Goal: Information Seeking & Learning: Learn about a topic

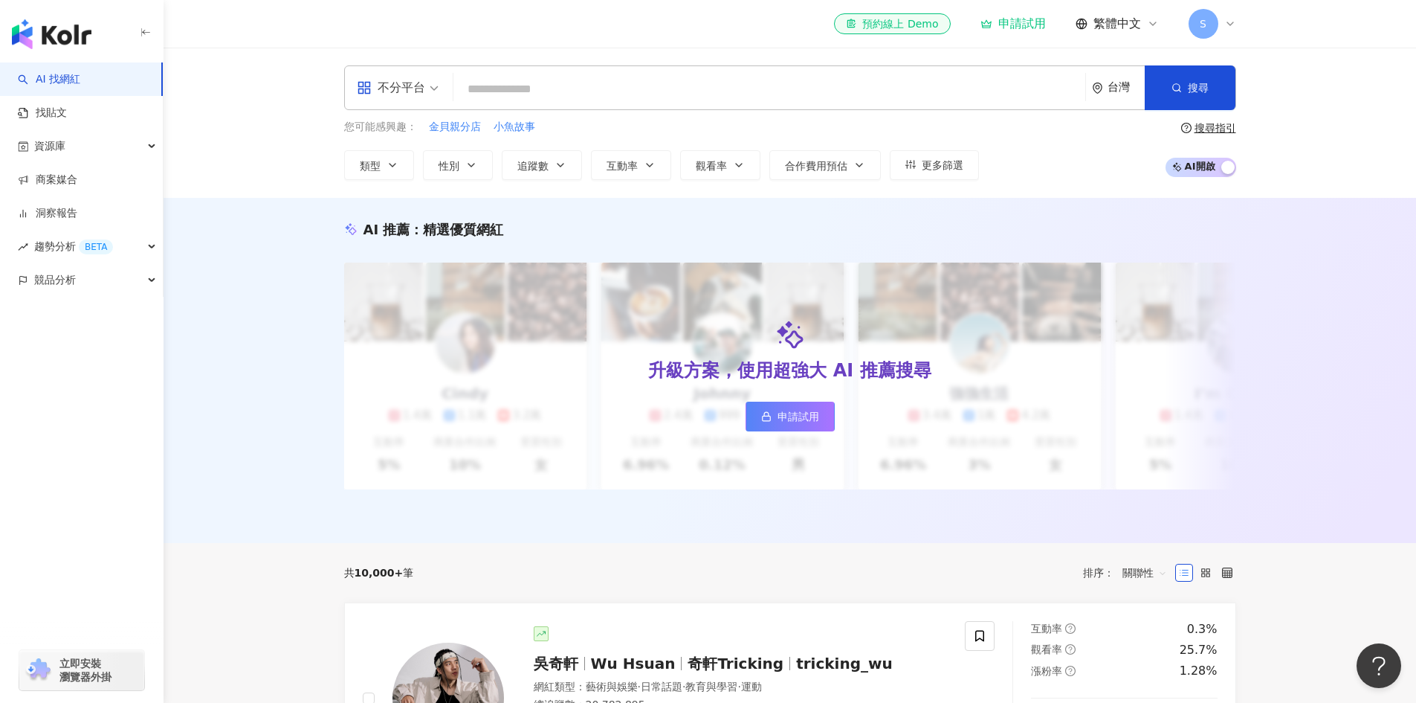
click at [525, 96] on input "search" at bounding box center [769, 89] width 620 height 28
type input "**********"
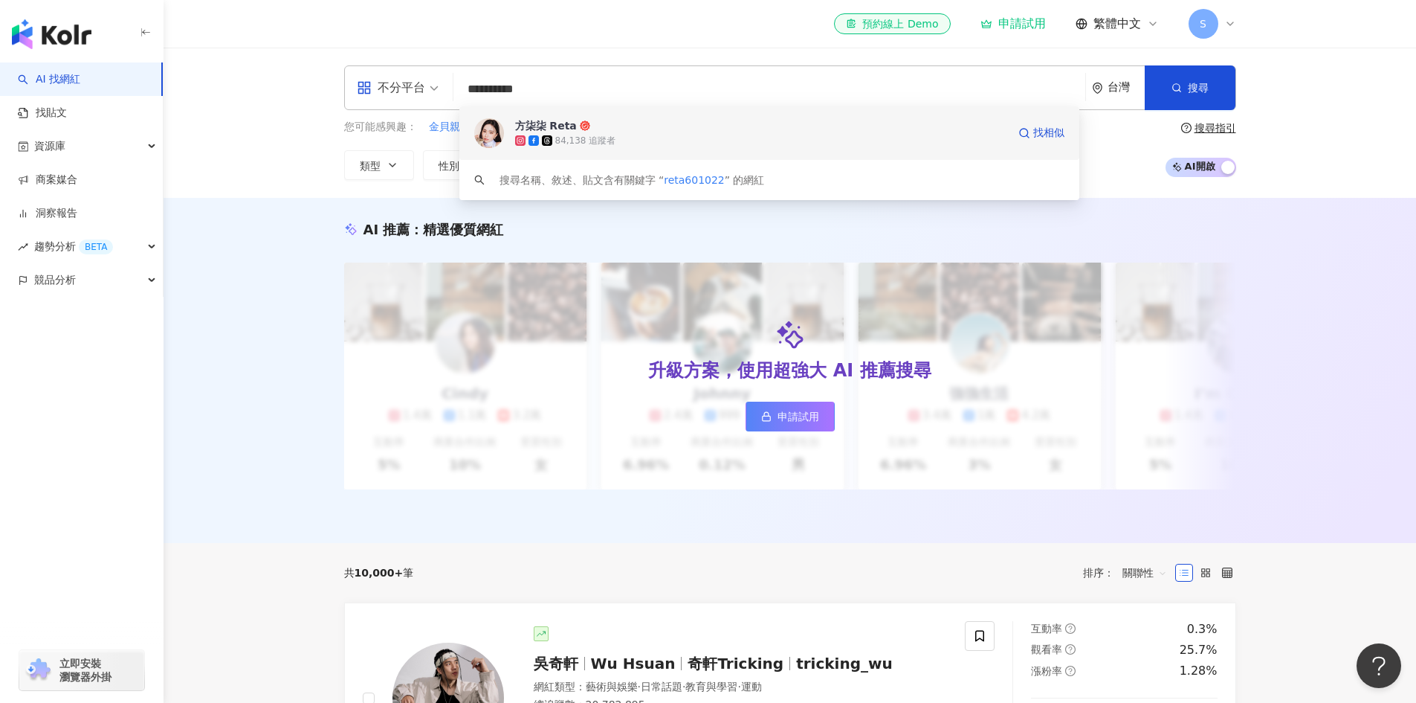
click at [550, 128] on div "方柒柒 Reta" at bounding box center [546, 125] width 62 height 15
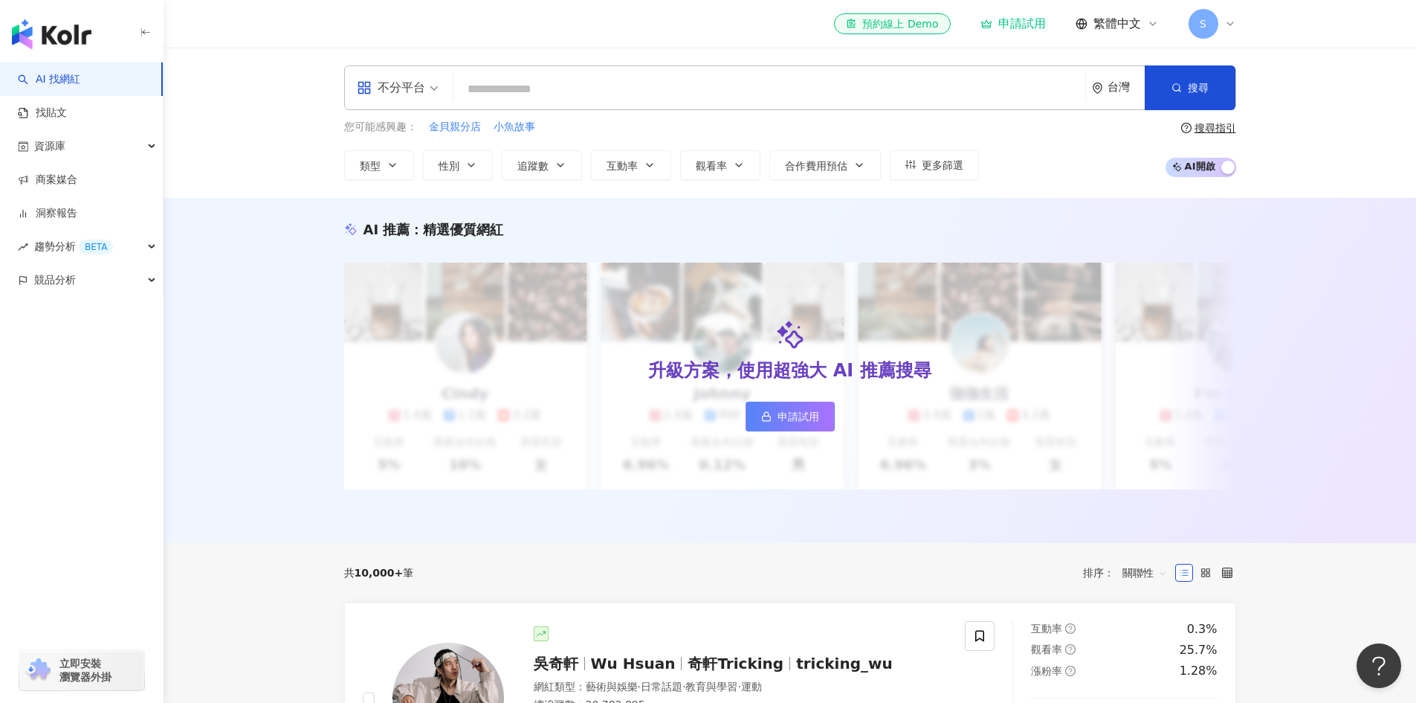
paste input "**********"
type input "**********"
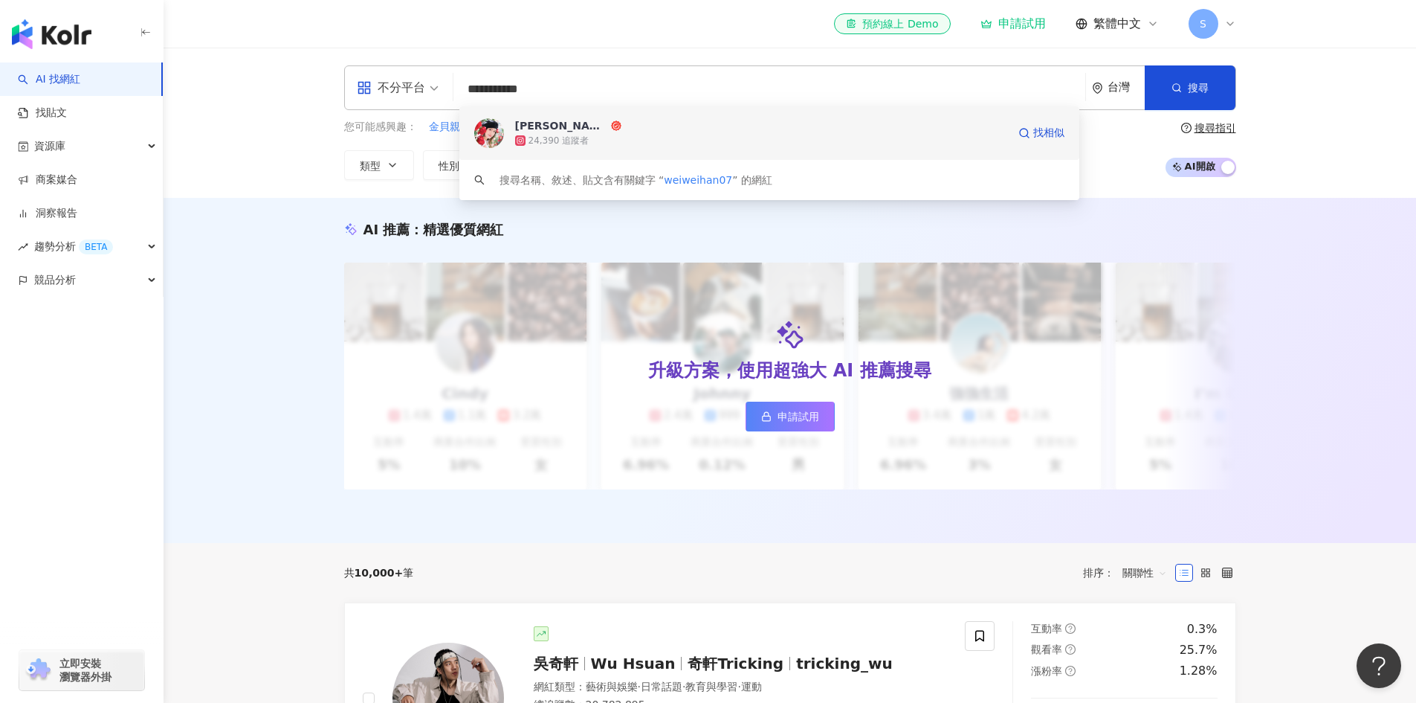
click at [550, 126] on div "韋韋安 Vivian Han" at bounding box center [561, 125] width 93 height 15
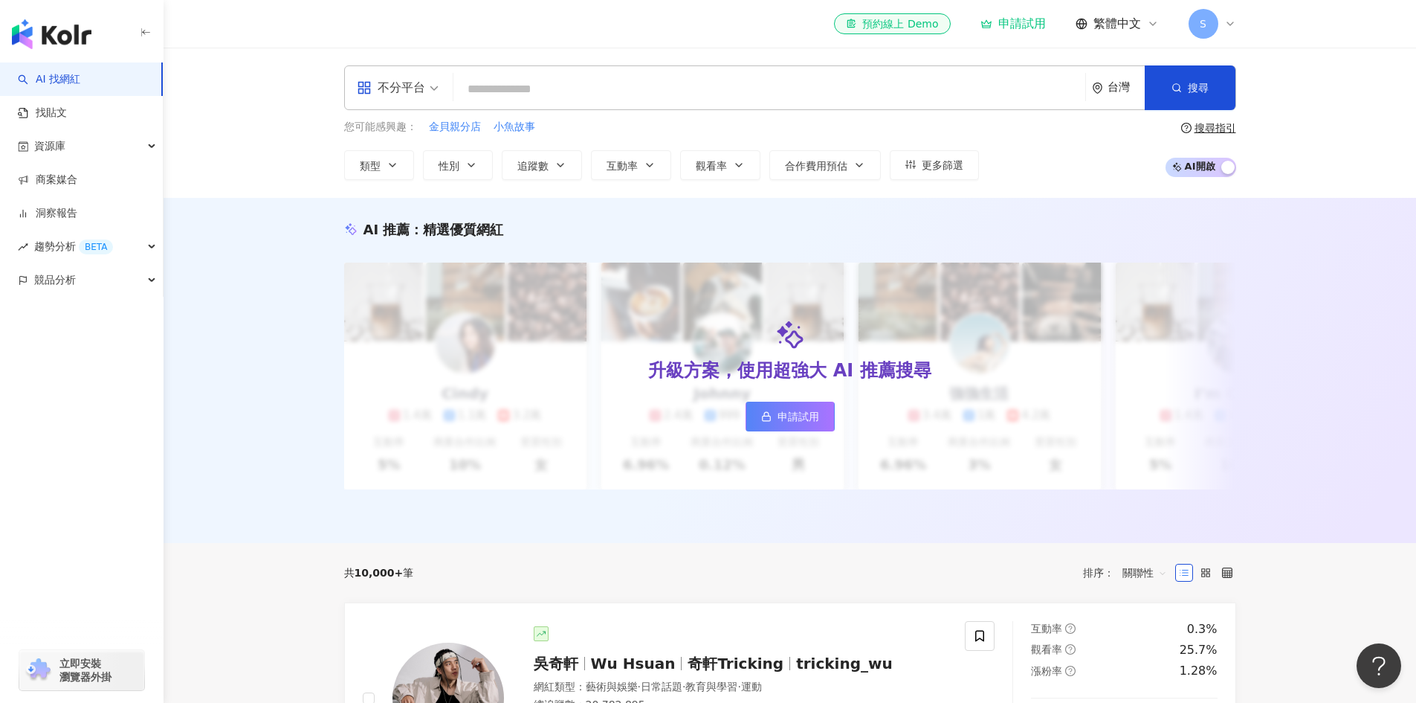
paste input "*********"
type input "*********"
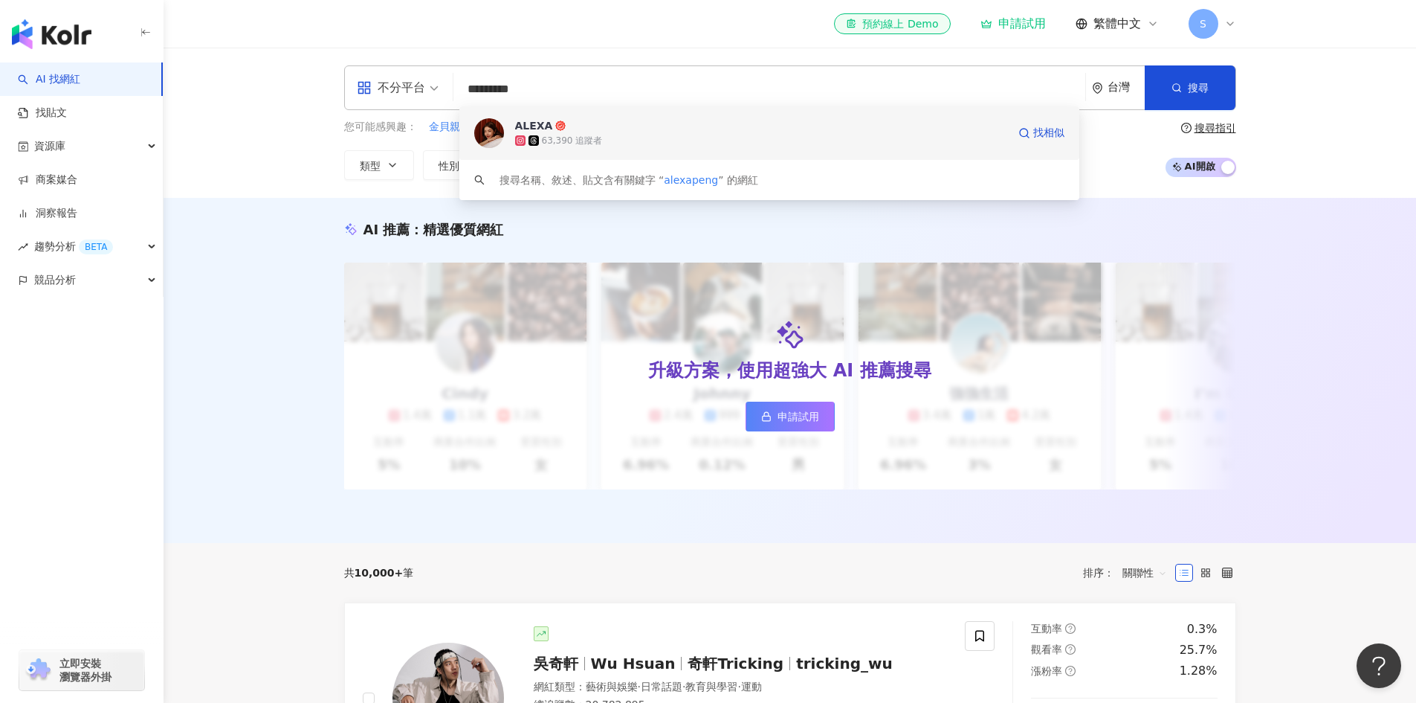
click at [590, 123] on span "ALEXA" at bounding box center [568, 125] width 106 height 15
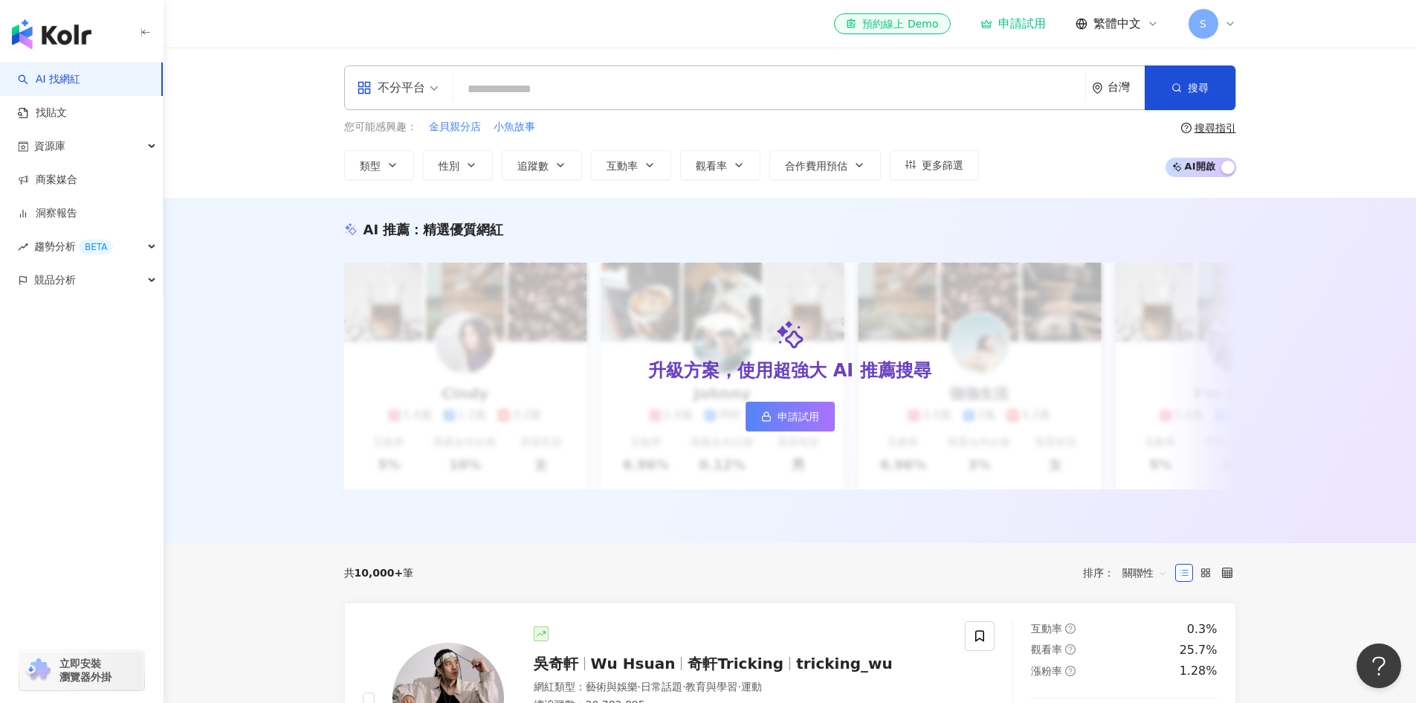
paste input "**********"
type input "**********"
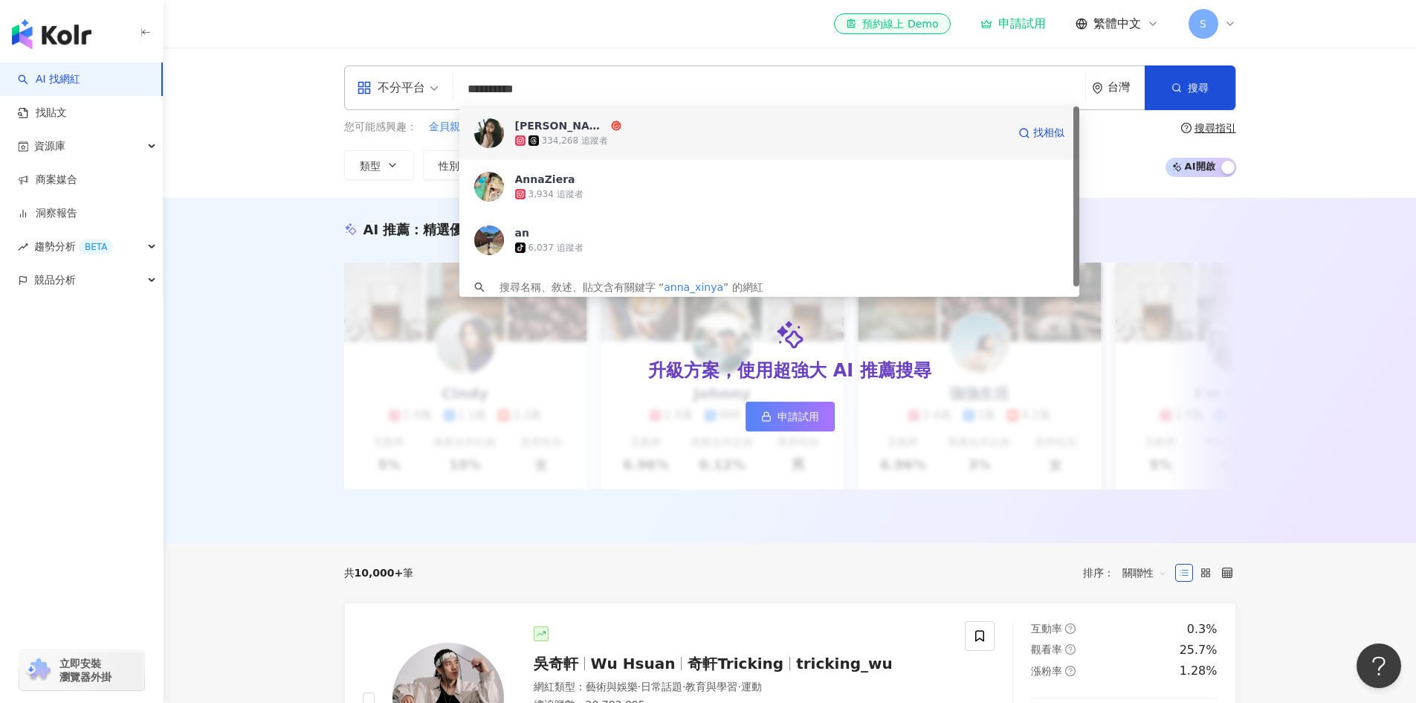
click at [630, 132] on div "JO安娜 334,268 追蹤者" at bounding box center [761, 133] width 492 height 30
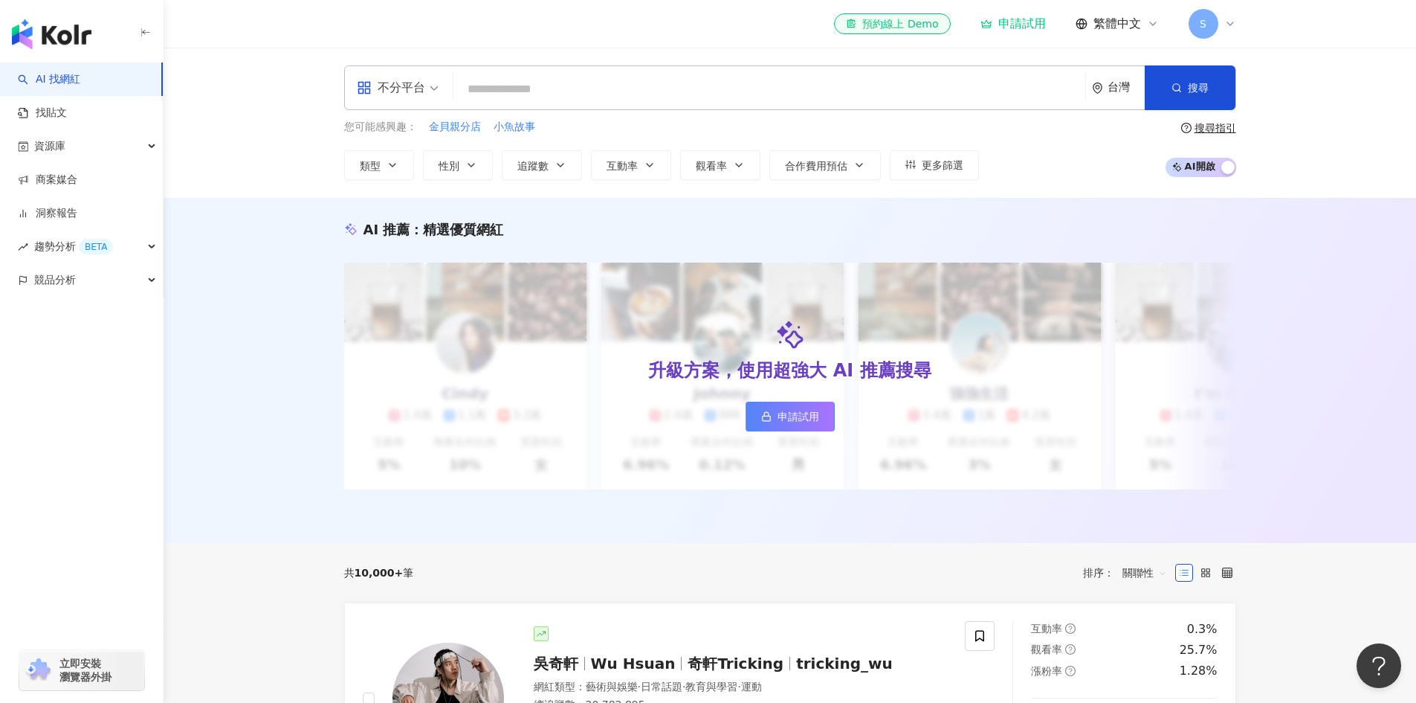
click at [524, 85] on input "search" at bounding box center [769, 89] width 620 height 28
paste input "**********"
type input "**********"
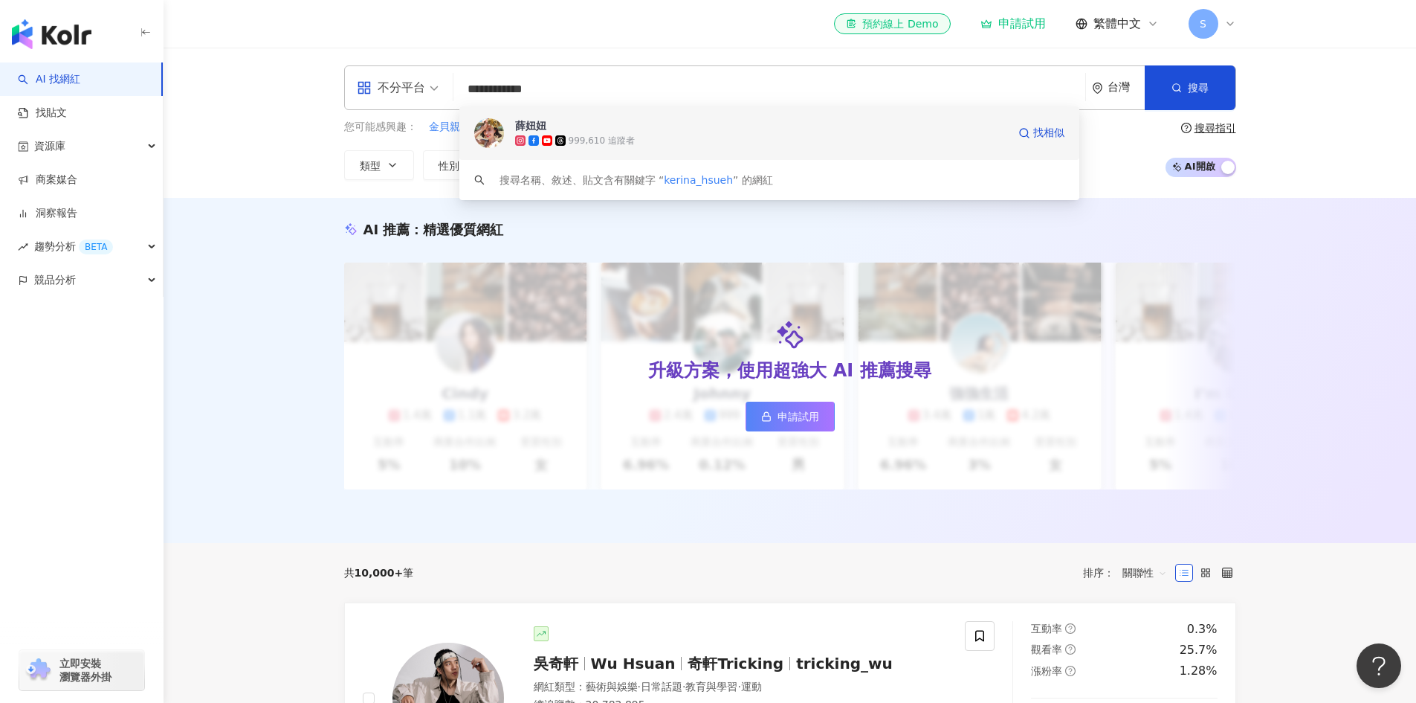
click at [574, 129] on span "薛妞妞" at bounding box center [568, 125] width 106 height 15
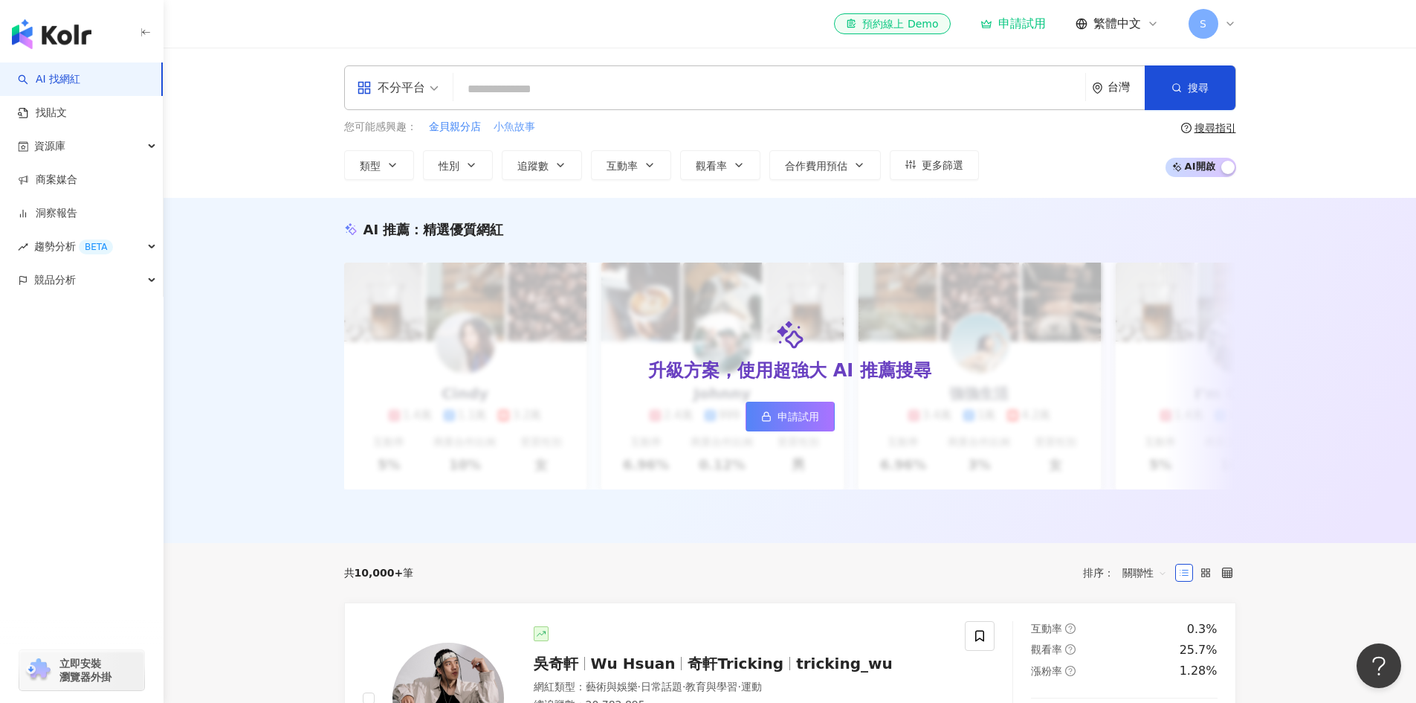
paste input "**********"
type input "**********"
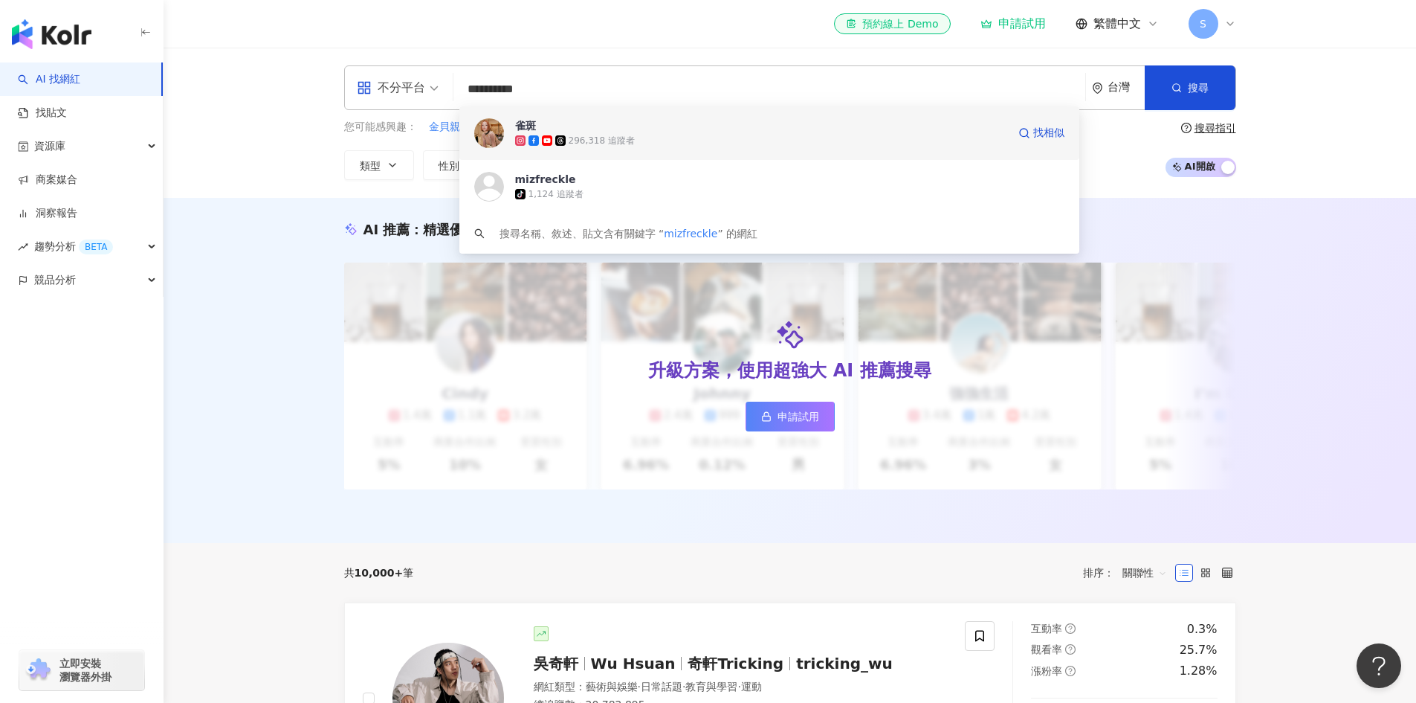
click at [700, 126] on div "雀斑 296,318 追蹤者" at bounding box center [761, 133] width 492 height 30
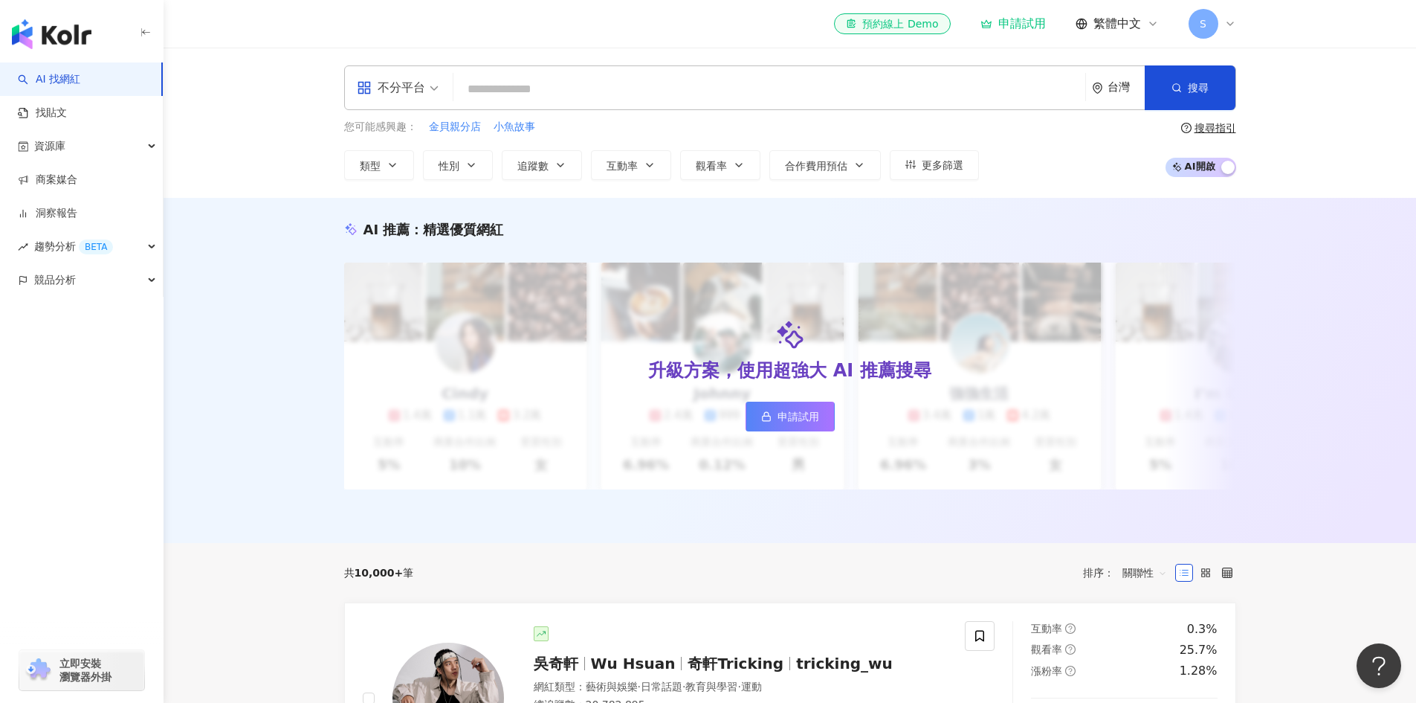
click at [488, 86] on input "search" at bounding box center [769, 89] width 620 height 28
paste input "******"
type input "******"
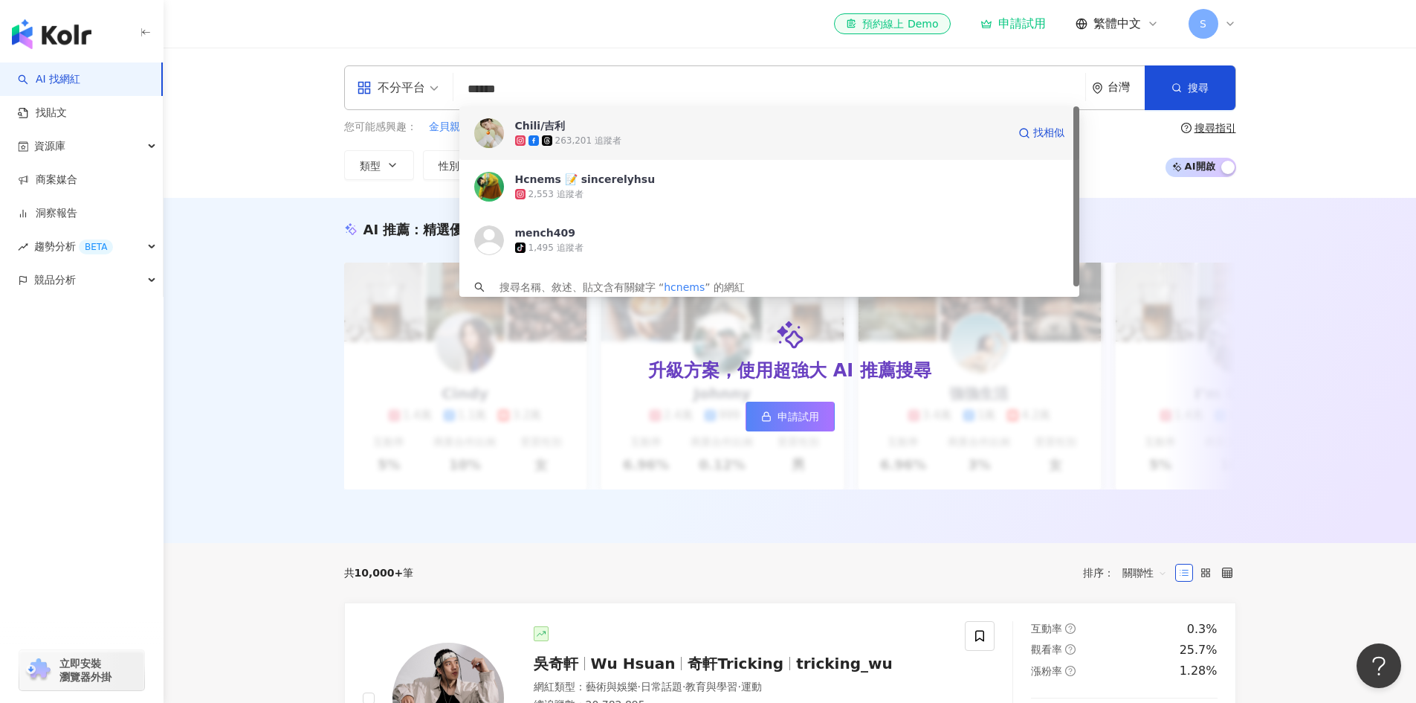
click at [641, 146] on div "263,201 追蹤者" at bounding box center [761, 140] width 492 height 15
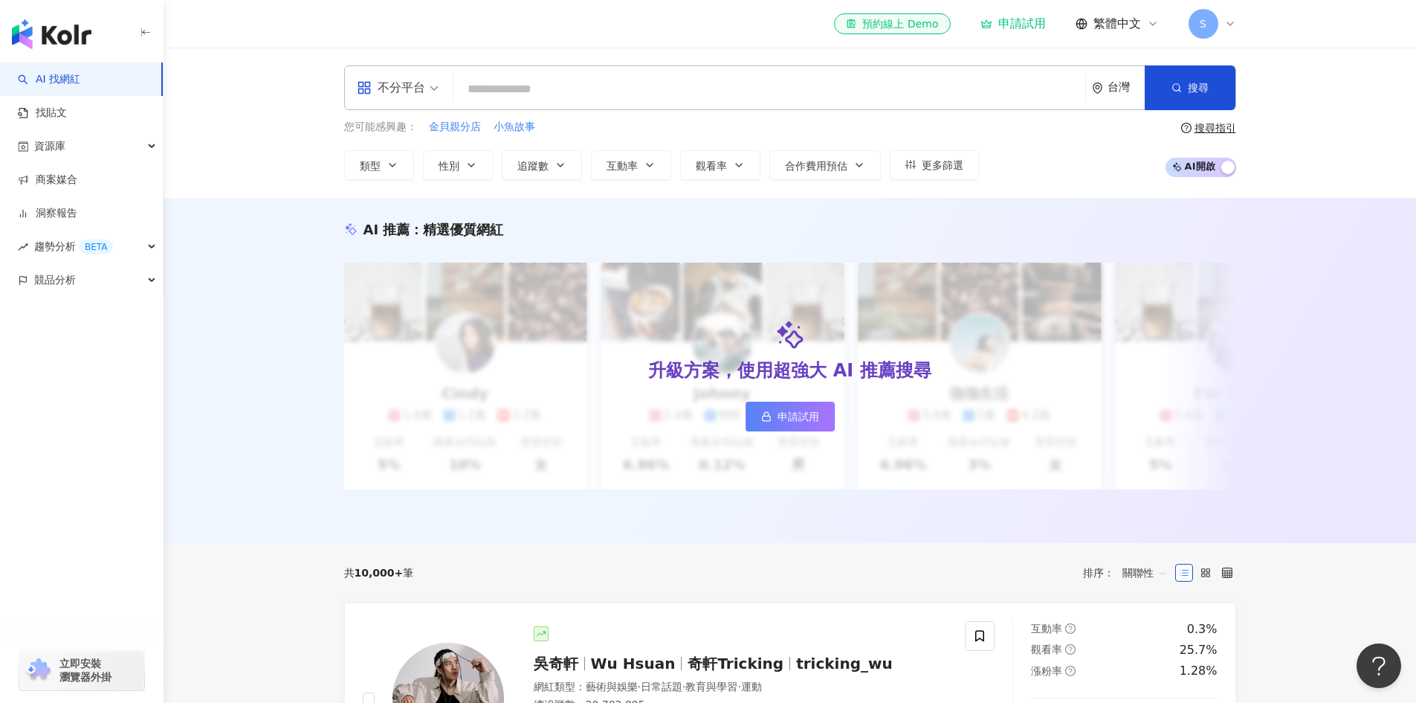
paste input "**********"
type input "**********"
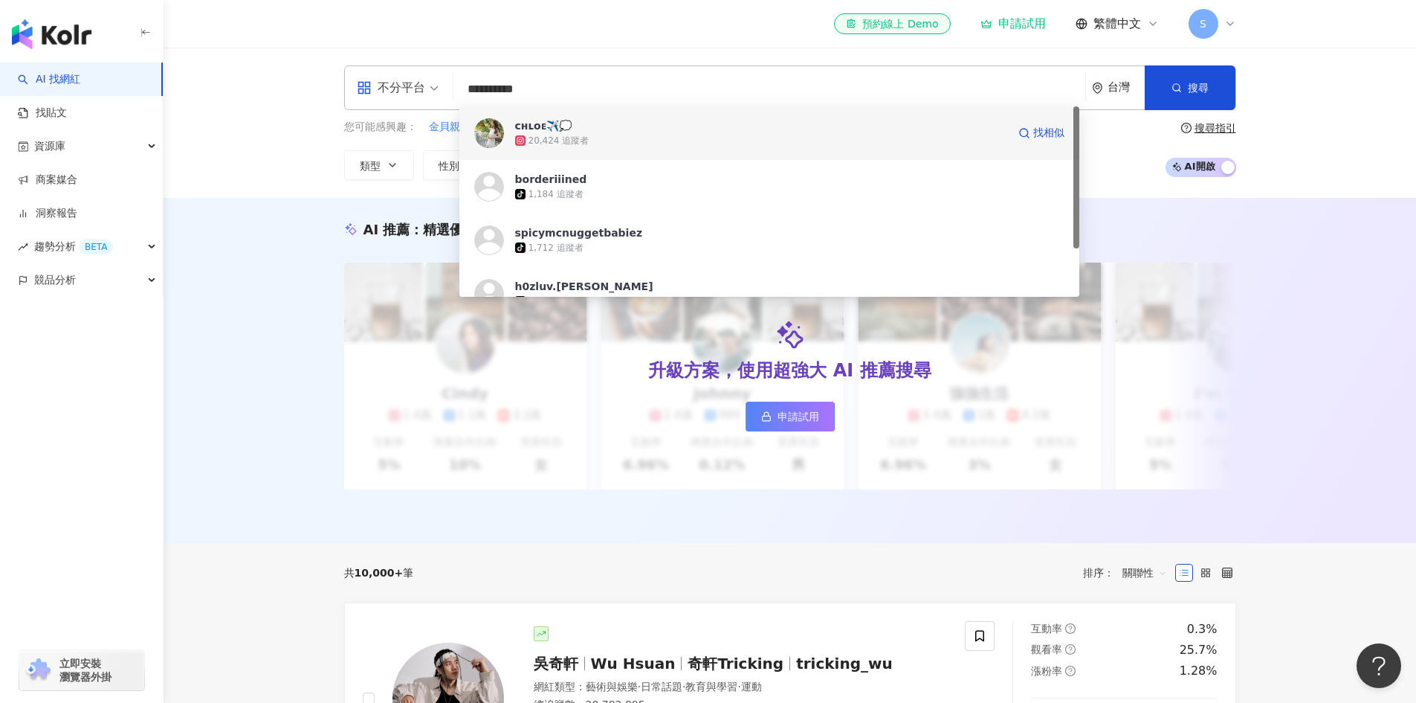
click at [639, 130] on div "ᴄʜʟᴏᴇ✈️💭 20,424 追蹤者" at bounding box center [761, 133] width 492 height 30
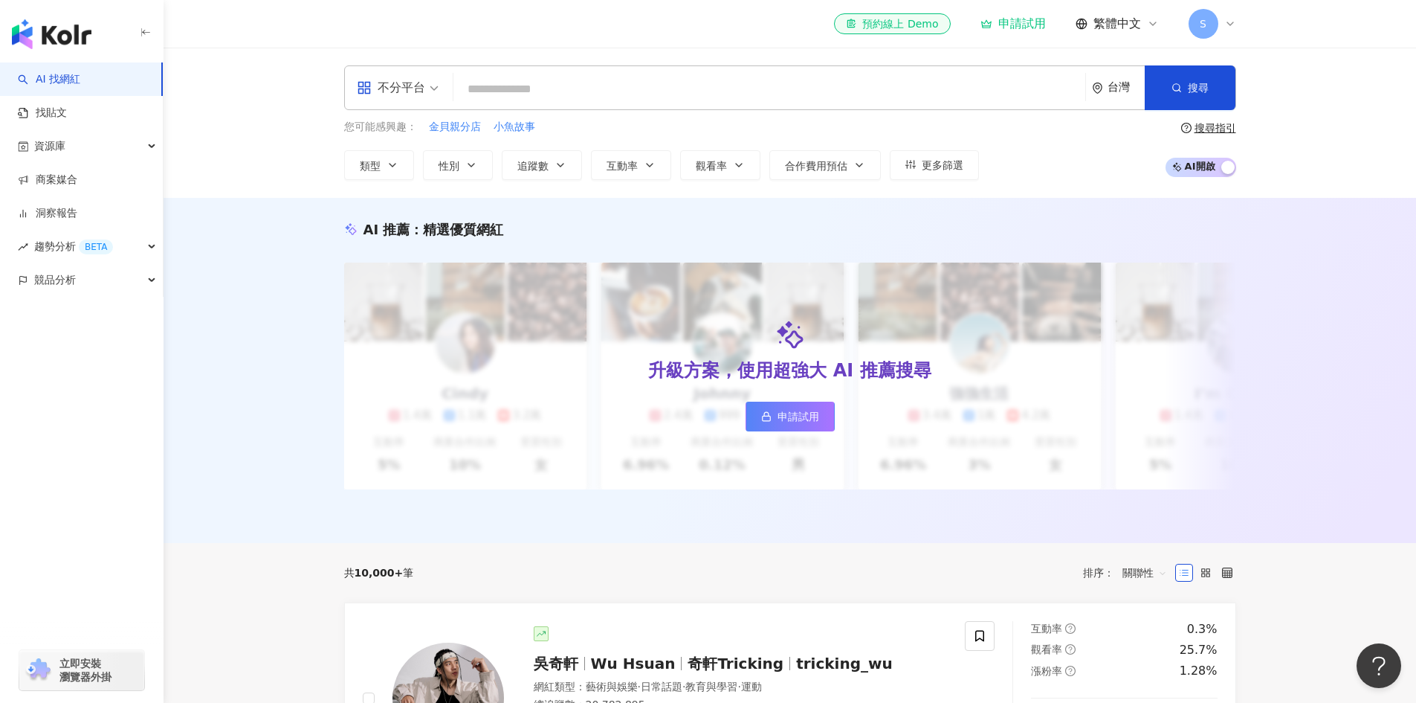
click at [598, 71] on div "不分平台 台灣 搜尋 84c543f4-b17e-4805-9300-4205932ff35a ᴄʜʟᴏᴇ✈️💭 20,424 追蹤者 borderiiine…" at bounding box center [790, 87] width 892 height 45
click at [584, 82] on input "search" at bounding box center [769, 89] width 620 height 28
paste input "**********"
type input "**********"
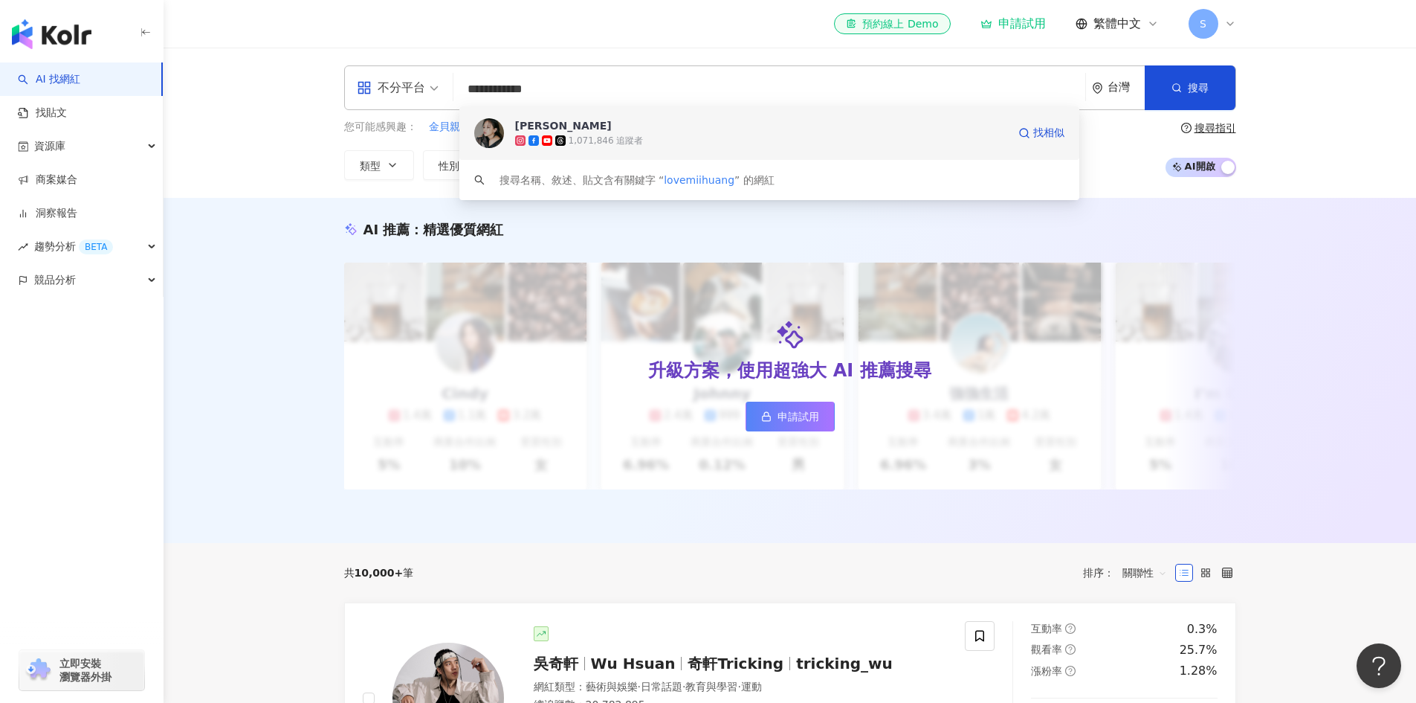
click at [607, 133] on div "1,071,846 追蹤者" at bounding box center [761, 140] width 492 height 15
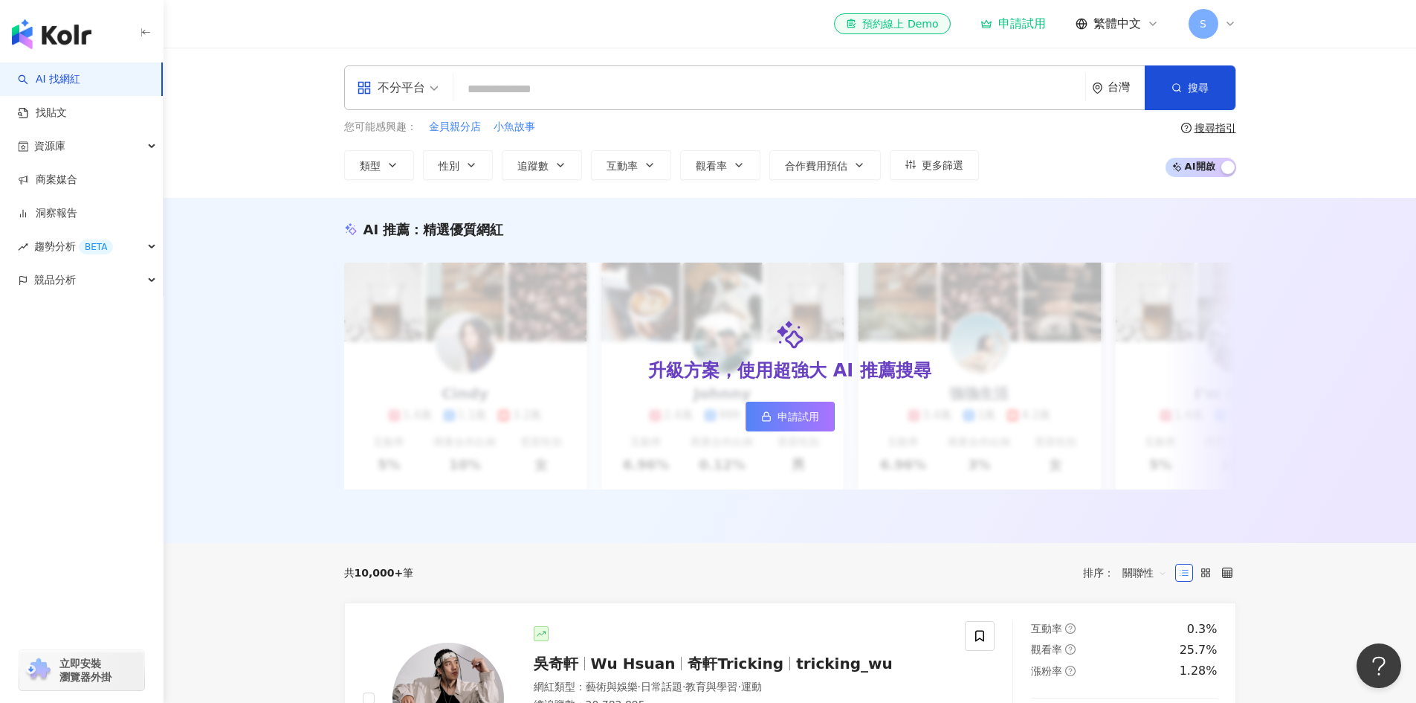
click at [489, 83] on input "search" at bounding box center [769, 89] width 620 height 28
paste input "*******"
type input "*******"
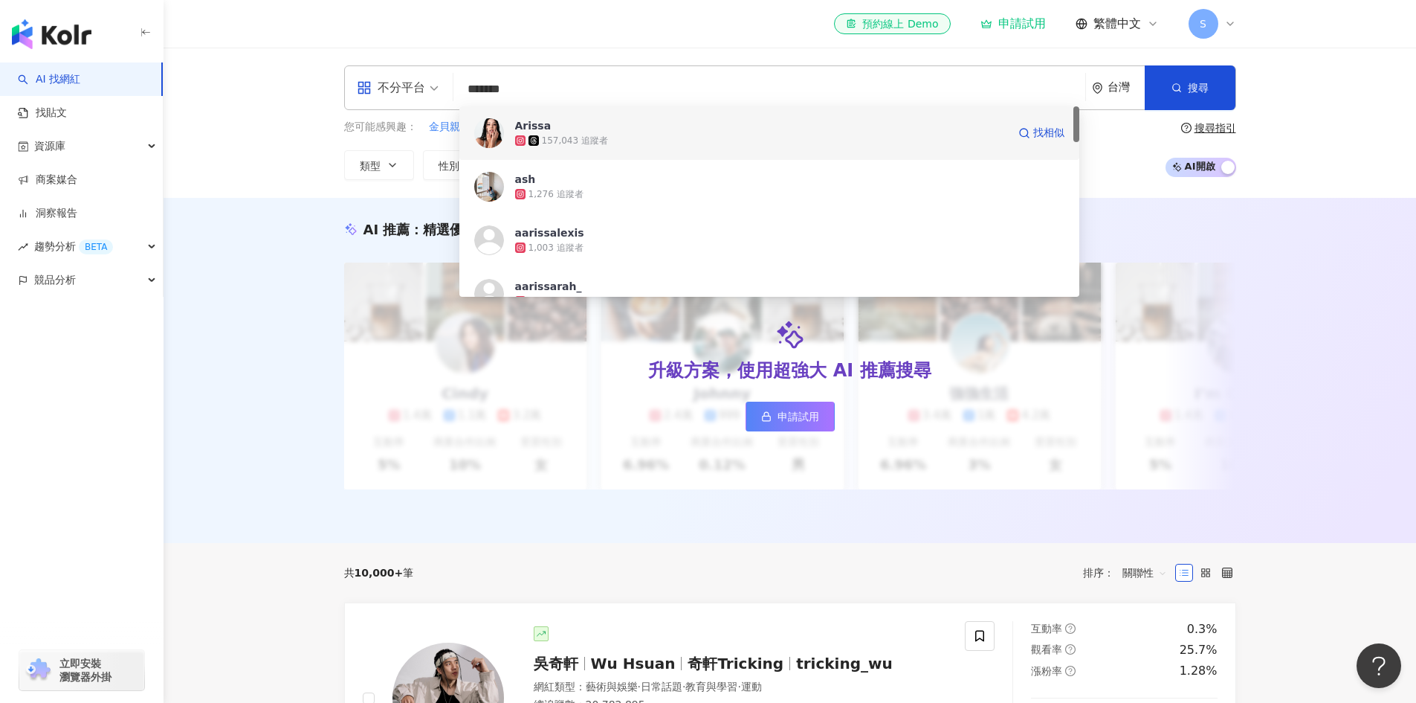
click at [660, 130] on div "Arissa 157,043 追蹤者" at bounding box center [761, 133] width 492 height 30
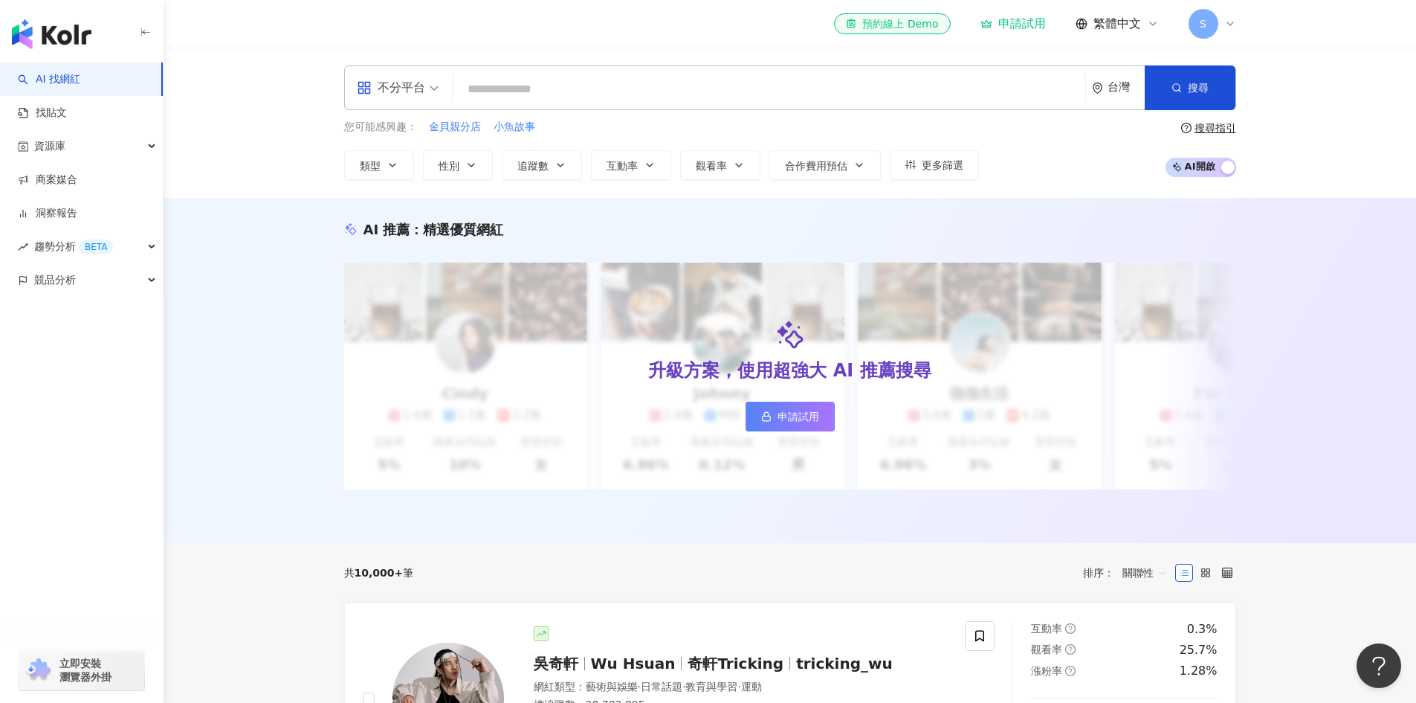
paste input "********"
type input "********"
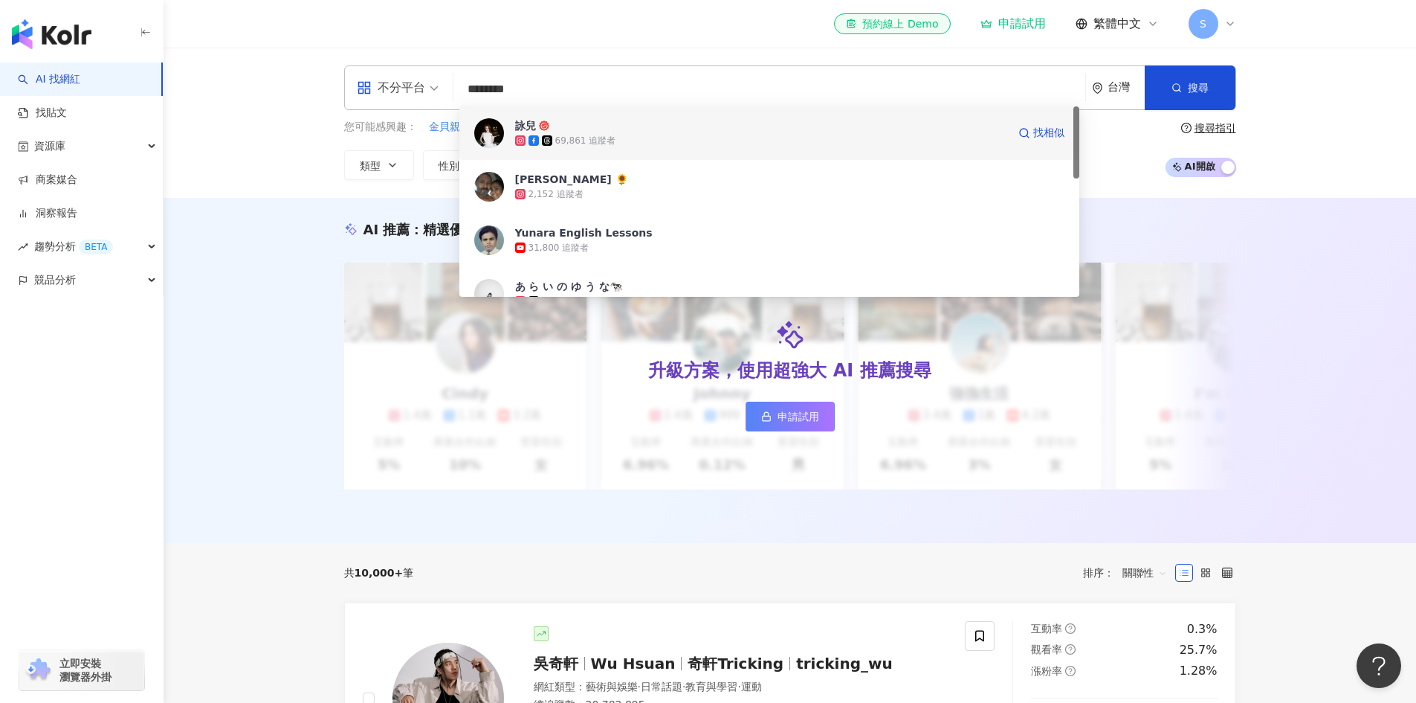
click at [798, 138] on div "69,861 追蹤者" at bounding box center [761, 140] width 492 height 15
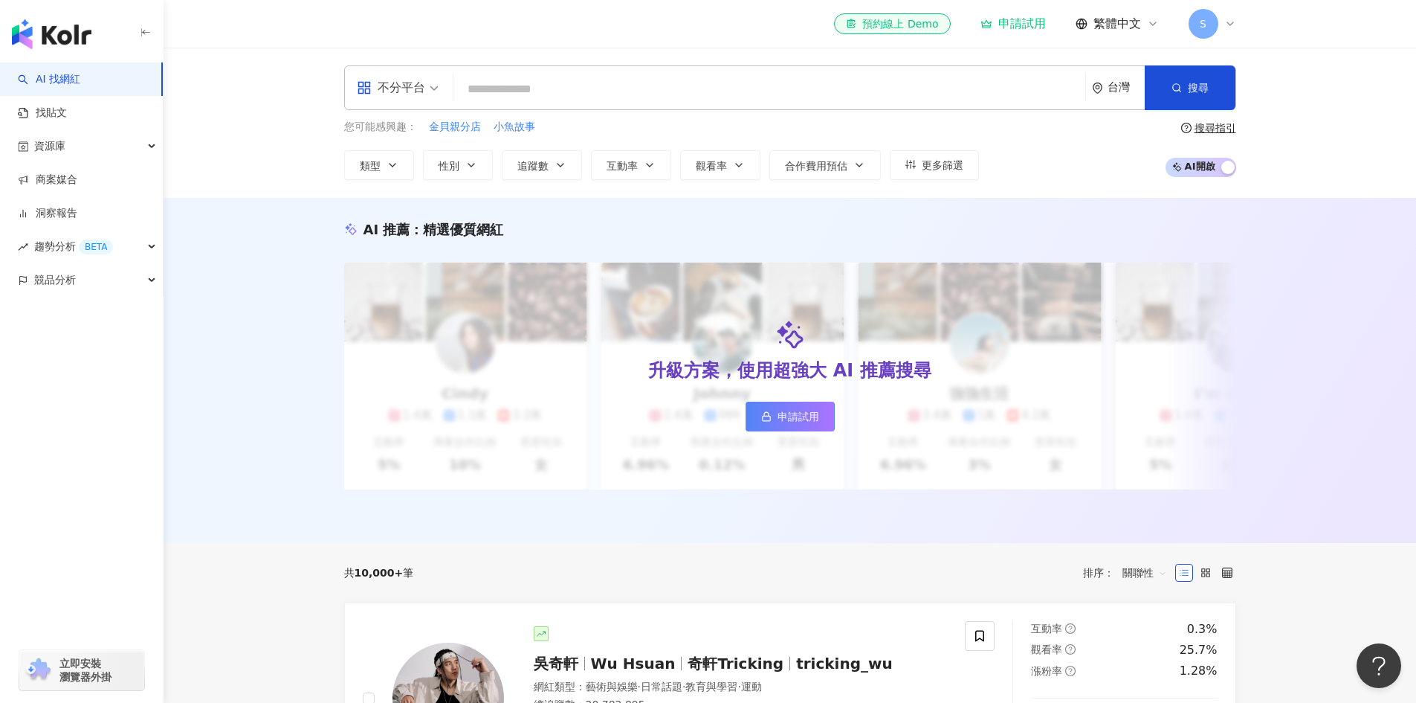
paste input "**********"
type input "**********"
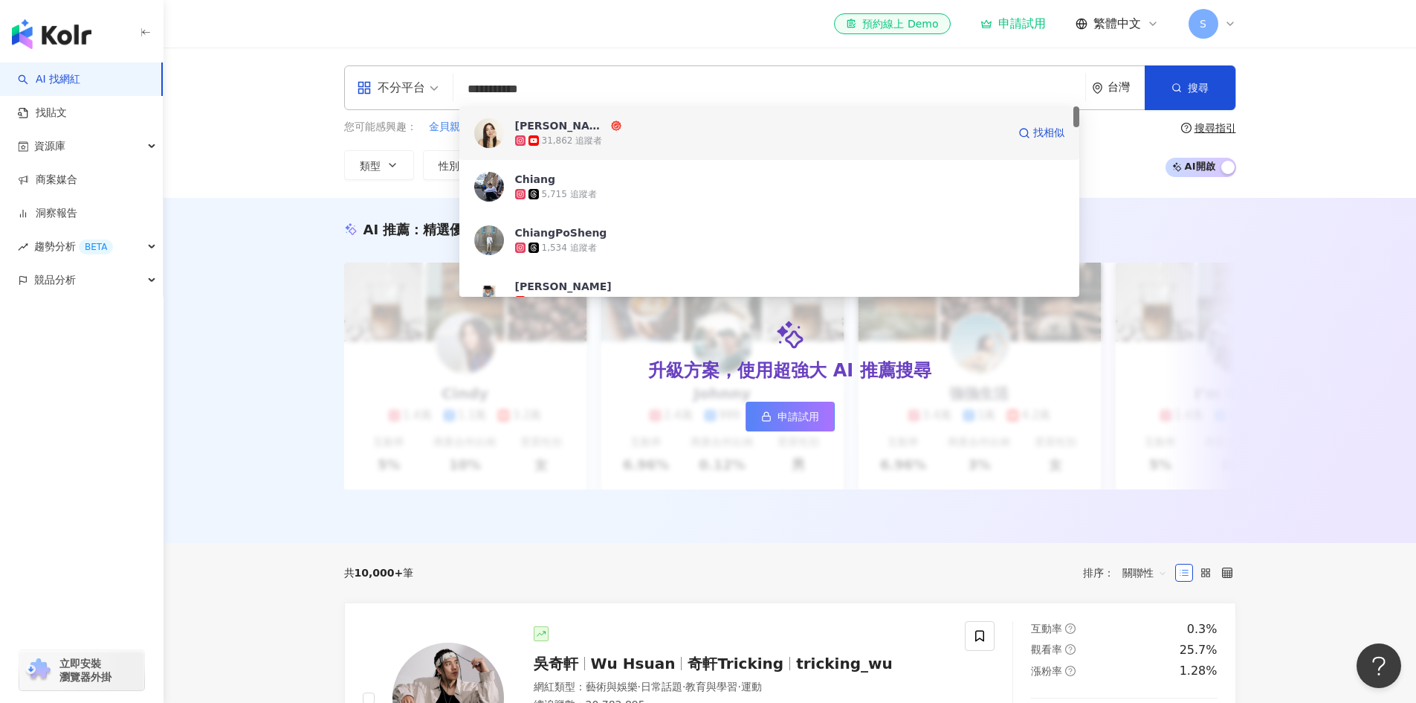
click at [602, 154] on div "Chiang's channel 31,862 追蹤者 找相似" at bounding box center [769, 133] width 620 height 54
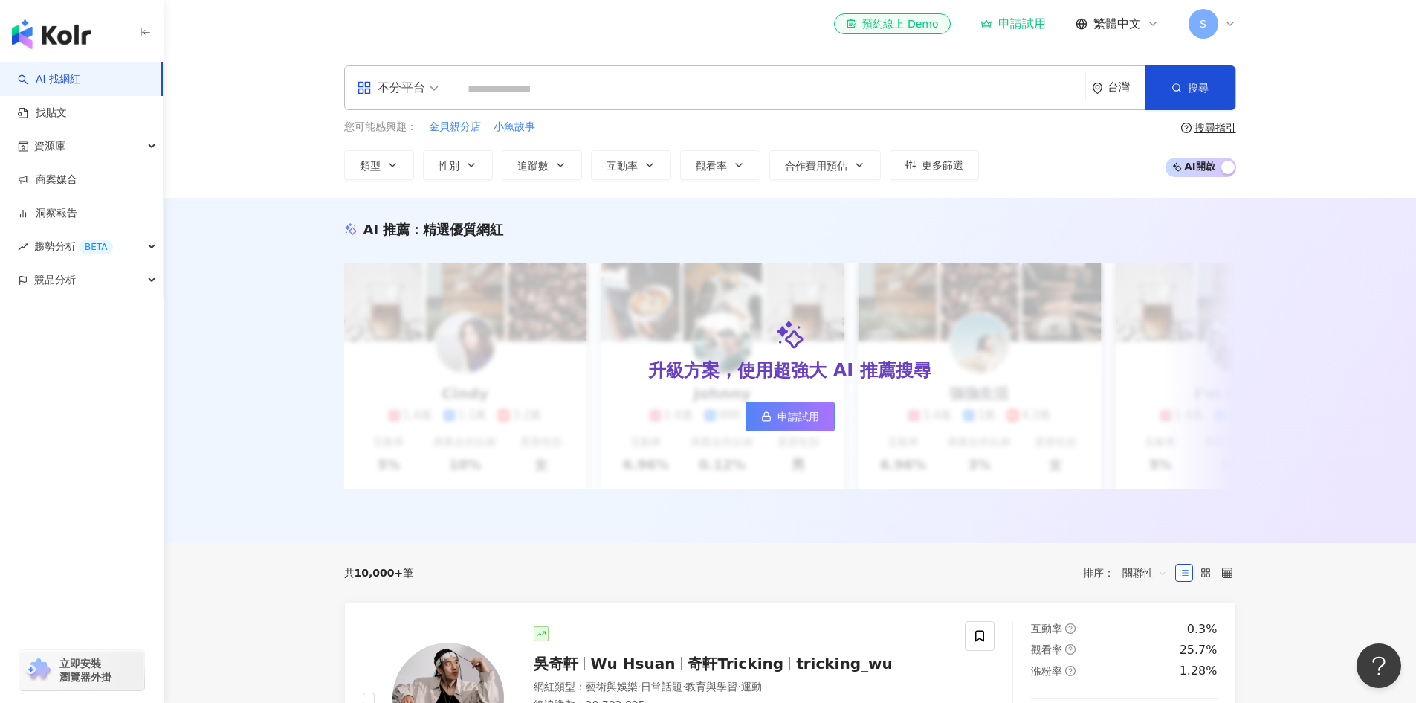
click at [538, 87] on input "search" at bounding box center [769, 89] width 620 height 28
paste input "**********"
type input "**********"
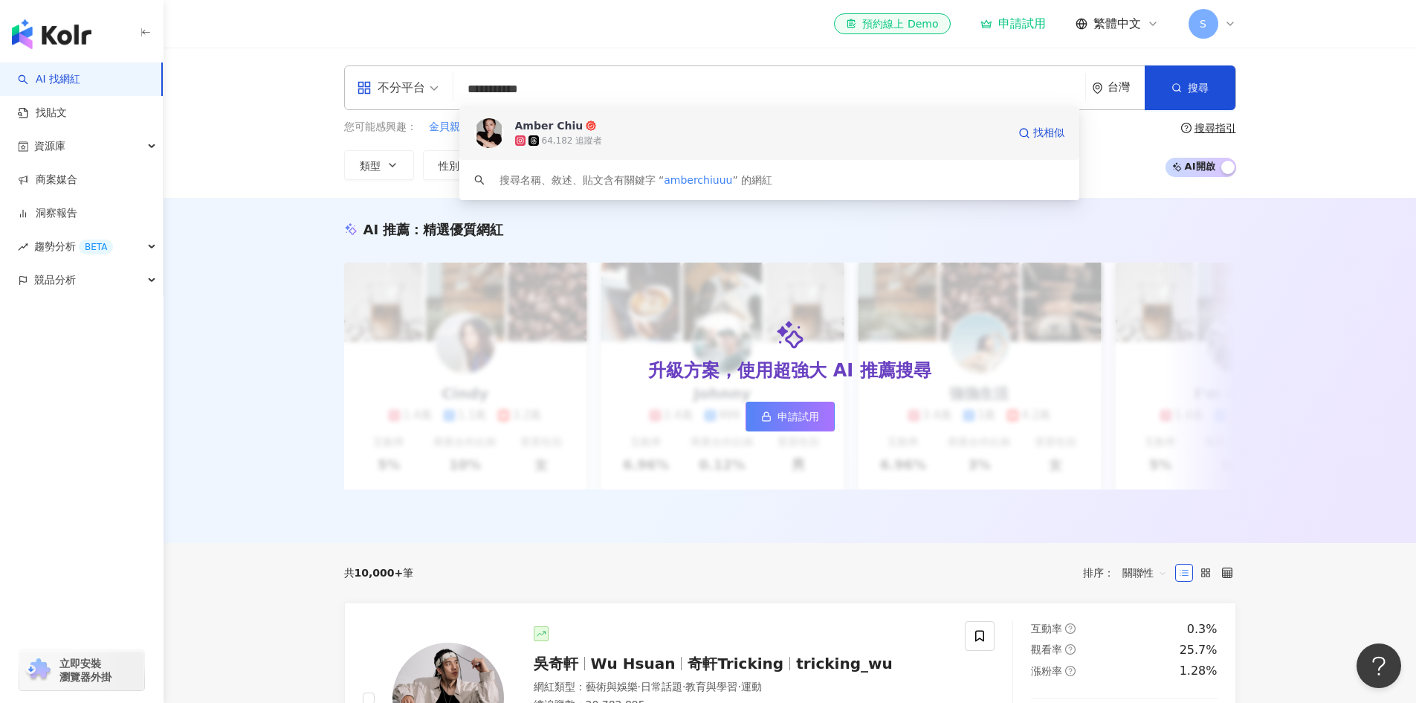
click at [575, 130] on span "Amber Chiu" at bounding box center [568, 125] width 106 height 15
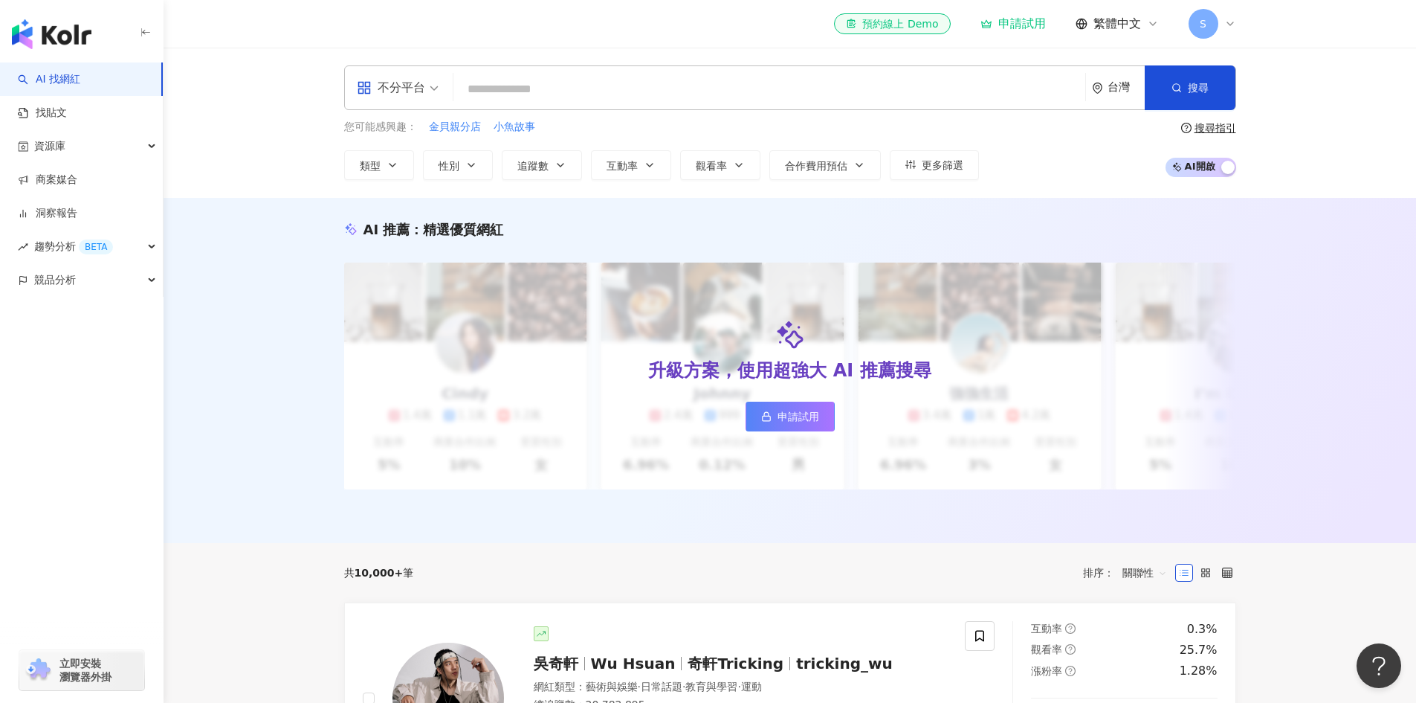
paste input "**********"
type input "**********"
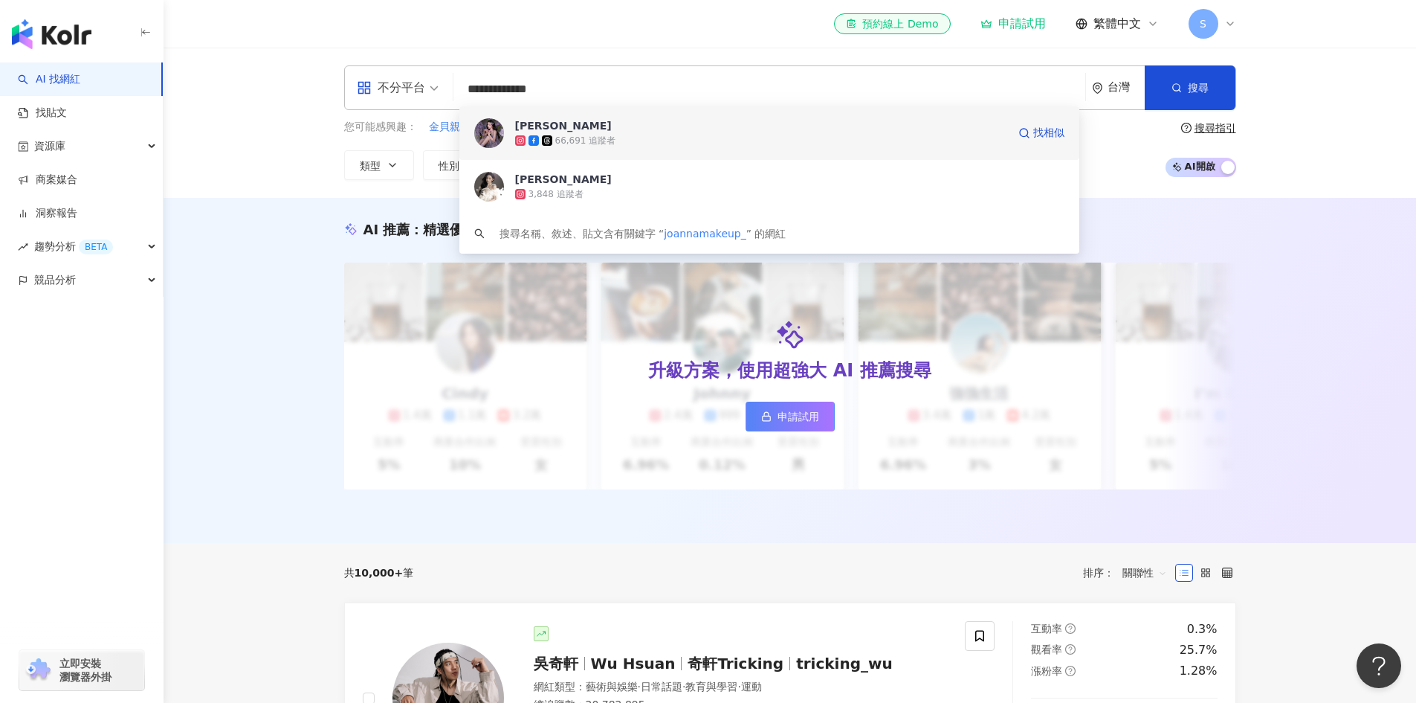
click at [565, 129] on div "Joanna 于嘉瑩" at bounding box center [563, 125] width 97 height 15
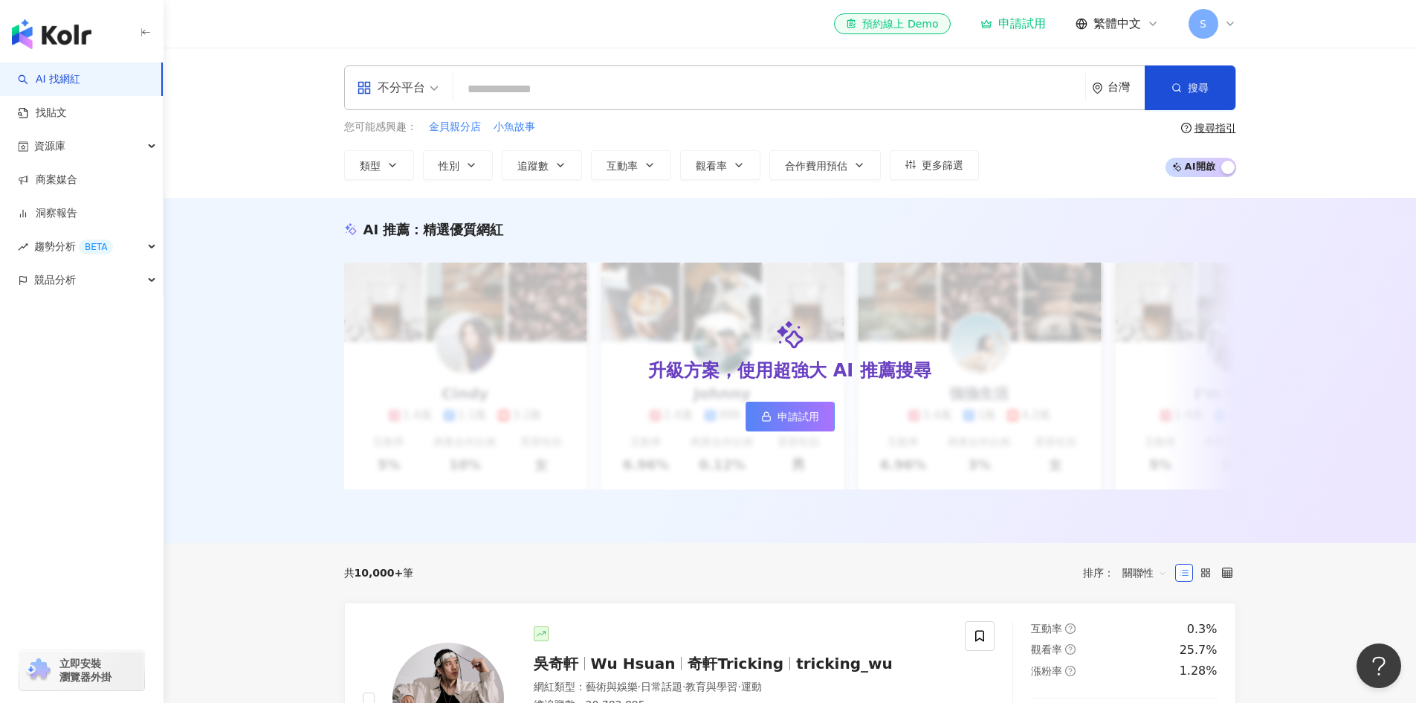
click at [497, 94] on input "search" at bounding box center [769, 89] width 620 height 28
paste input "******"
type input "******"
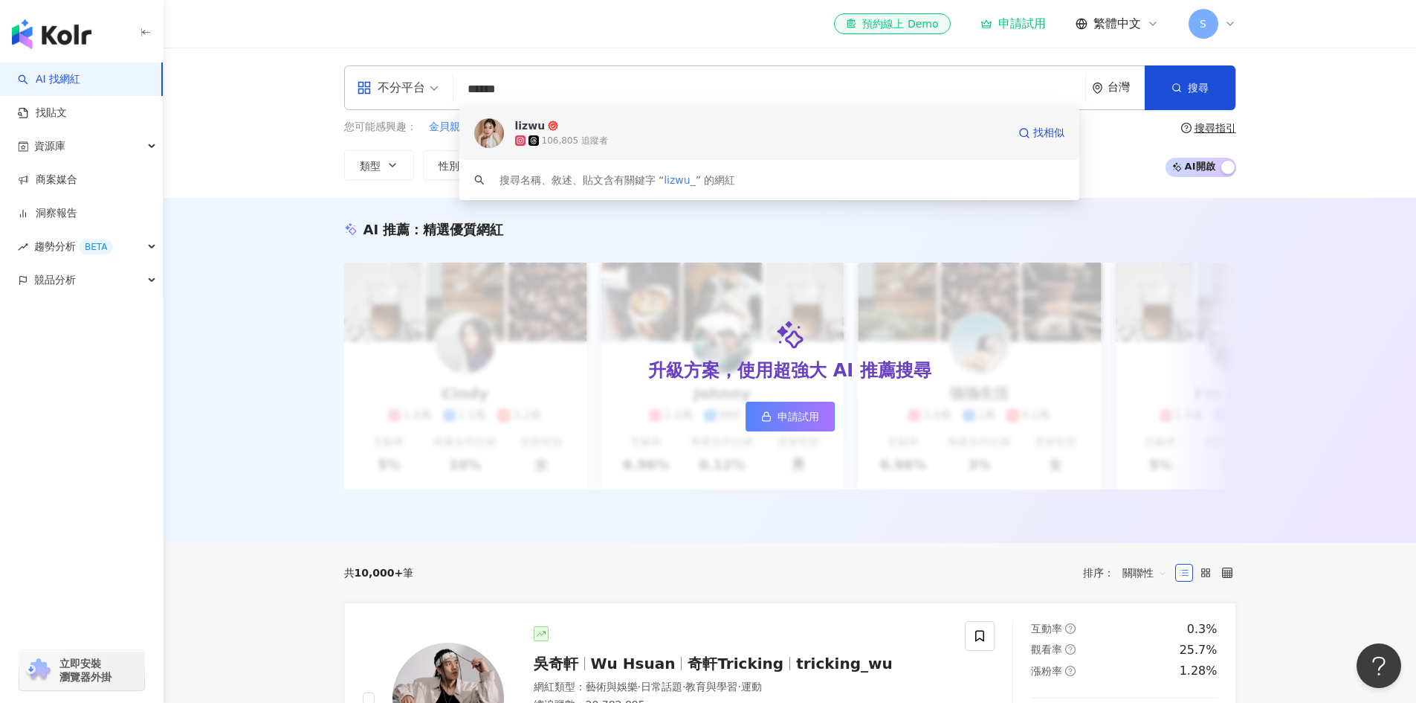
click at [661, 140] on div "106,805 追蹤者" at bounding box center [761, 140] width 492 height 15
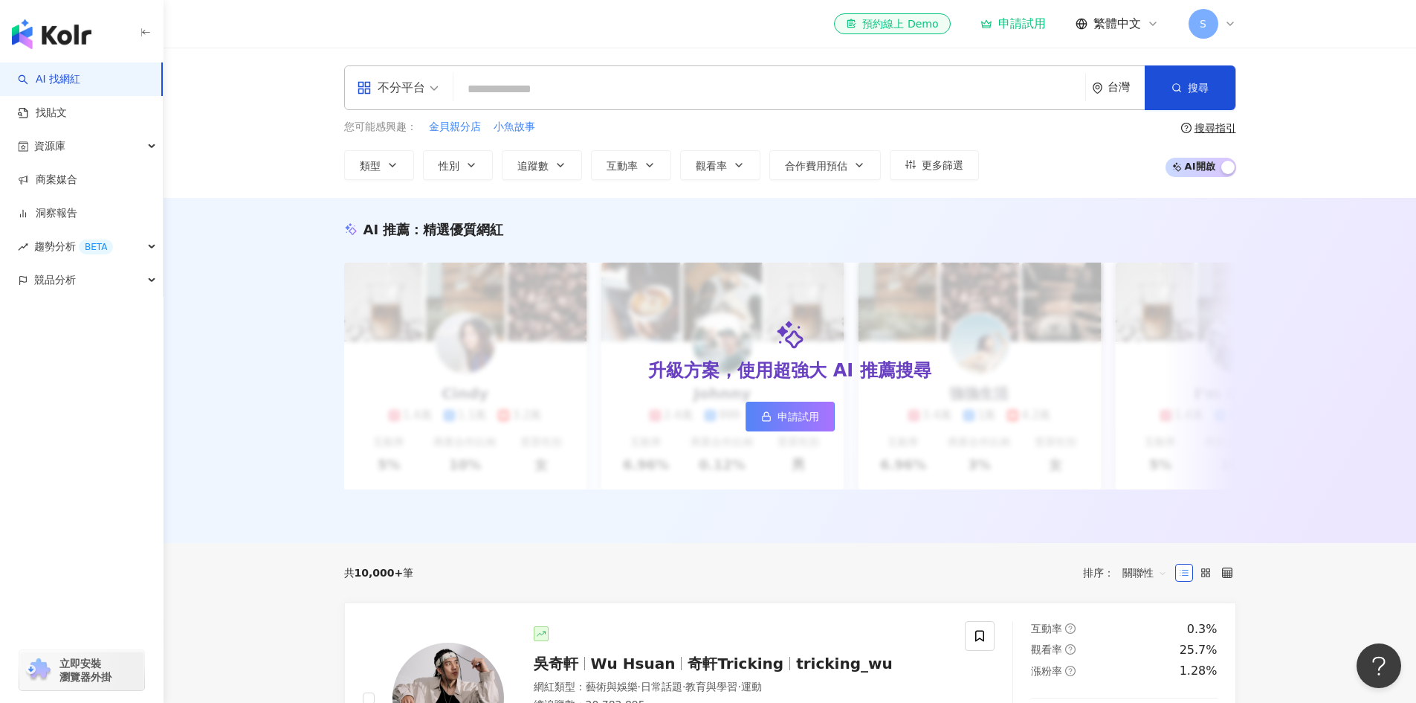
paste input "*********"
type input "*********"
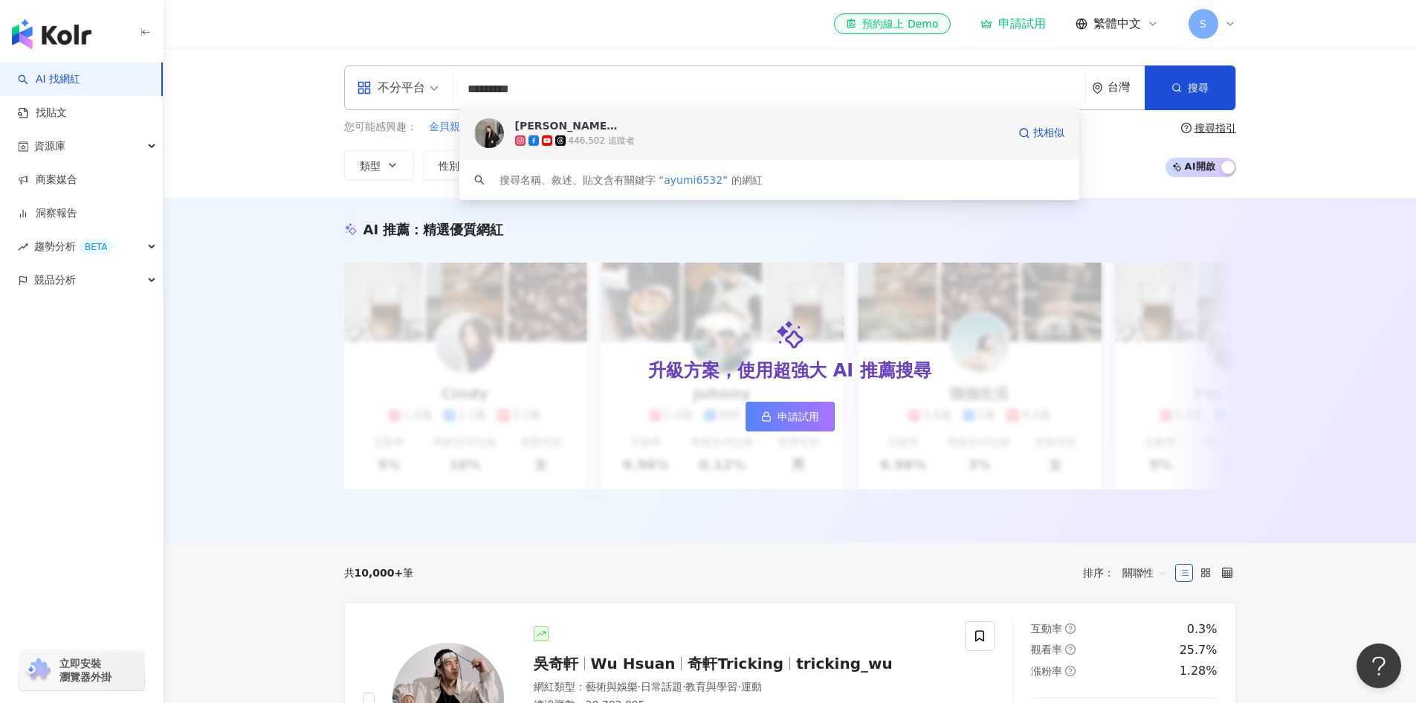
click at [642, 134] on div "446,502 追蹤者" at bounding box center [761, 140] width 492 height 15
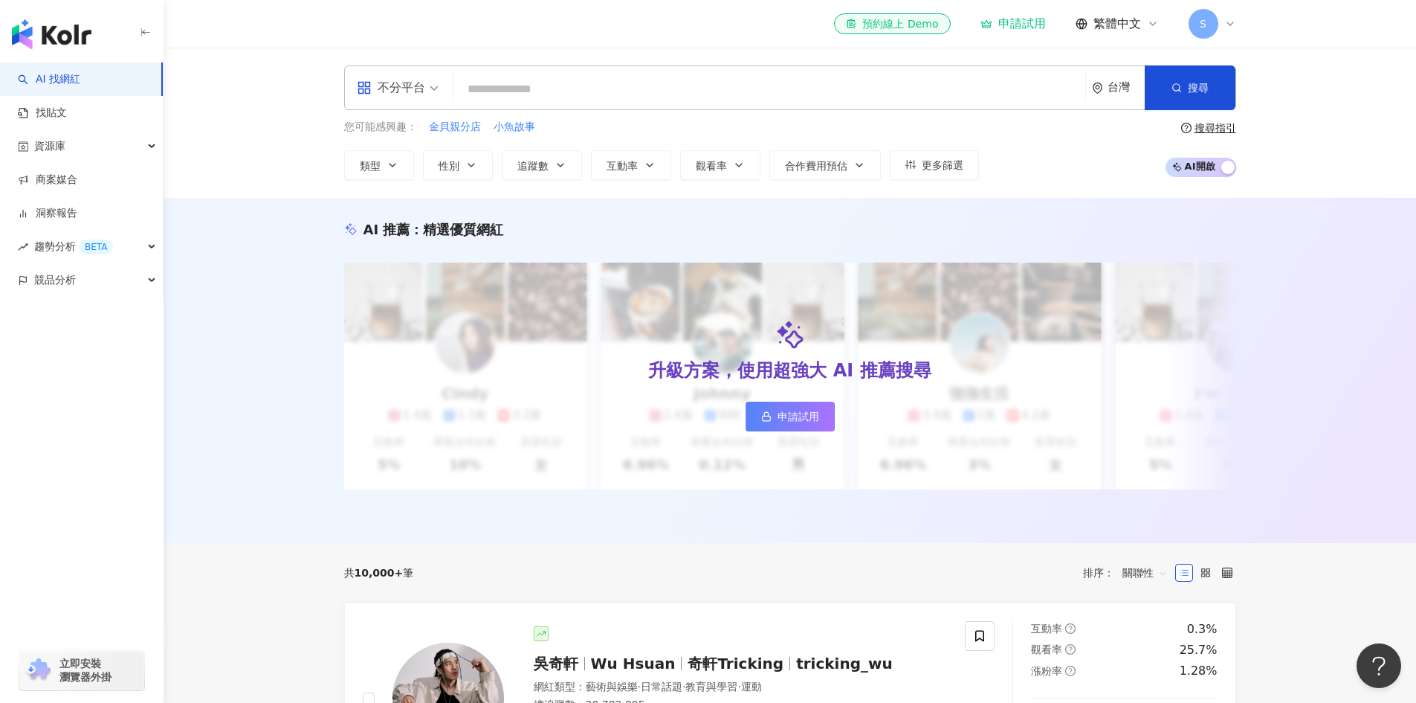
paste input "**********"
type input "**********"
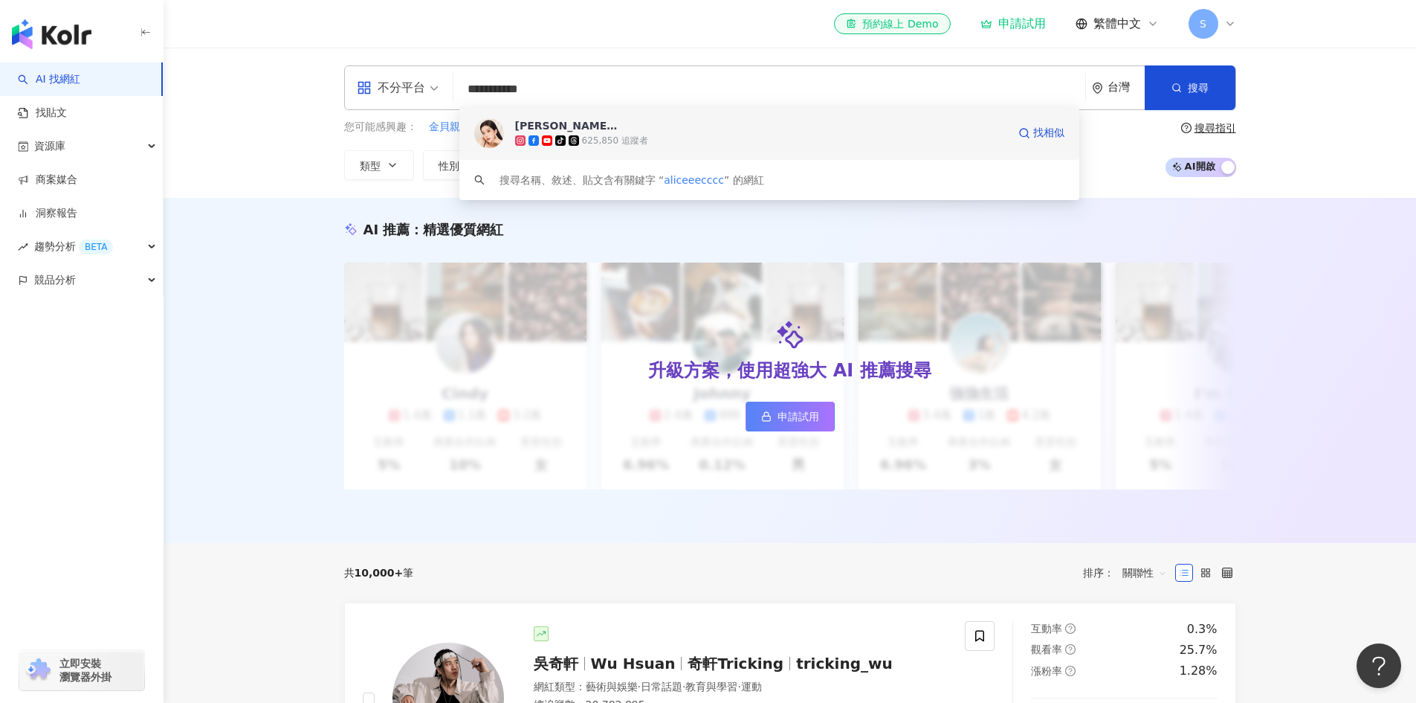
click at [723, 127] on div "愛麗絲的遊樂園 tiktok-icon 625,850 追蹤者" at bounding box center [761, 133] width 492 height 30
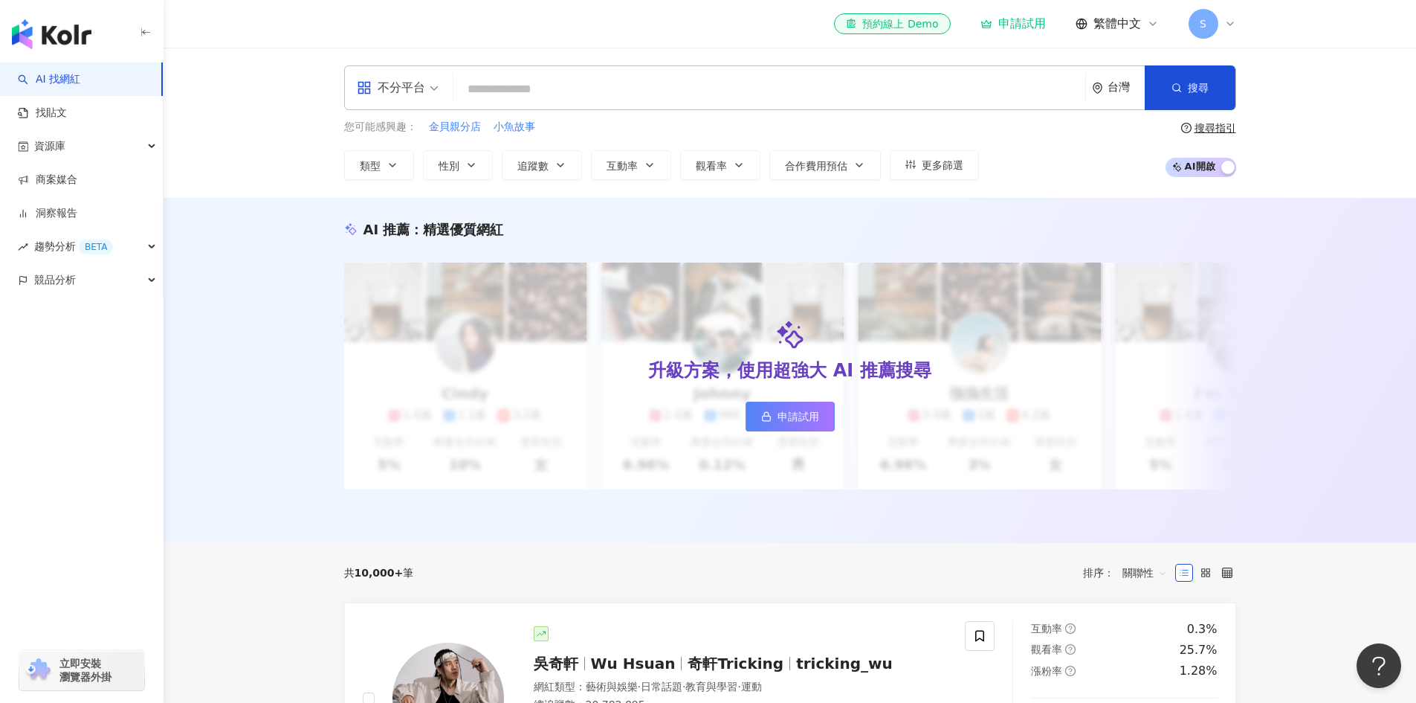
click at [529, 97] on input "search" at bounding box center [769, 89] width 620 height 28
paste input "*********"
type input "*********"
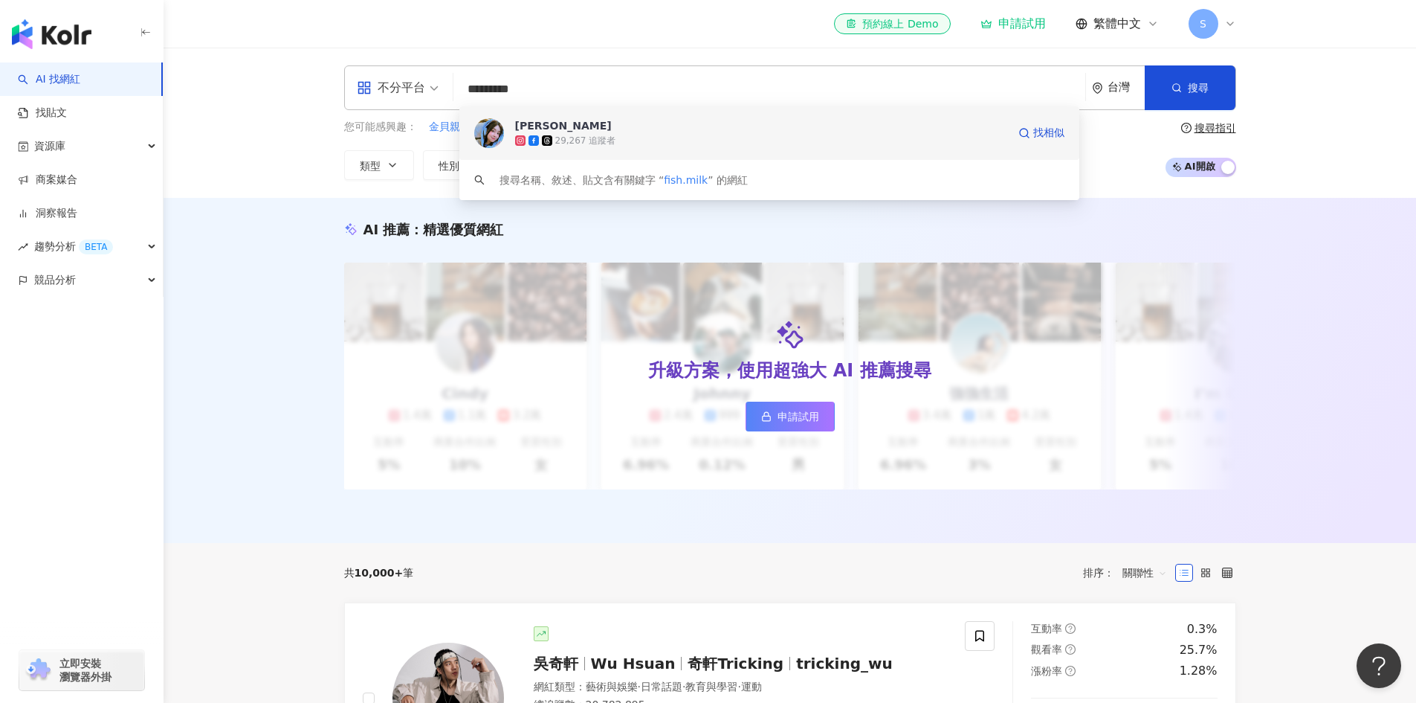
click at [656, 135] on div "29,267 追蹤者" at bounding box center [761, 140] width 492 height 15
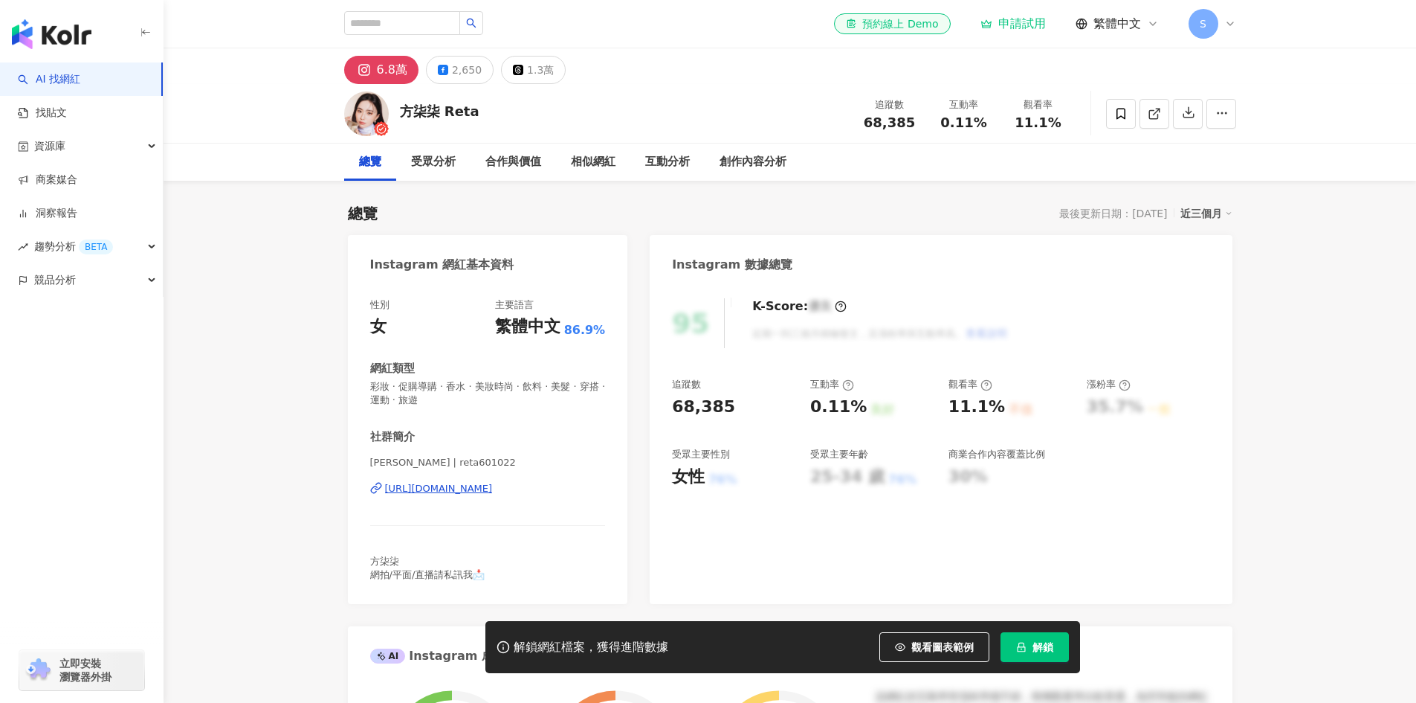
click at [569, 494] on div "https://www.instagram.com/reta601022/" at bounding box center [488, 488] width 236 height 13
drag, startPoint x: 576, startPoint y: 497, endPoint x: 383, endPoint y: 497, distance: 193.3
click at [383, 497] on div "Fang Chi | reta601022 https://www.instagram.com/reta601022/" at bounding box center [488, 499] width 236 height 87
copy div "https://www.instagram.com/reta601022/"
click at [455, 75] on div "2,650" at bounding box center [467, 69] width 30 height 21
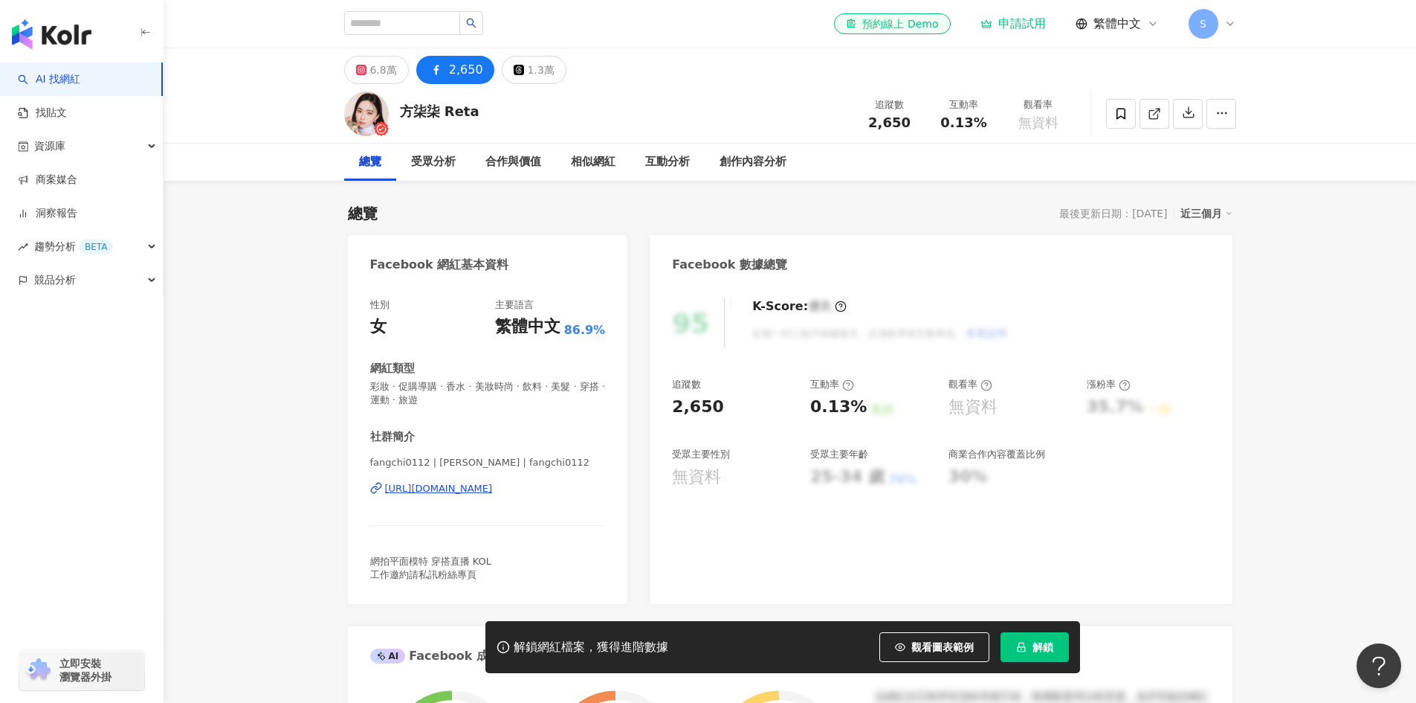
drag, startPoint x: 608, startPoint y: 489, endPoint x: 372, endPoint y: 488, distance: 235.7
click at [372, 488] on div "性別 女 主要語言 繁體中文 86.9% 網紅類型 彩妝 · 促購導購 · 香水 · 美妝時尚 · 飲料 · 美髮 · 穿搭 · 運動 · 旅遊 社群簡介 f…" at bounding box center [488, 443] width 280 height 320
copy div "https://www.facebook.com/272962909822255"
click at [493, 489] on div "https://www.facebook.com/272962909822255" at bounding box center [439, 488] width 108 height 13
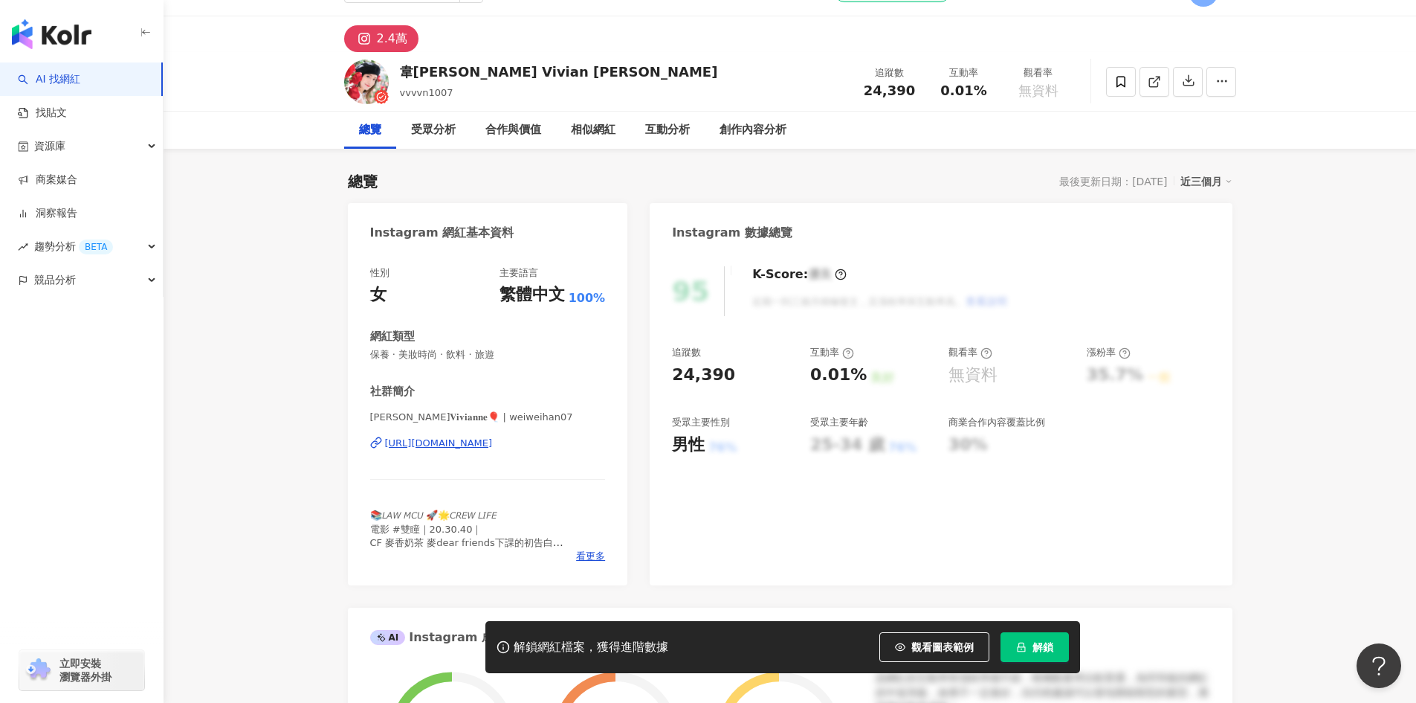
scroll to position [74, 0]
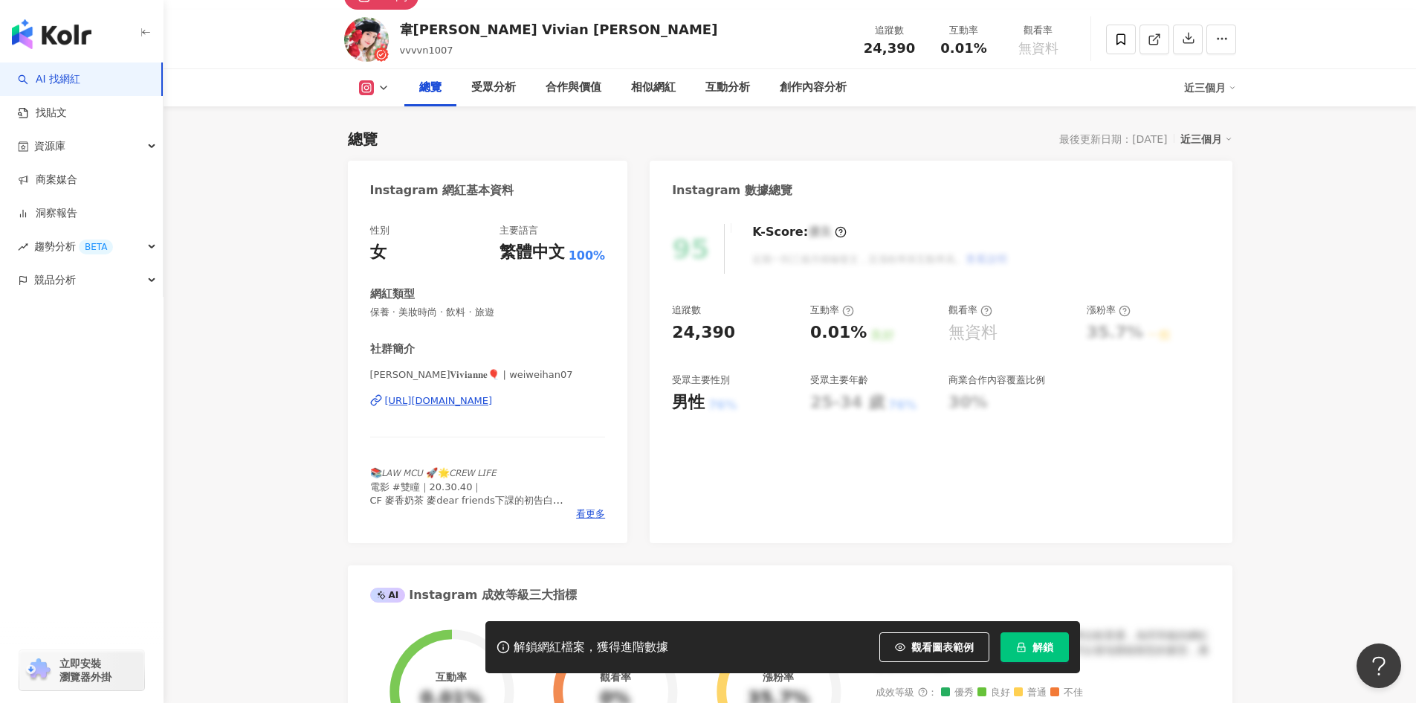
click at [400, 402] on div "https://www.instagram.com/weiweihan07/" at bounding box center [439, 400] width 108 height 13
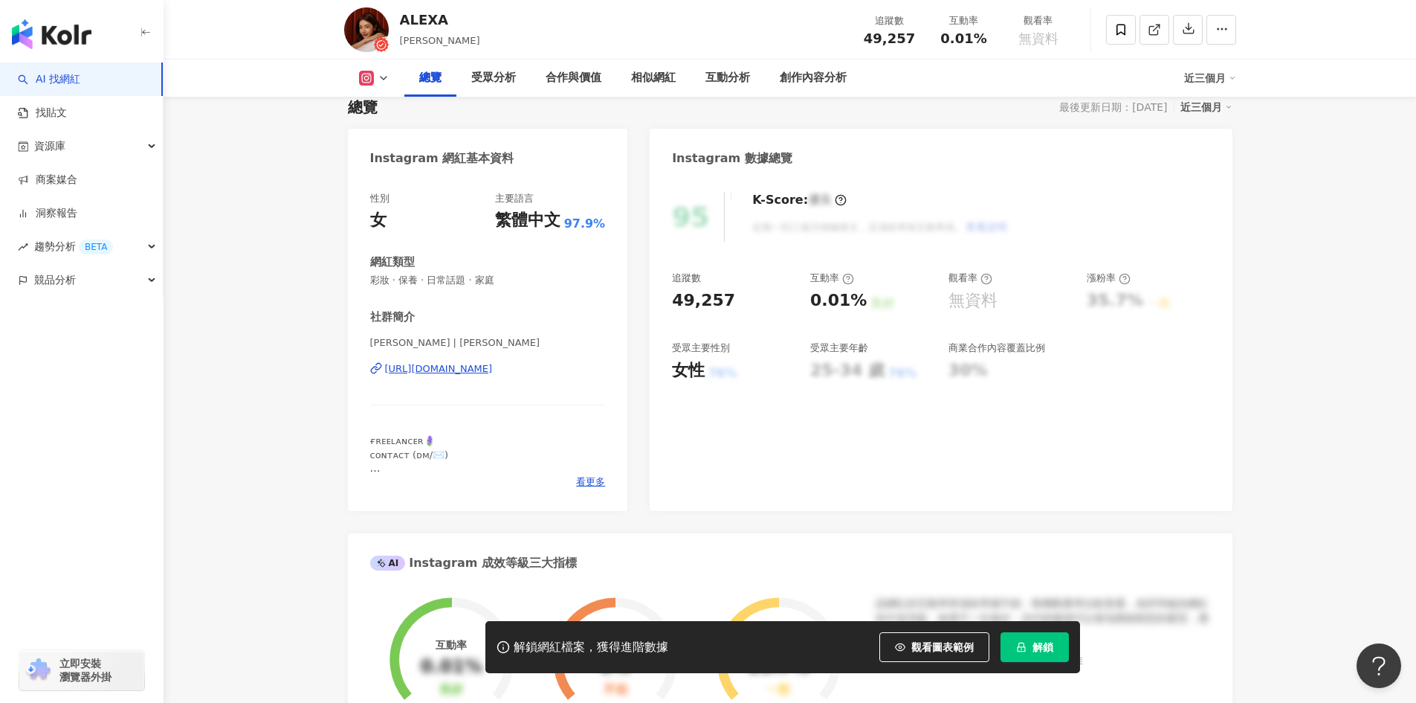
scroll to position [149, 0]
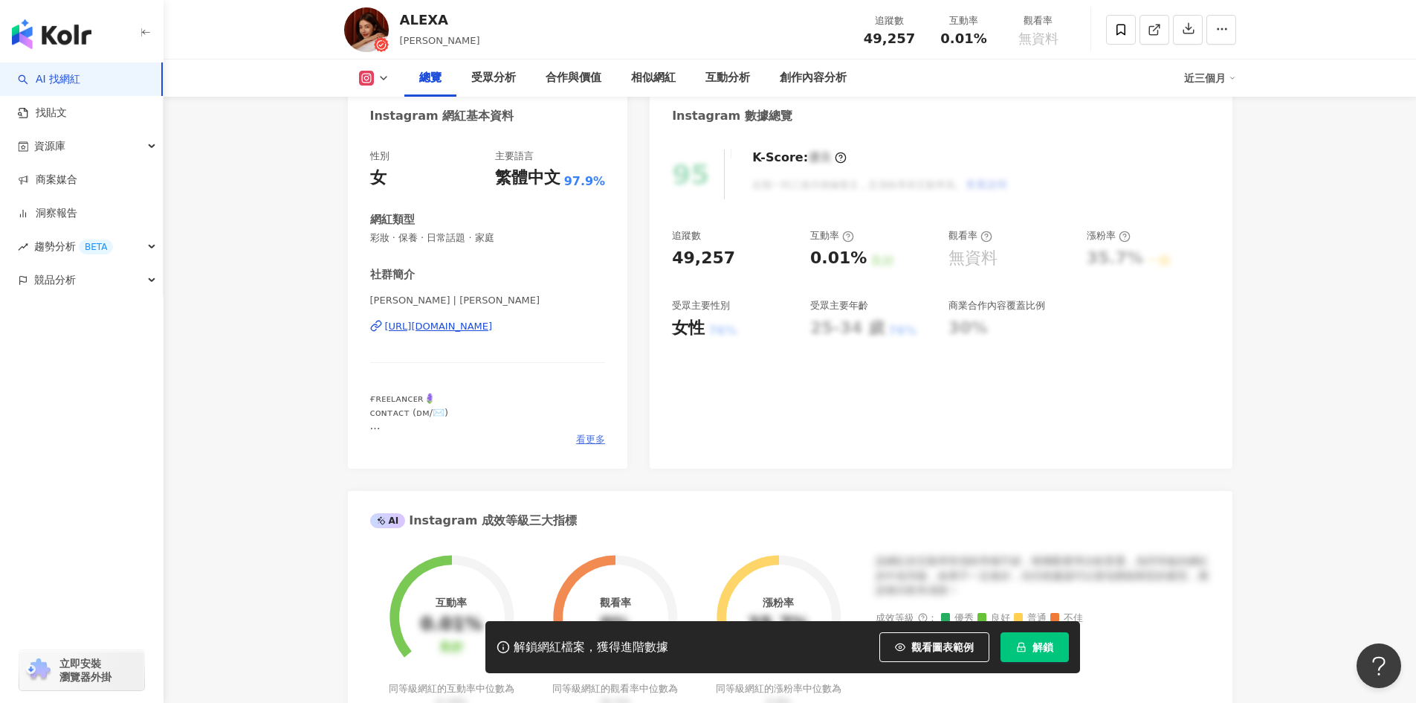
click at [593, 442] on span "看更多" at bounding box center [590, 439] width 29 height 13
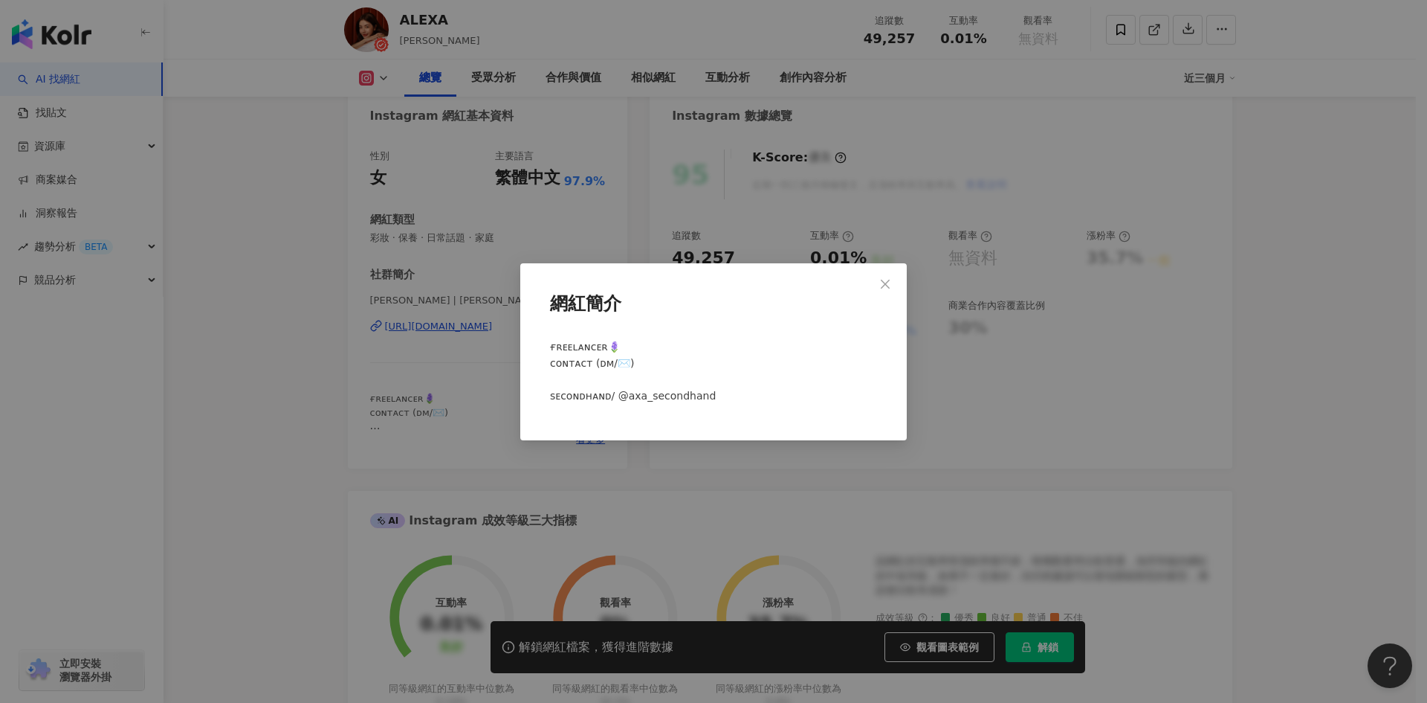
click at [1014, 442] on div "網紅簡介 ғʀᴇᴇʟᴀɴᴄᴇʀ🪻 ᴄᴏɴᴛᴀᴄᴛ (ᴅᴍ/✉️) ⁡ sᴇᴄᴏɴᴅʜᴀɴᴅ/ @axa_secondhand" at bounding box center [713, 351] width 1427 height 703
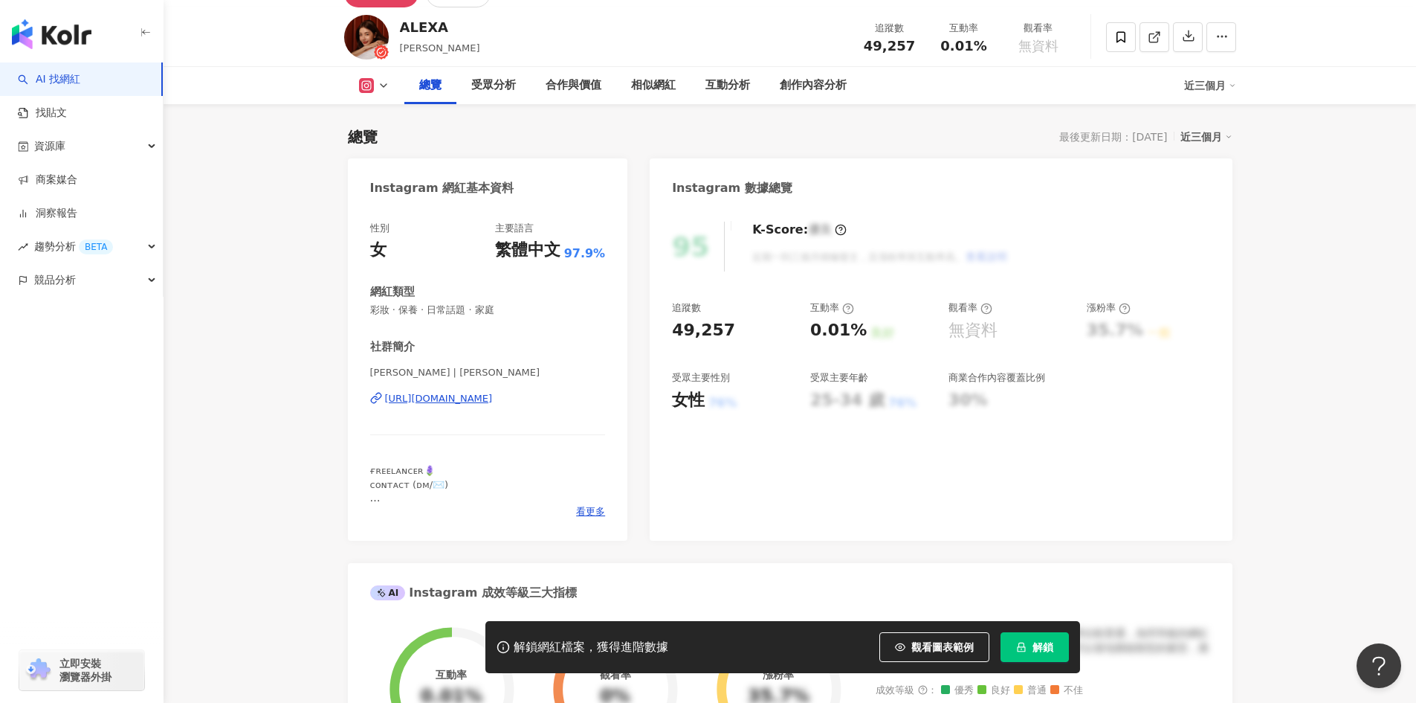
scroll to position [74, 0]
click at [451, 401] on div "https://www.instagram.com/alexapeng/" at bounding box center [439, 400] width 108 height 13
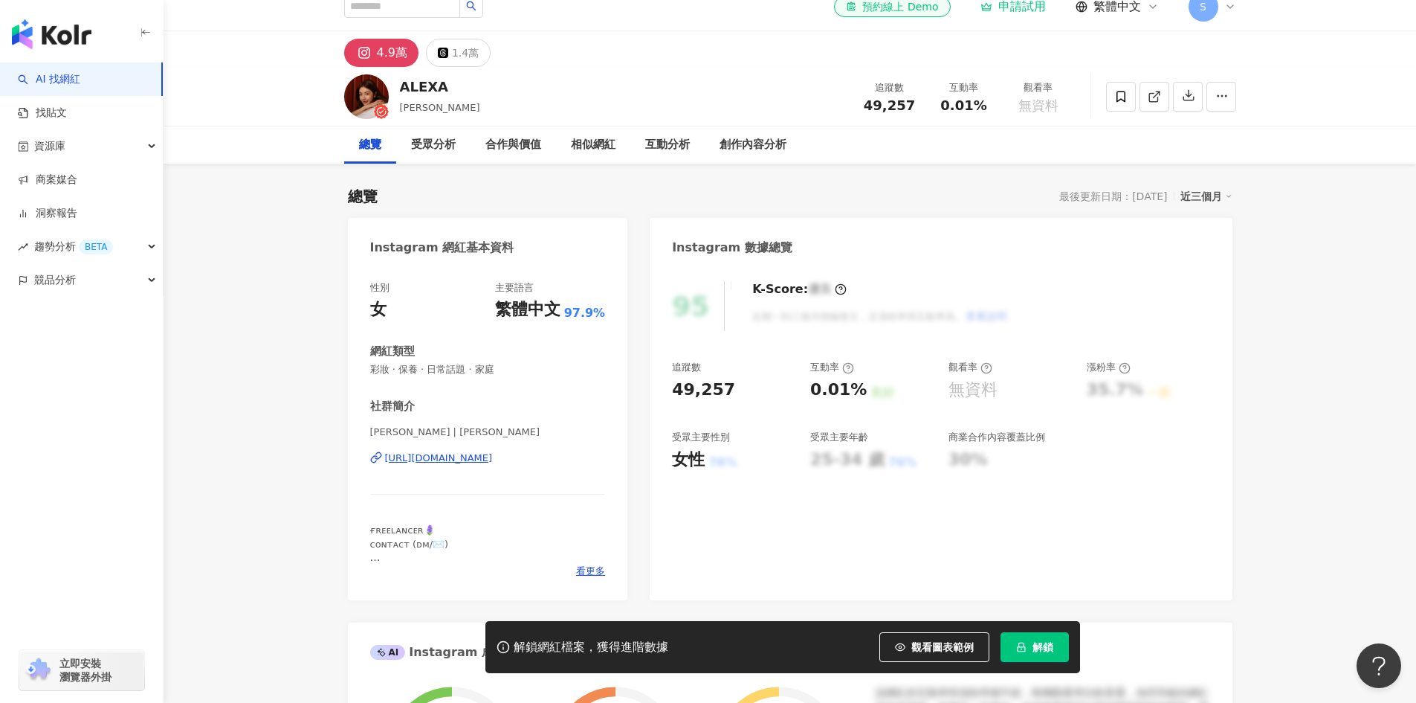
scroll to position [0, 0]
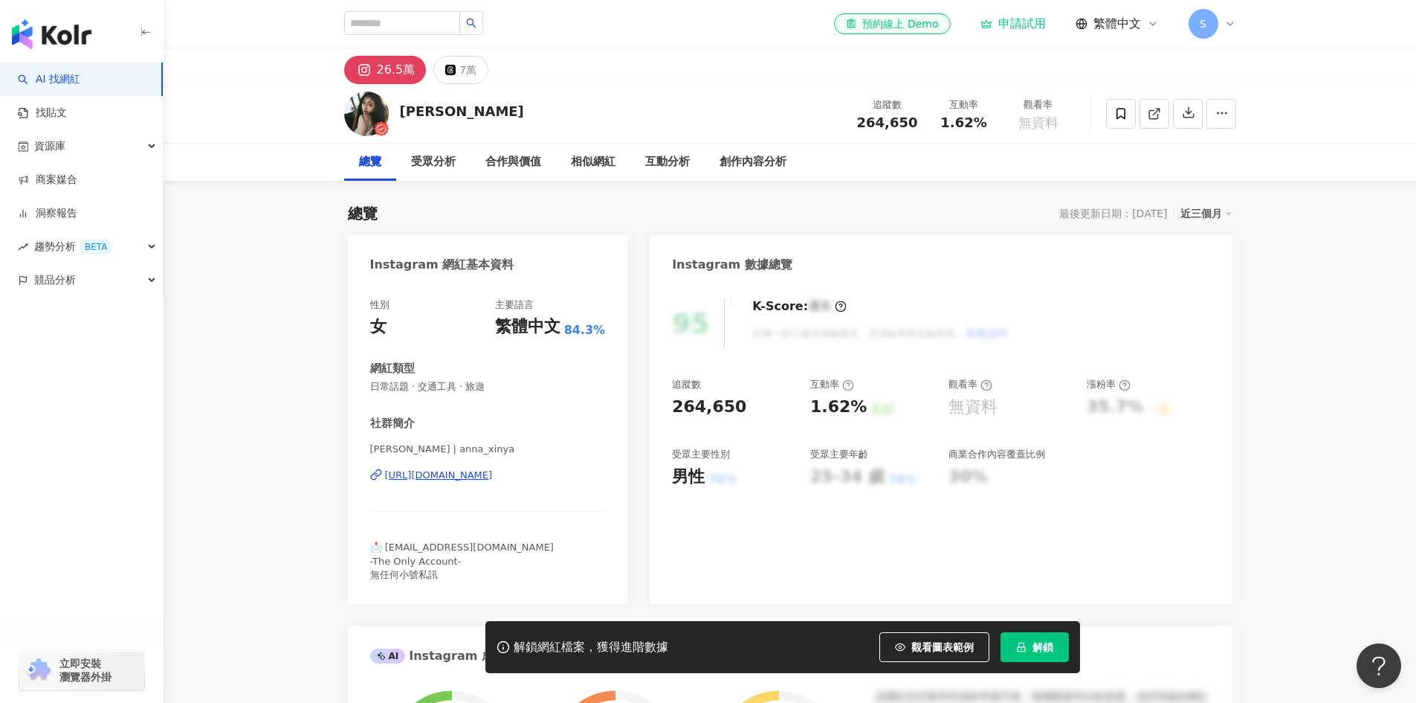
click at [462, 481] on div "[URL][DOMAIN_NAME]" at bounding box center [439, 474] width 108 height 13
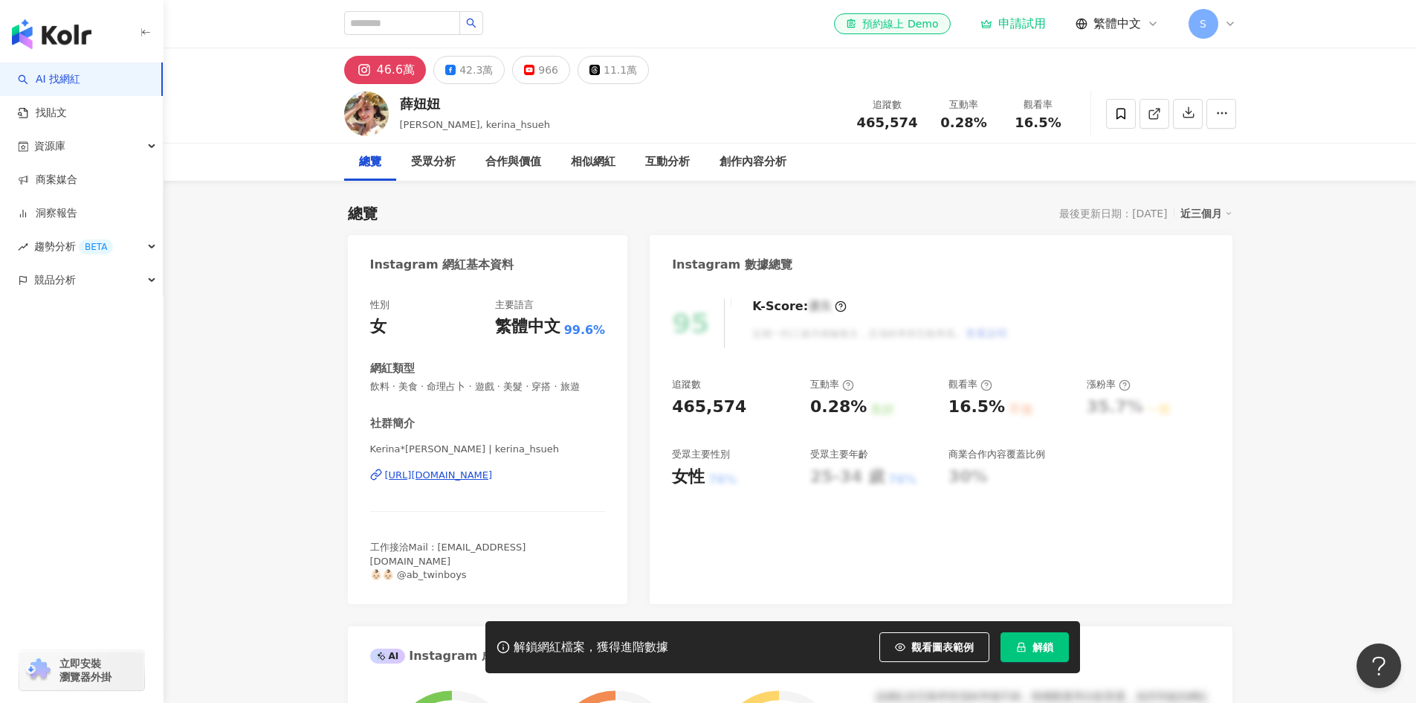
click at [600, 482] on div "[URL][DOMAIN_NAME]" at bounding box center [488, 474] width 236 height 13
click at [478, 76] on div "42.3萬" at bounding box center [475, 69] width 33 height 21
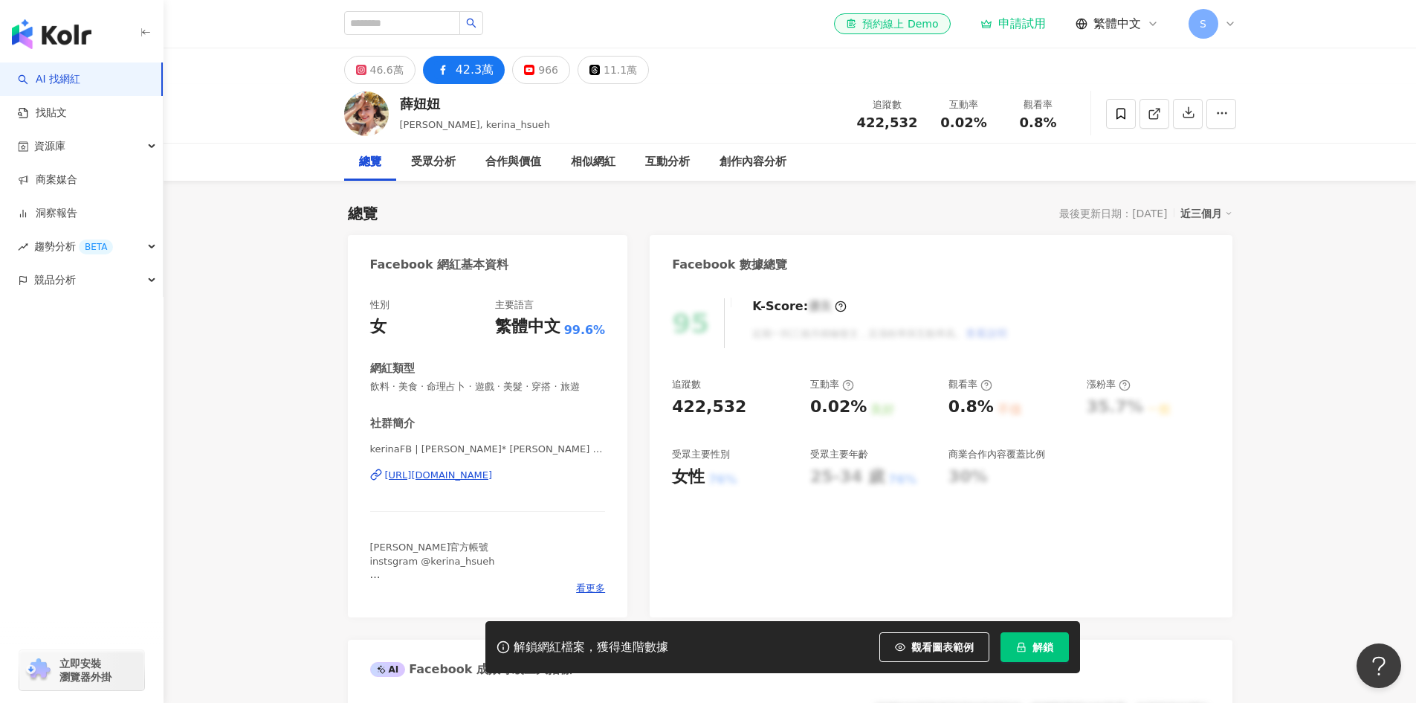
drag, startPoint x: 612, startPoint y: 506, endPoint x: 377, endPoint y: 488, distance: 235.6
click at [376, 488] on div "性別 女 主要語言 繁體中文 99.6% 網紅類型 飲料 · 美食 · 命理占卜 · 遊戲 · 美髮 · 穿搭 · 旅遊 社群簡介 kerinaFB | Ke…" at bounding box center [488, 450] width 280 height 334
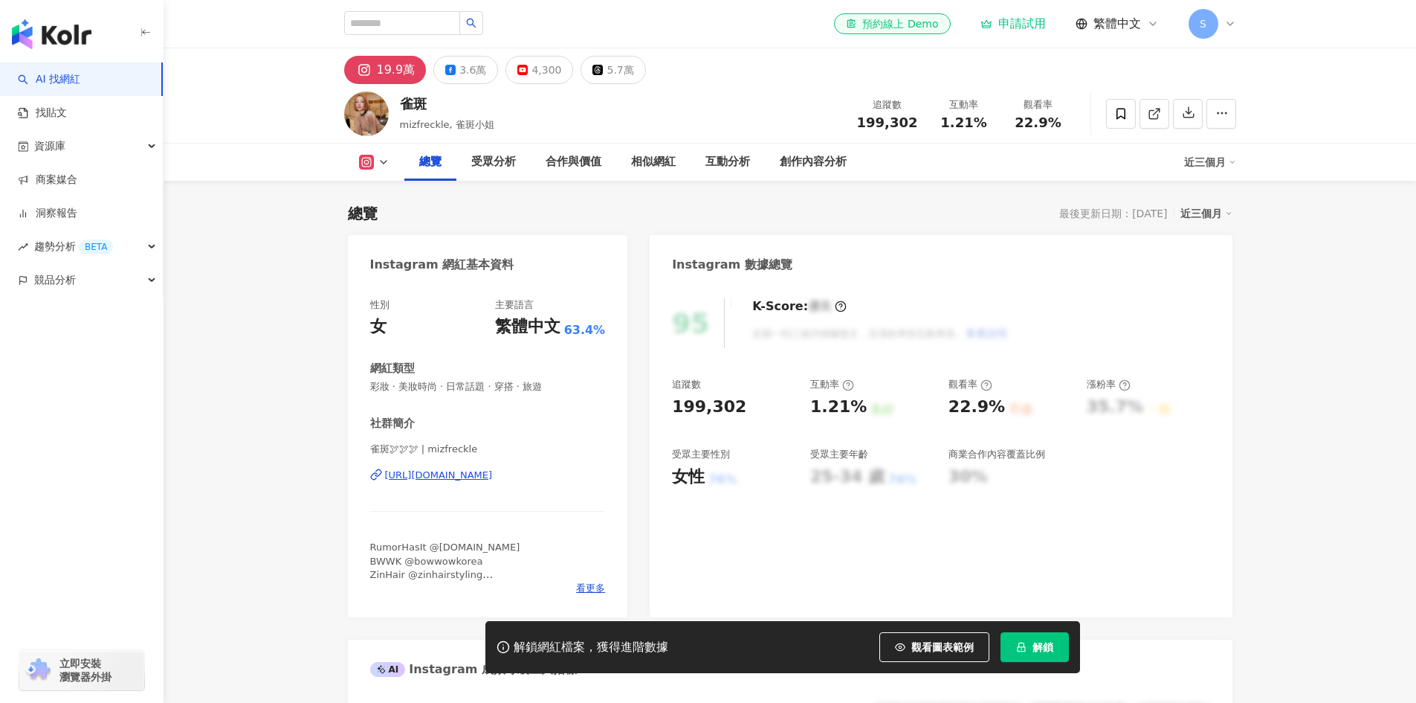
scroll to position [223, 0]
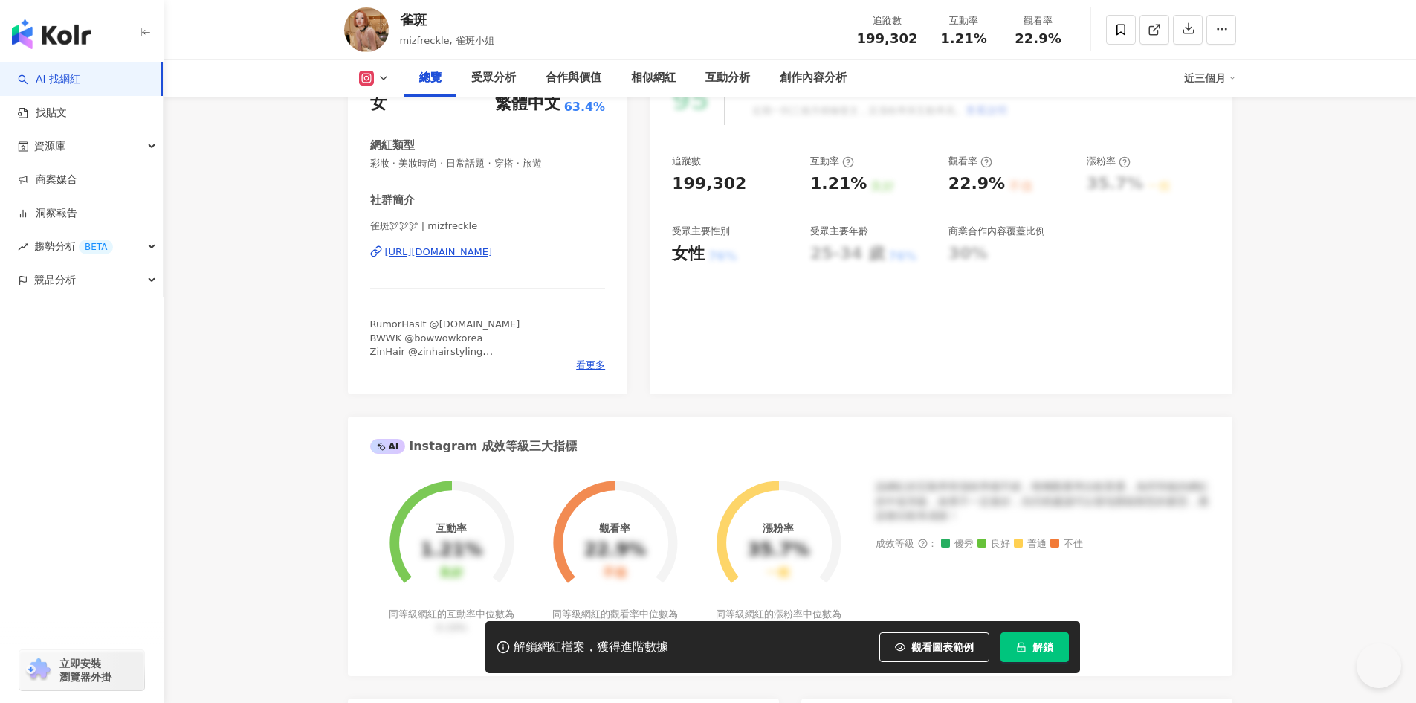
drag, startPoint x: 596, startPoint y: 251, endPoint x: 435, endPoint y: 261, distance: 160.9
drag, startPoint x: 367, startPoint y: 265, endPoint x: 572, endPoint y: 257, distance: 205.4
click at [572, 257] on div "性別 女 主要語言 繁體中文 63.4% 網紅類型 彩妝 · 美妝時尚 · 日常話題 · 穿搭 · 旅遊 社群簡介 雀斑🕊🕊🕊 | mizfreckle ht…" at bounding box center [488, 227] width 280 height 334
copy div "https://www.instagram.com/mizfreckle/"
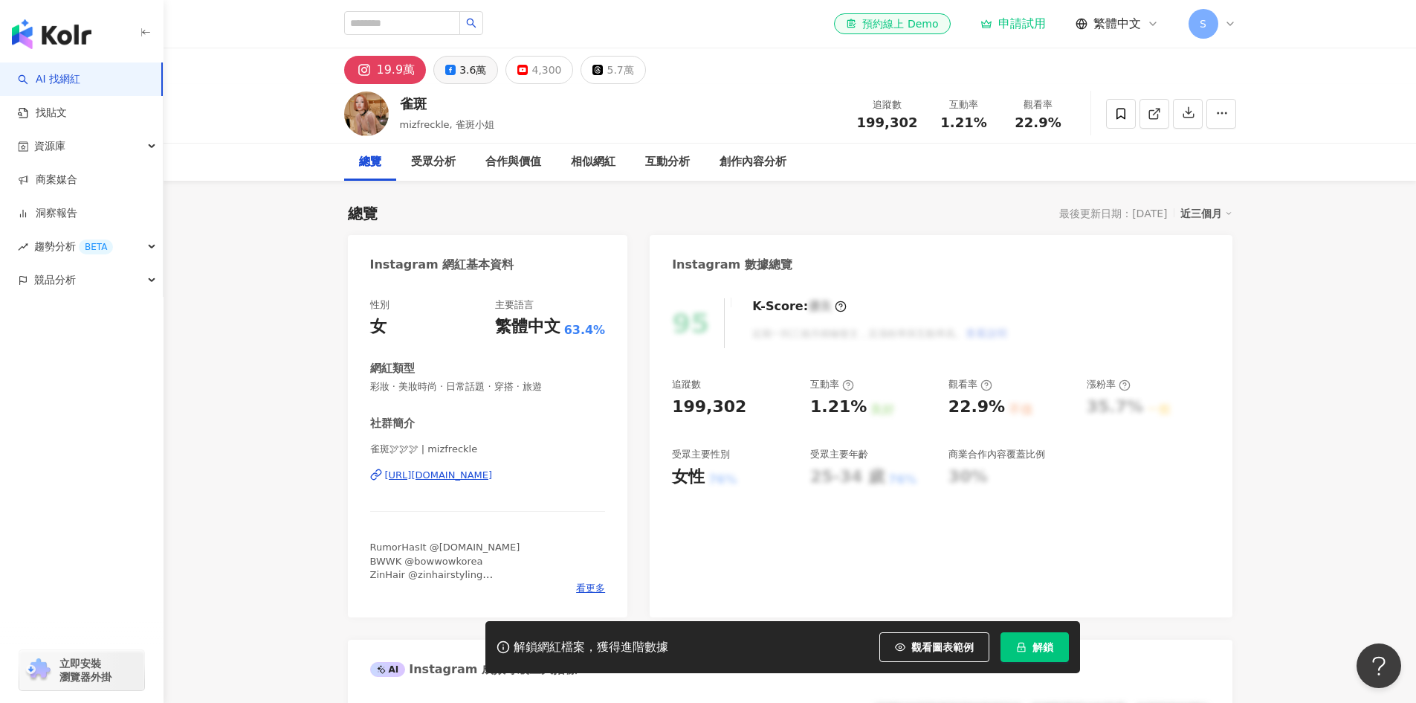
click at [473, 80] on button "3.6萬" at bounding box center [465, 70] width 65 height 28
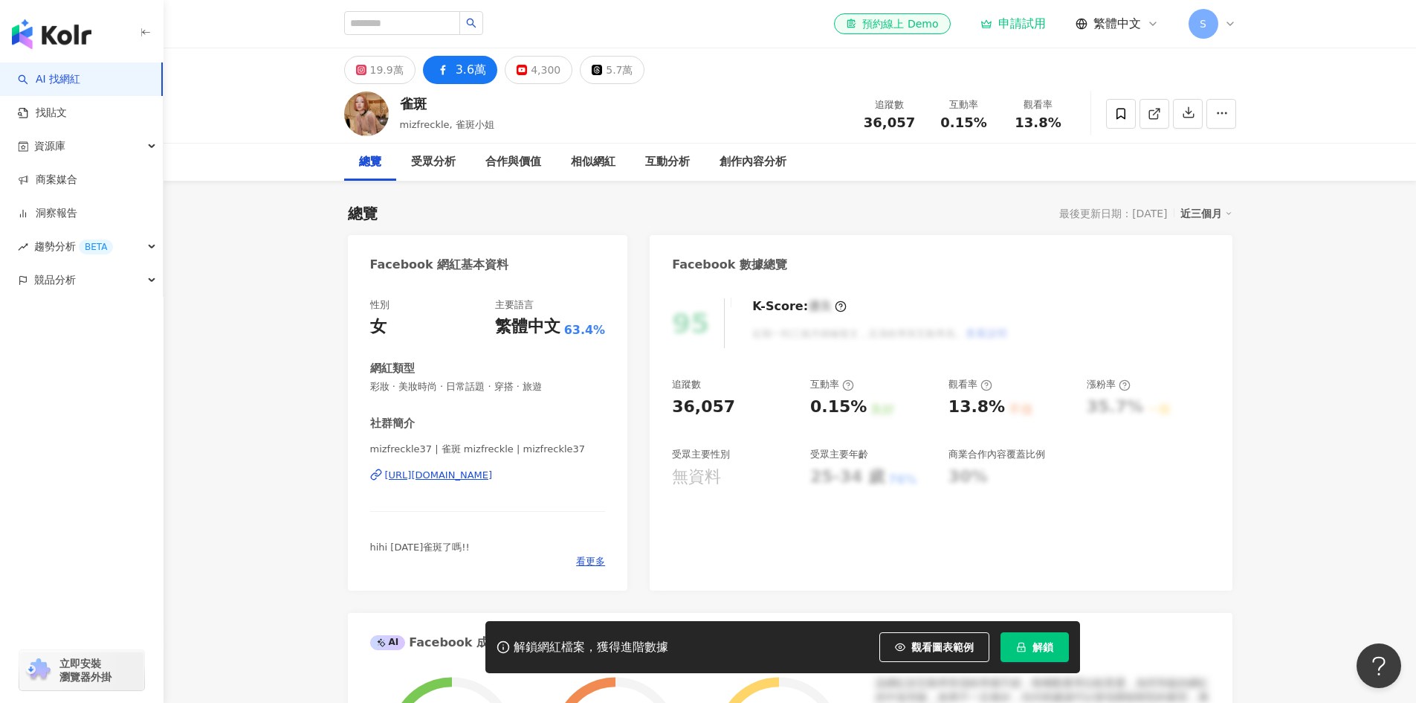
drag, startPoint x: 609, startPoint y: 474, endPoint x: 380, endPoint y: 480, distance: 229.0
click at [380, 480] on div "性別 女 主要語言 繁體中文 63.4% 網紅類型 彩妝 · 美妝時尚 · 日常話題 · 穿搭 · 旅遊 社群簡介 mizfreckle37 | 雀斑 miz…" at bounding box center [488, 436] width 280 height 307
copy div "https://www.facebook.com/183777271794521"
click at [370, 67] on div "19.9萬" at bounding box center [386, 69] width 33 height 21
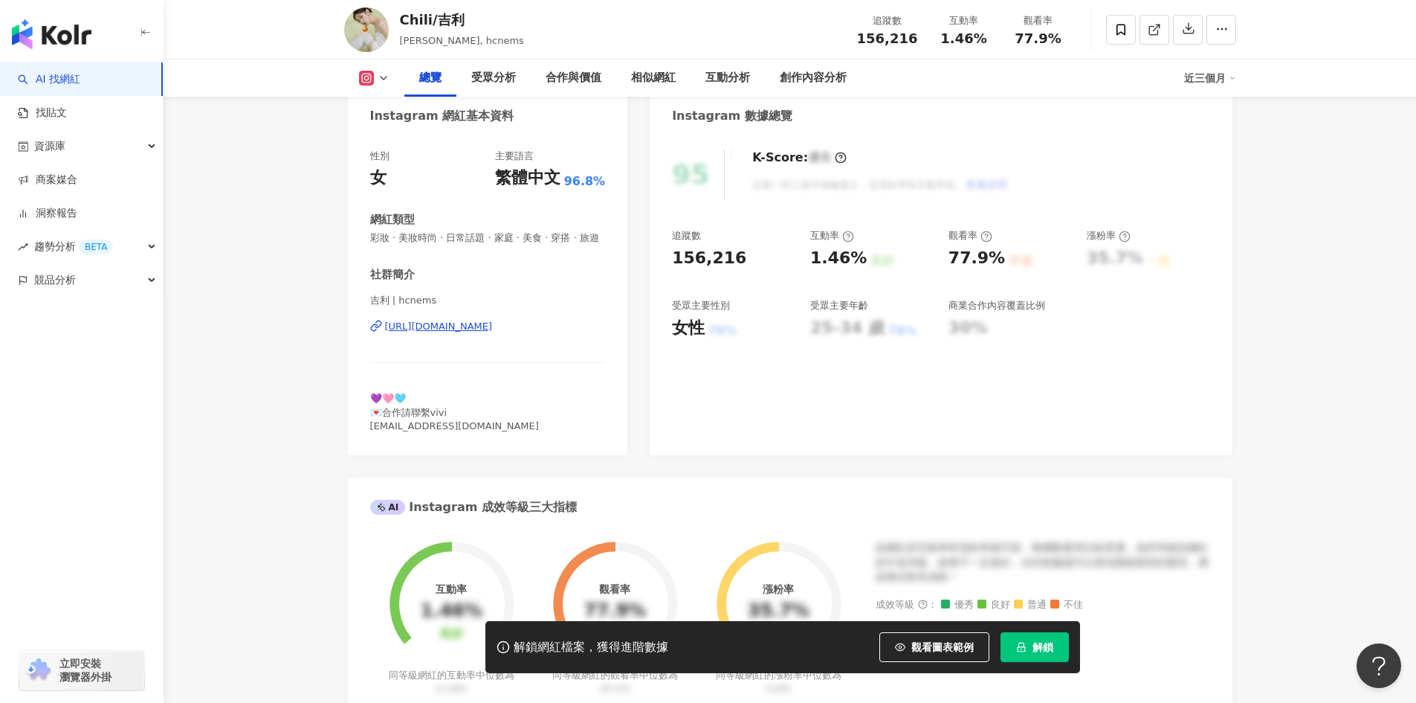
drag, startPoint x: 515, startPoint y: 312, endPoint x: 558, endPoint y: 343, distance: 53.2
click at [558, 343] on div "吉利 | hcnems [URL][DOMAIN_NAME]" at bounding box center [488, 337] width 236 height 87
copy div "吉利 | hcnems [URL][DOMAIN_NAME]"
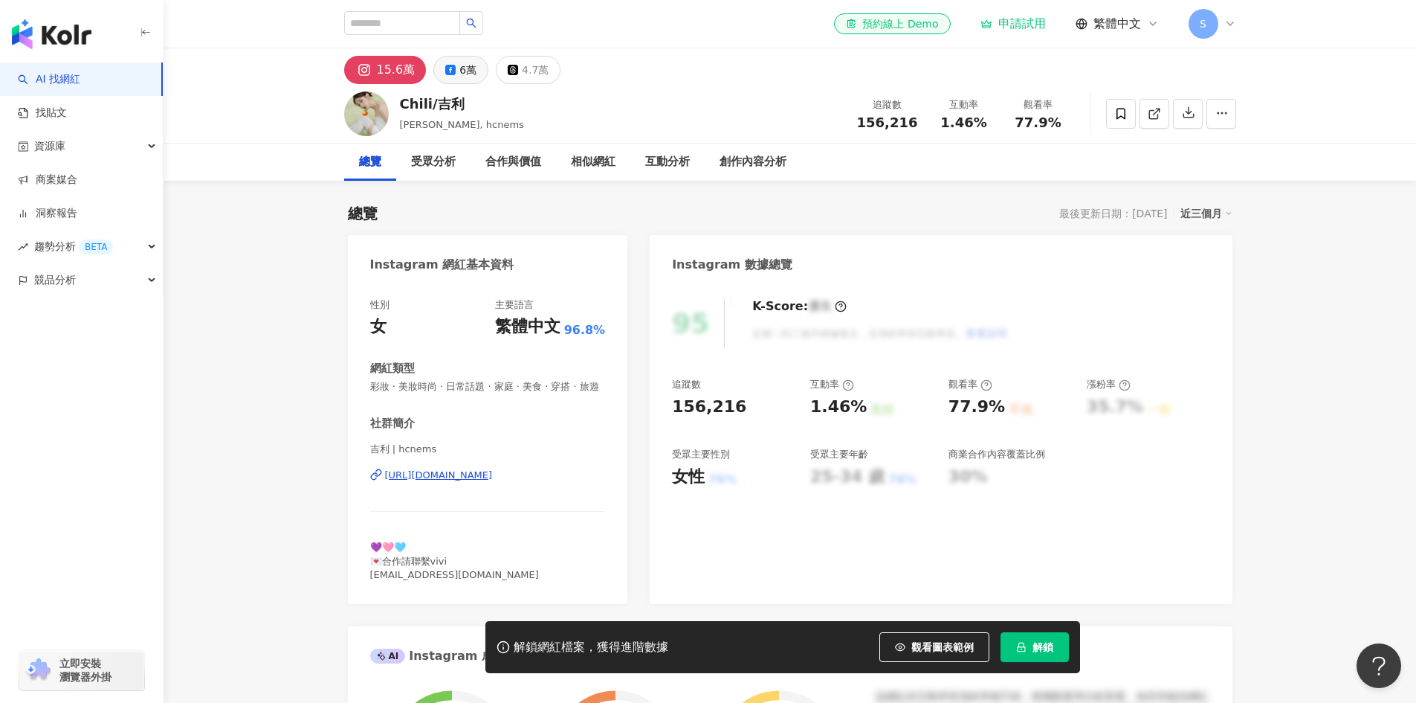
click at [441, 78] on button "6萬" at bounding box center [460, 70] width 55 height 28
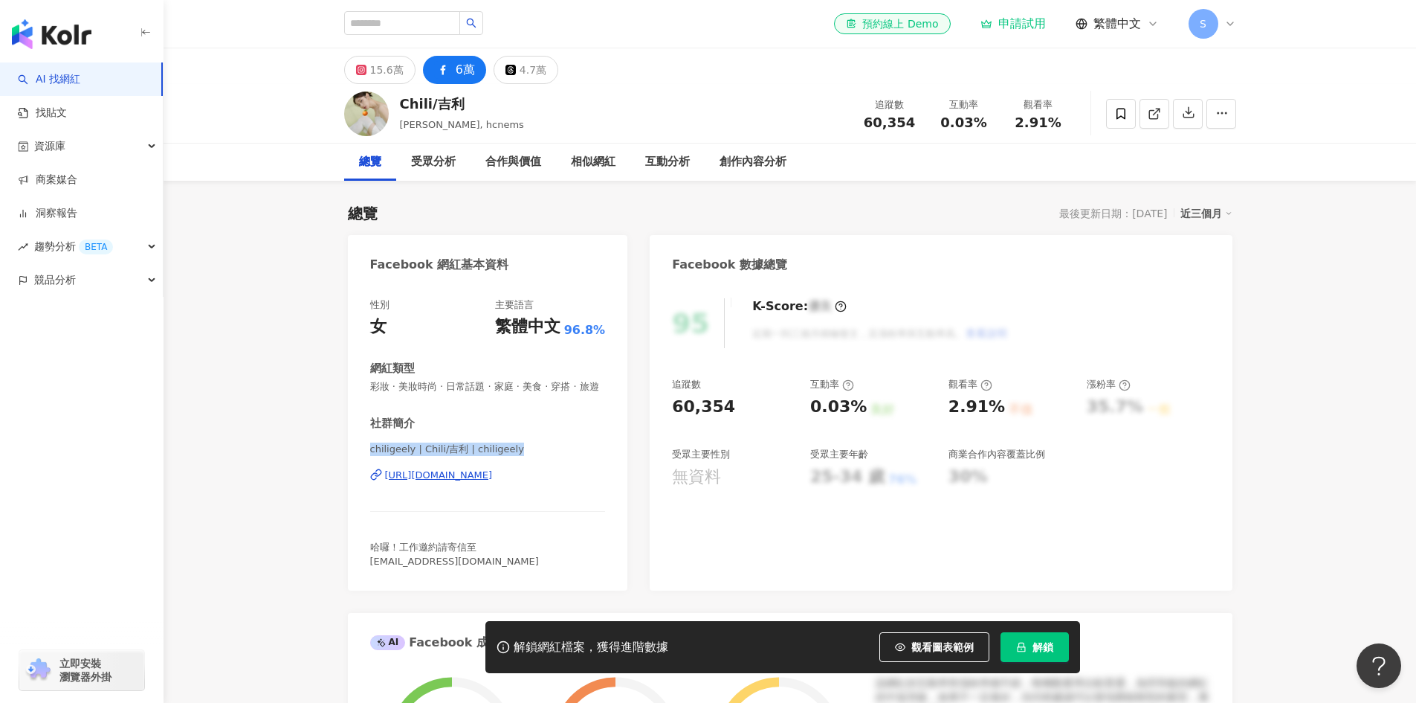
click at [604, 523] on div "chiligeely | Chili/吉利 | chiligeely https://www.facebook.com/813997668620258" at bounding box center [488, 485] width 236 height 87
click at [391, 486] on div "性別 女 主要語言 繁體中文 96.8% 網紅類型 彩妝 · 美妝時尚 · 日常話題 · 家庭 · 美食 · 穿搭 · 旅遊 社群簡介 chiligeely …" at bounding box center [488, 436] width 280 height 307
click at [619, 506] on div "性別 女 主要語言 繁體中文 96.8% 網紅類型 彩妝 · 美妝時尚 · 日常話題 · 家庭 · 美食 · 穿搭 · 旅遊 社群簡介 chiligeely …" at bounding box center [488, 436] width 280 height 307
drag, startPoint x: 613, startPoint y: 494, endPoint x: 385, endPoint y: 499, distance: 228.3
click at [385, 499] on div "性別 女 主要語言 繁體中文 96.8% 網紅類型 彩妝 · 美妝時尚 · 日常話題 · 家庭 · 美食 · 穿搭 · 旅遊 社群簡介 chiligeely …" at bounding box center [488, 436] width 280 height 307
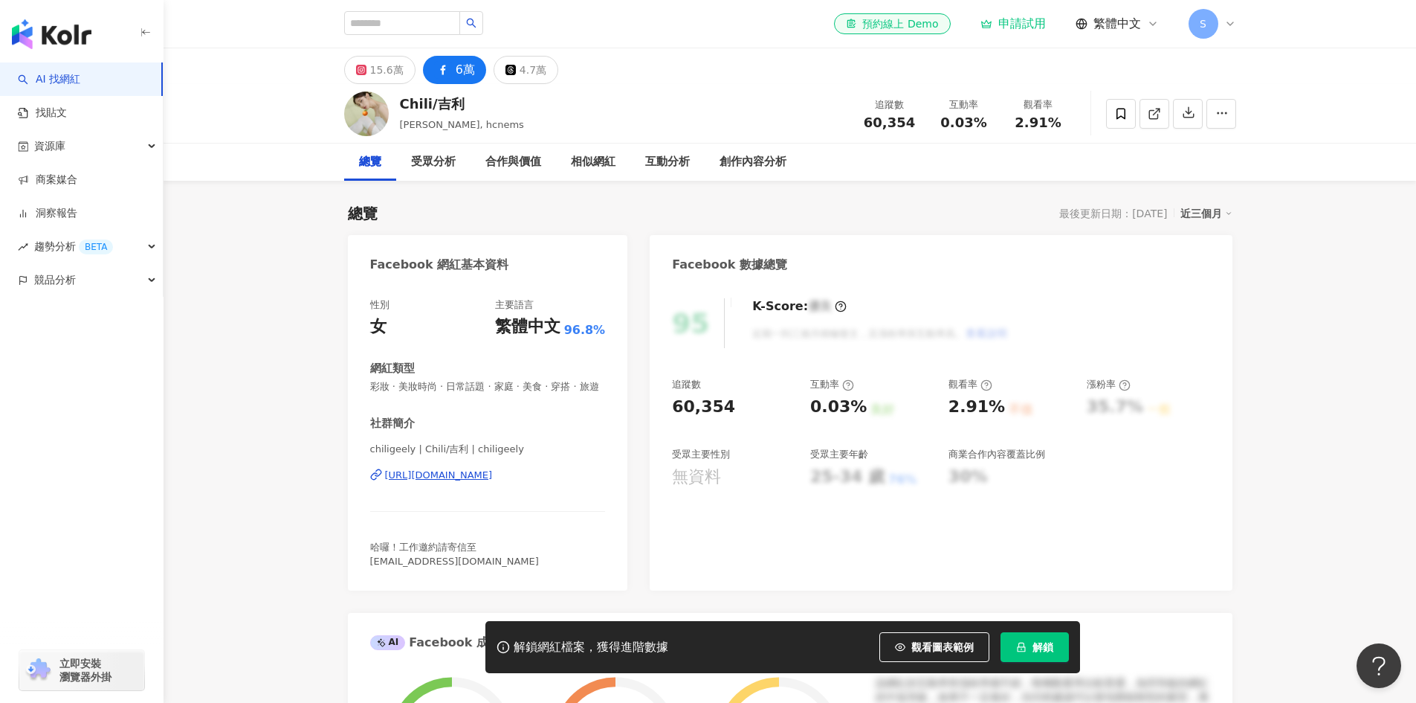
copy div "https://www.facebook.com/813997668620258"
click at [364, 65] on icon at bounding box center [361, 70] width 10 height 10
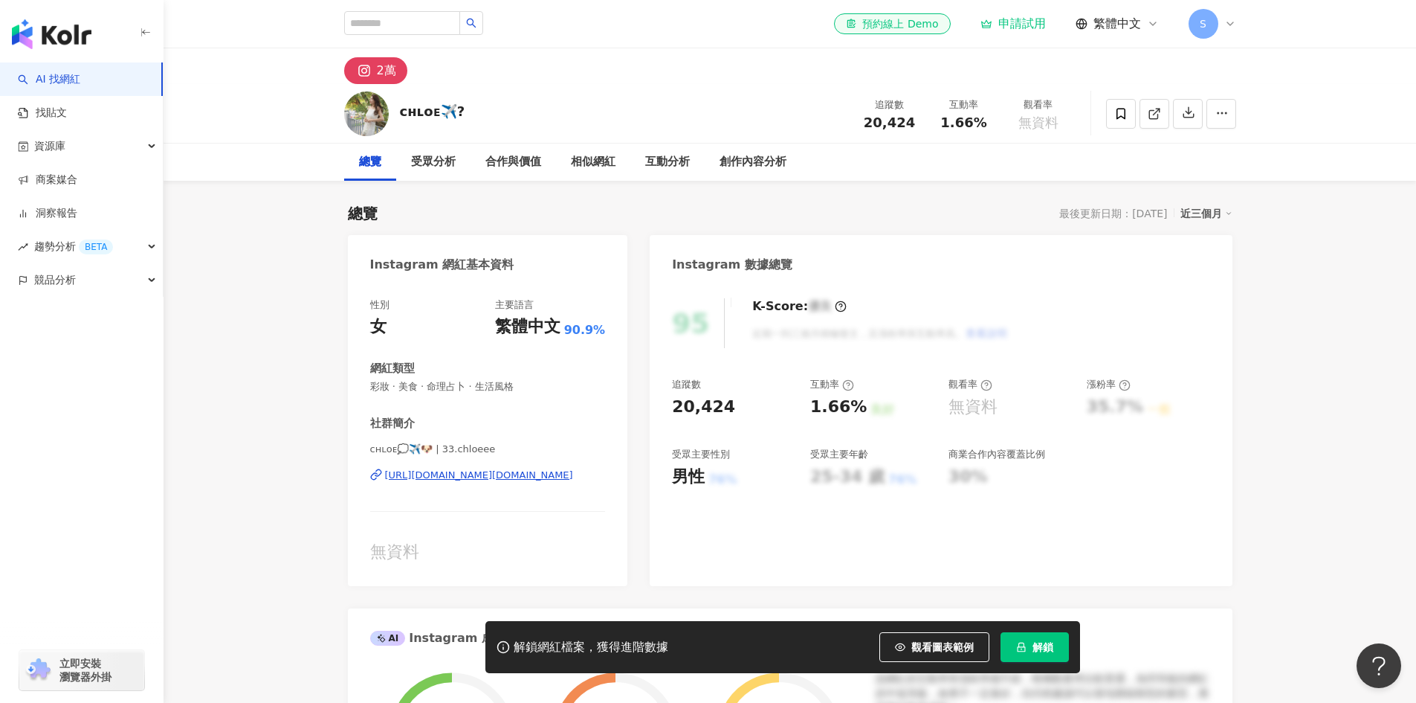
drag, startPoint x: 577, startPoint y: 492, endPoint x: 384, endPoint y: 488, distance: 193.3
click at [384, 488] on div "ᴄʜʟᴏᴇ💭✈️🐶 | 33.chloeee https://www.instagram.com/33.chloeee/" at bounding box center [488, 485] width 236 height 87
copy div "https://www.instagram.com/33.chloeee/"
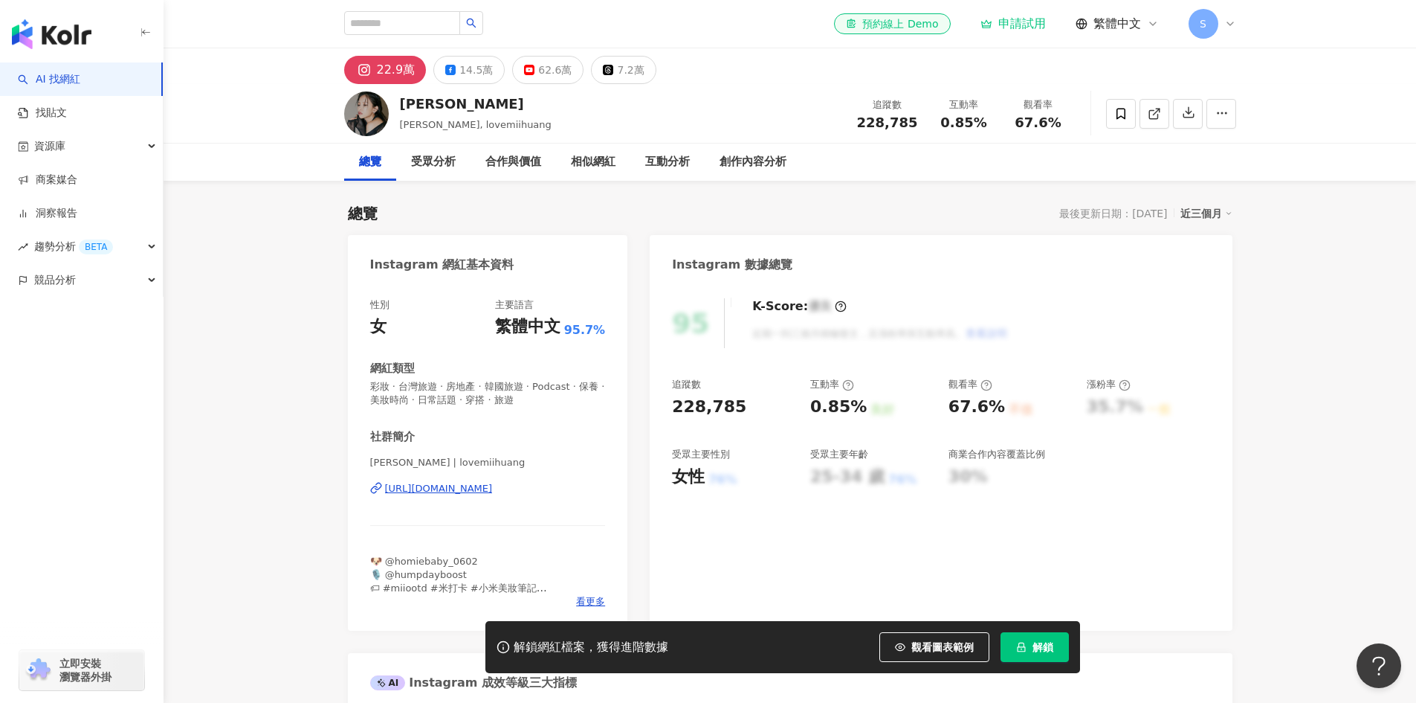
click at [589, 595] on div "🐶 @homiebaby_0602 🎙️ @humpdayboost 🏷 #miiootd #米打卡 #小米美妝筆記 More Links👇🏻" at bounding box center [488, 575] width 236 height 41
click at [589, 598] on span "看更多" at bounding box center [590, 601] width 29 height 13
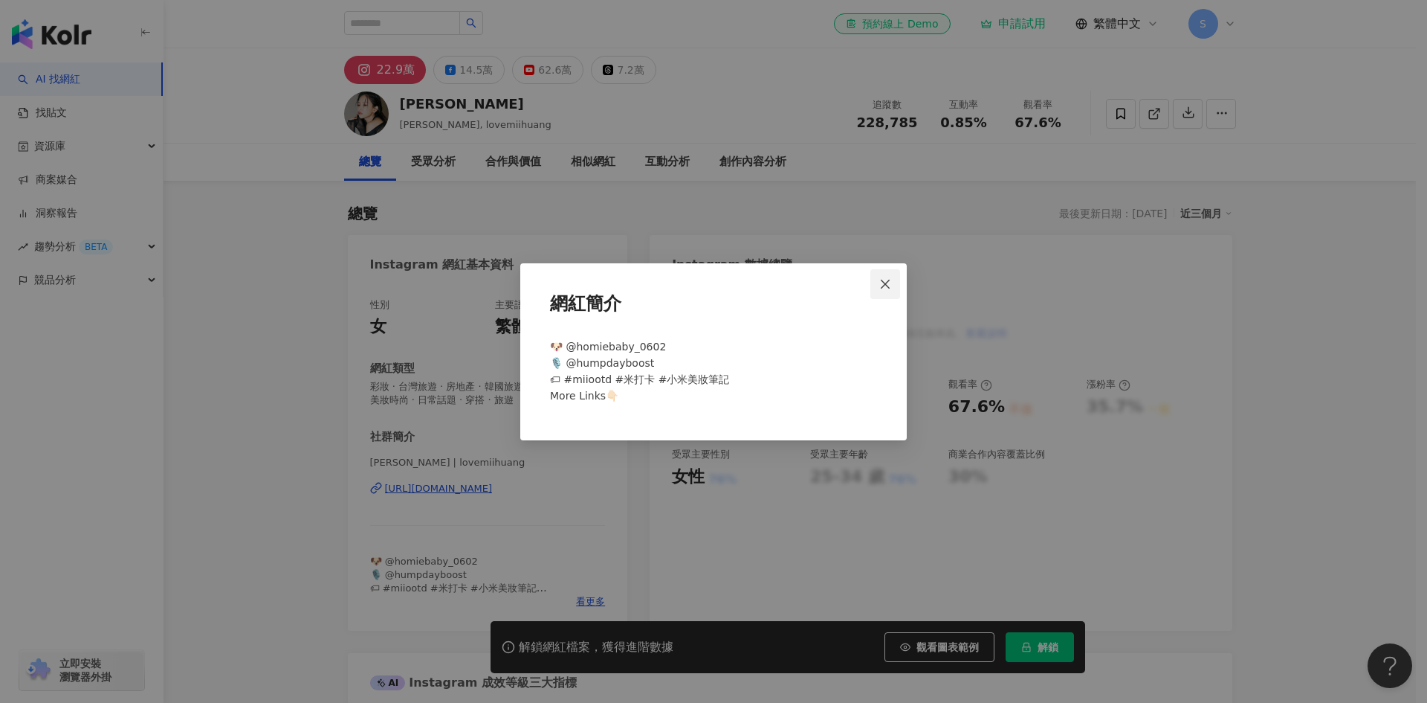
click at [891, 282] on icon "close" at bounding box center [886, 284] width 12 height 12
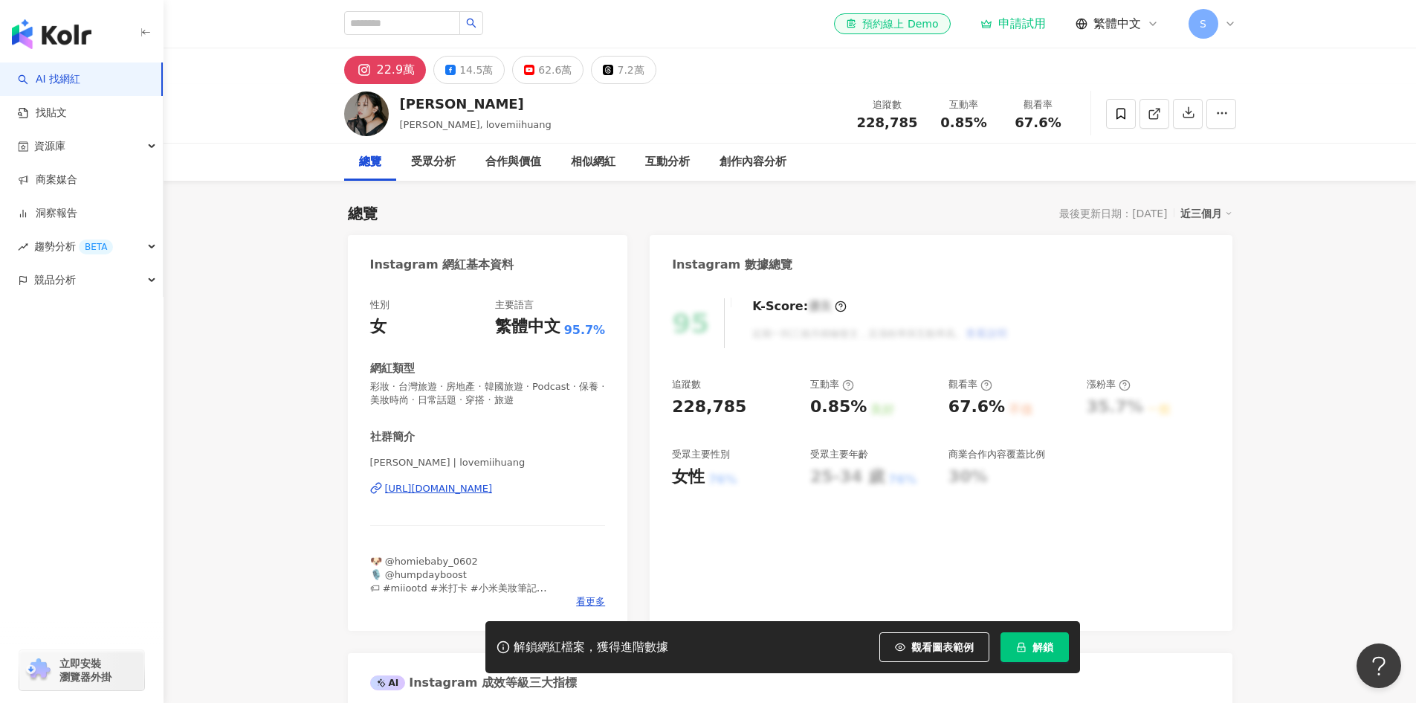
drag, startPoint x: 579, startPoint y: 507, endPoint x: 386, endPoint y: 503, distance: 193.3
click at [386, 503] on div "黃小米 Mii | lovemiihuang https://www.instagram.com/lovemiihuang/" at bounding box center [488, 499] width 236 height 87
copy div "https://www.instagram.com/lovemiihuang/"
click at [462, 83] on button "14.5萬" at bounding box center [468, 70] width 71 height 28
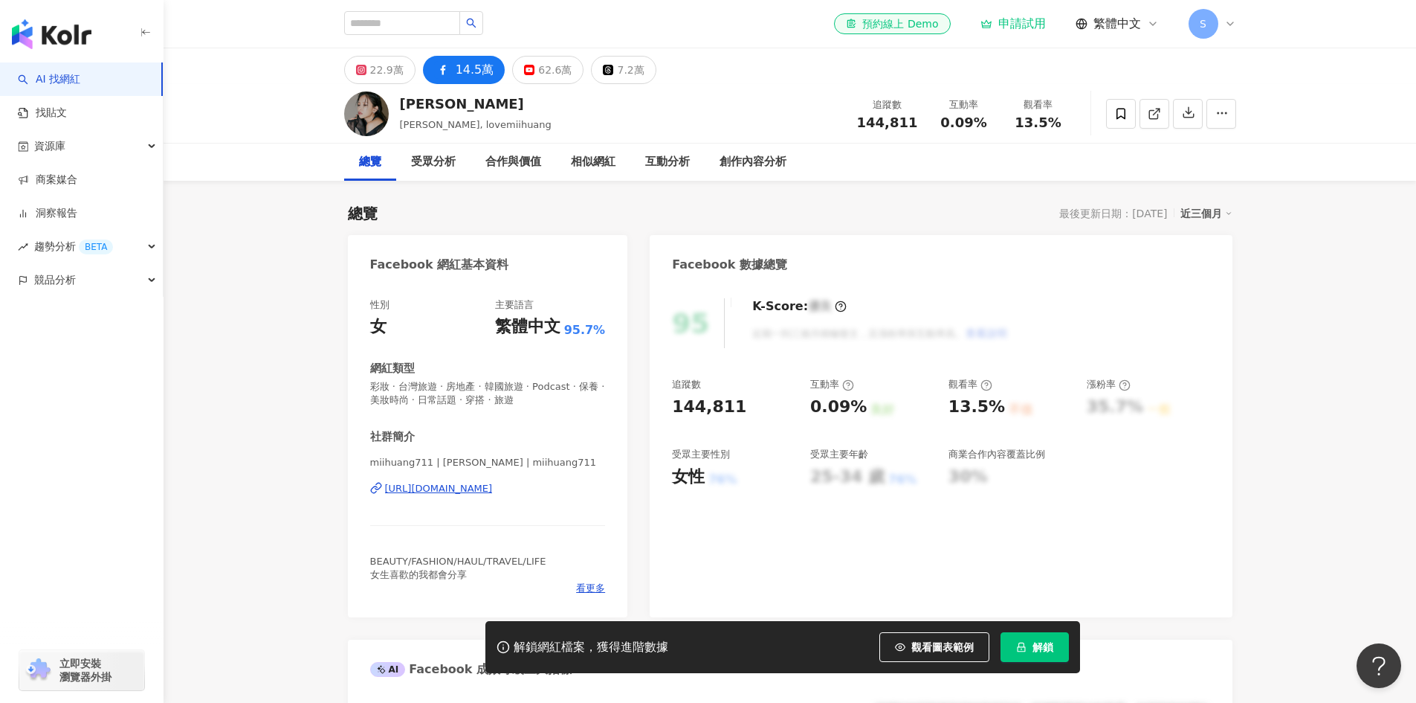
scroll to position [74, 0]
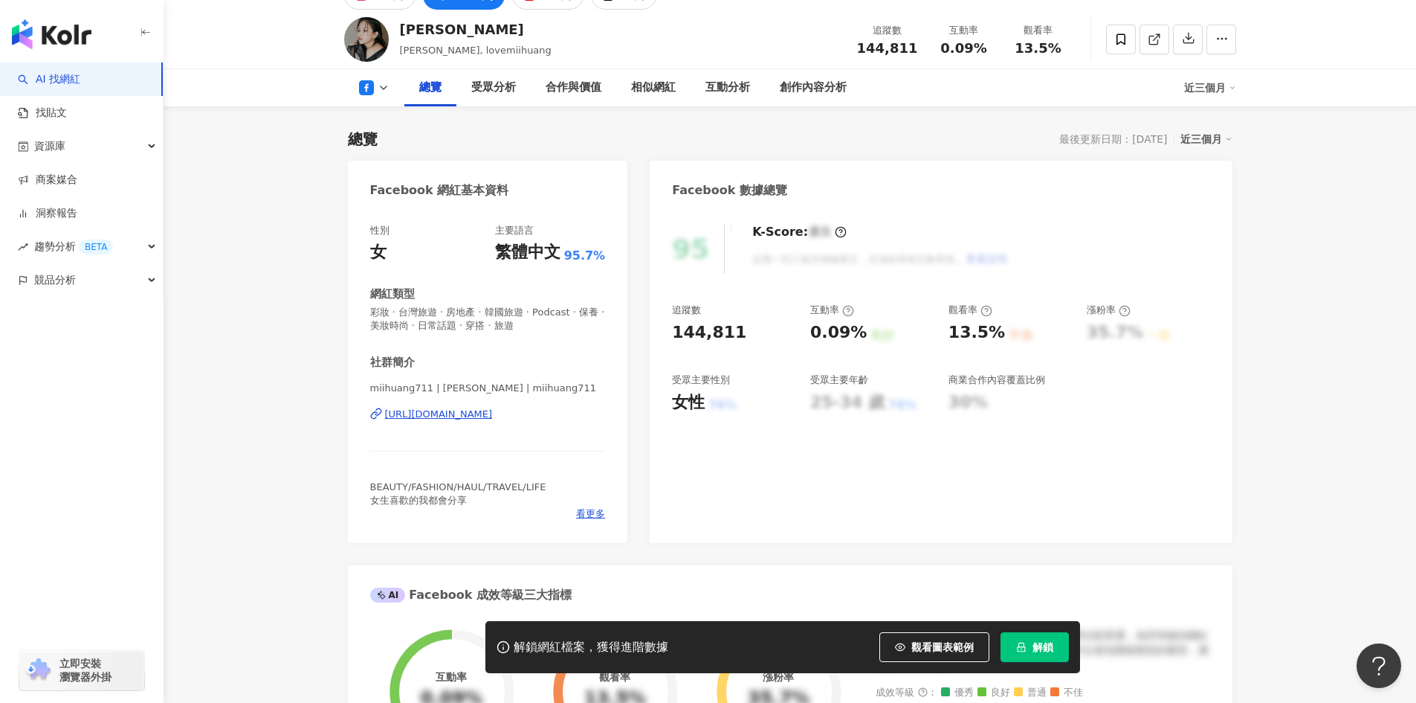
drag, startPoint x: 604, startPoint y: 424, endPoint x: 387, endPoint y: 424, distance: 217.1
click at [387, 424] on div "miihuang711 | 黃小米Mii | miihuang711 https://www.facebook.com/132592180220334" at bounding box center [488, 424] width 236 height 87
copy div "https://www.facebook.com/132592180220334"
click at [493, 416] on div "https://www.facebook.com/132592180220334" at bounding box center [439, 413] width 108 height 13
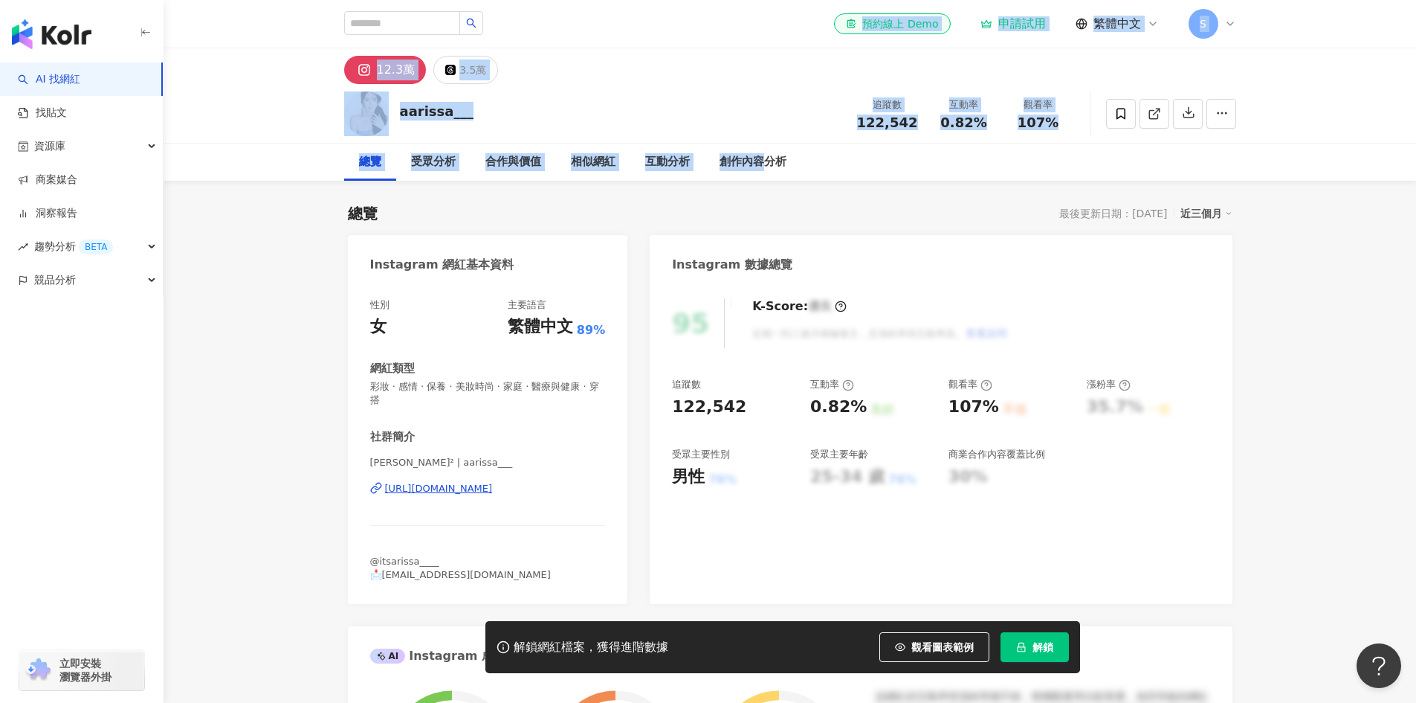
drag, startPoint x: 764, startPoint y: 146, endPoint x: 768, endPoint y: 14, distance: 131.7
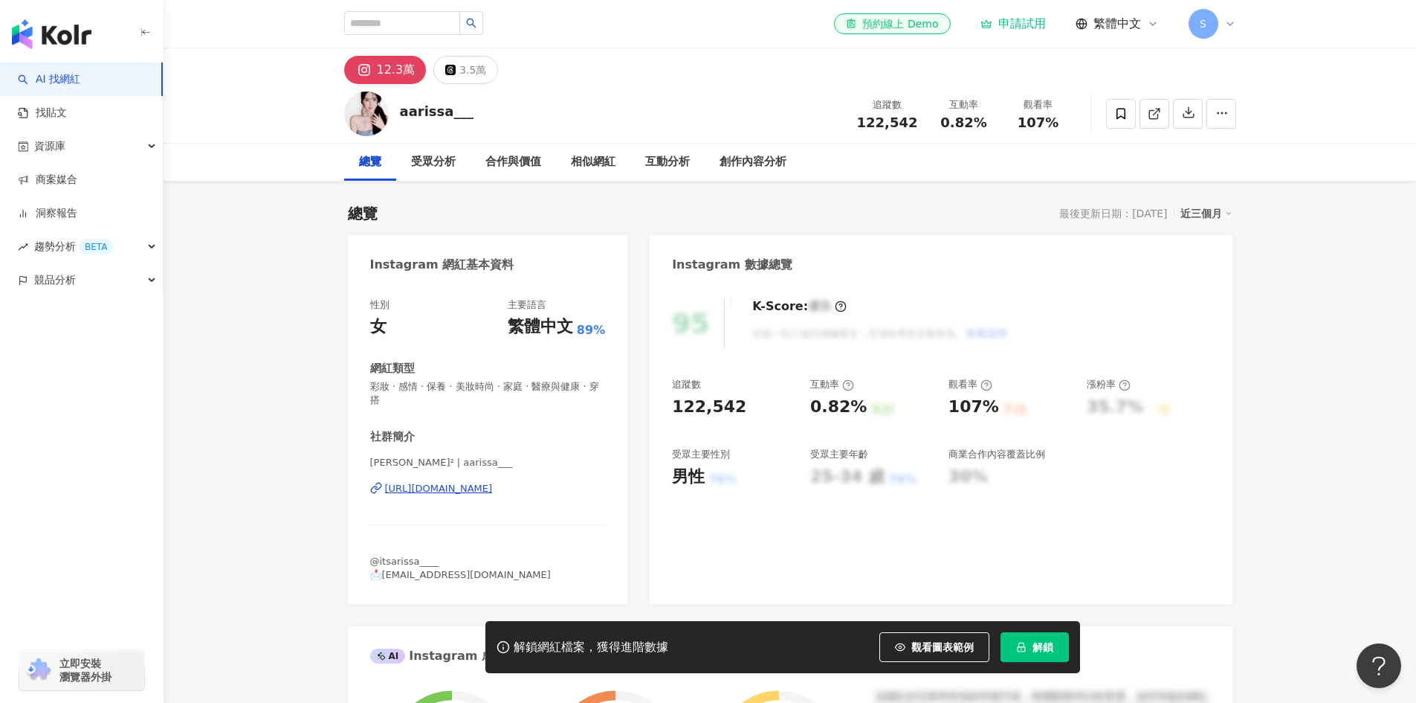
drag, startPoint x: 573, startPoint y: 502, endPoint x: 384, endPoint y: 503, distance: 189.6
click at [384, 503] on div "Arissa 莎² | aarissa___ https://www.instagram.com/aarissa___/" at bounding box center [488, 499] width 236 height 87
copy div "https://www.instagram.com/aarissa___/"
drag, startPoint x: 506, startPoint y: 580, endPoint x: 382, endPoint y: 577, distance: 124.2
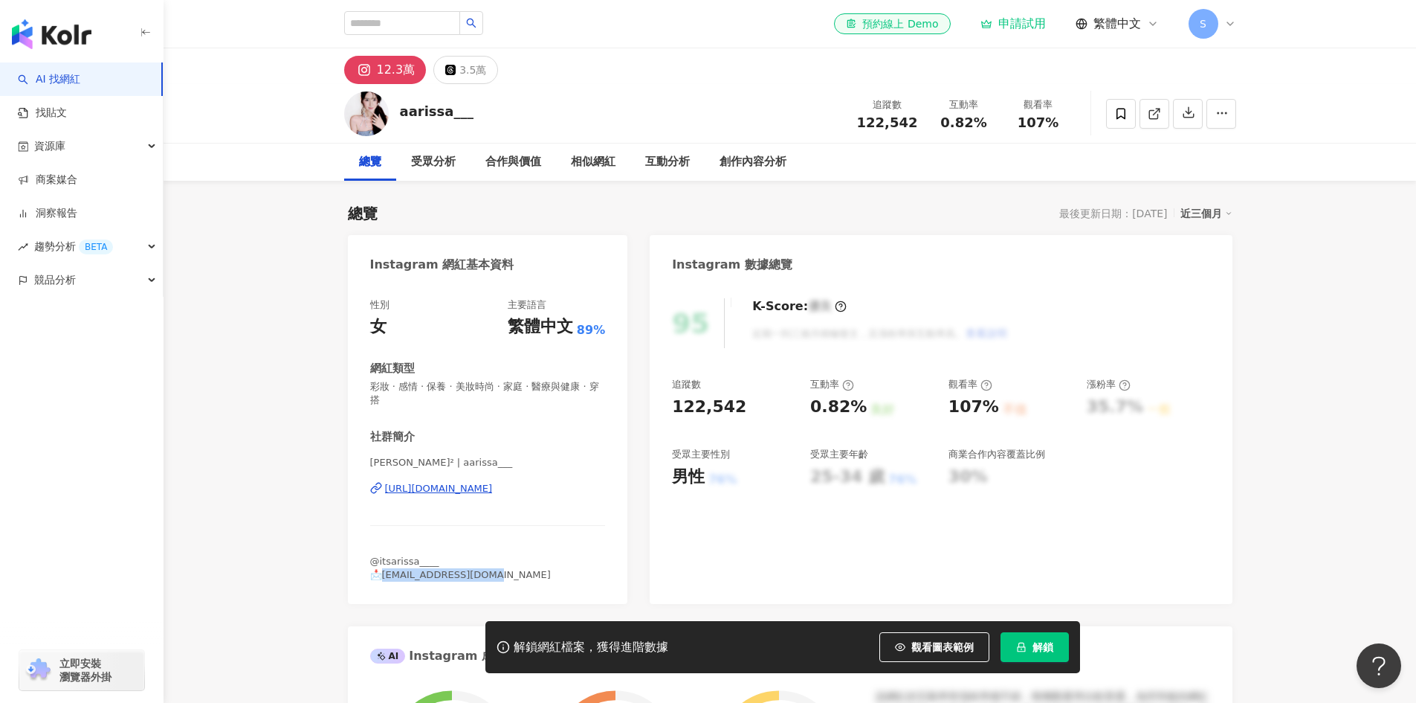
click at [382, 577] on div "@itsarissa____ 📩arissa716w@gmail.com" at bounding box center [488, 568] width 236 height 27
copy span "rissa716w@gmail.com"
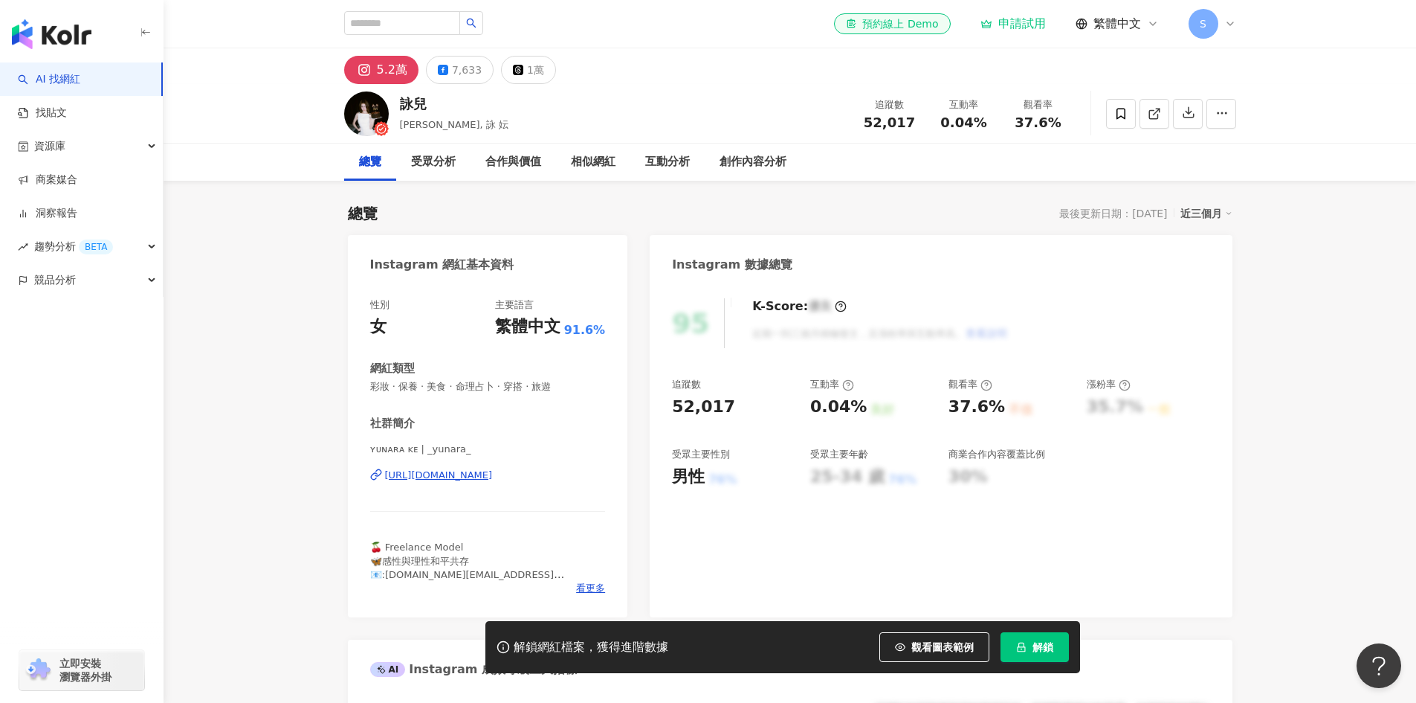
drag, startPoint x: 593, startPoint y: 483, endPoint x: 387, endPoint y: 493, distance: 205.4
click at [387, 493] on div "ʏᴜɴᴀʀᴀ ᴋᴇ | _yunara_ [URL][DOMAIN_NAME]" at bounding box center [488, 485] width 236 height 87
copy div "[URL][DOMAIN_NAME]"
click at [458, 70] on div "7,633" at bounding box center [467, 69] width 30 height 21
drag, startPoint x: 613, startPoint y: 482, endPoint x: 384, endPoint y: 486, distance: 228.3
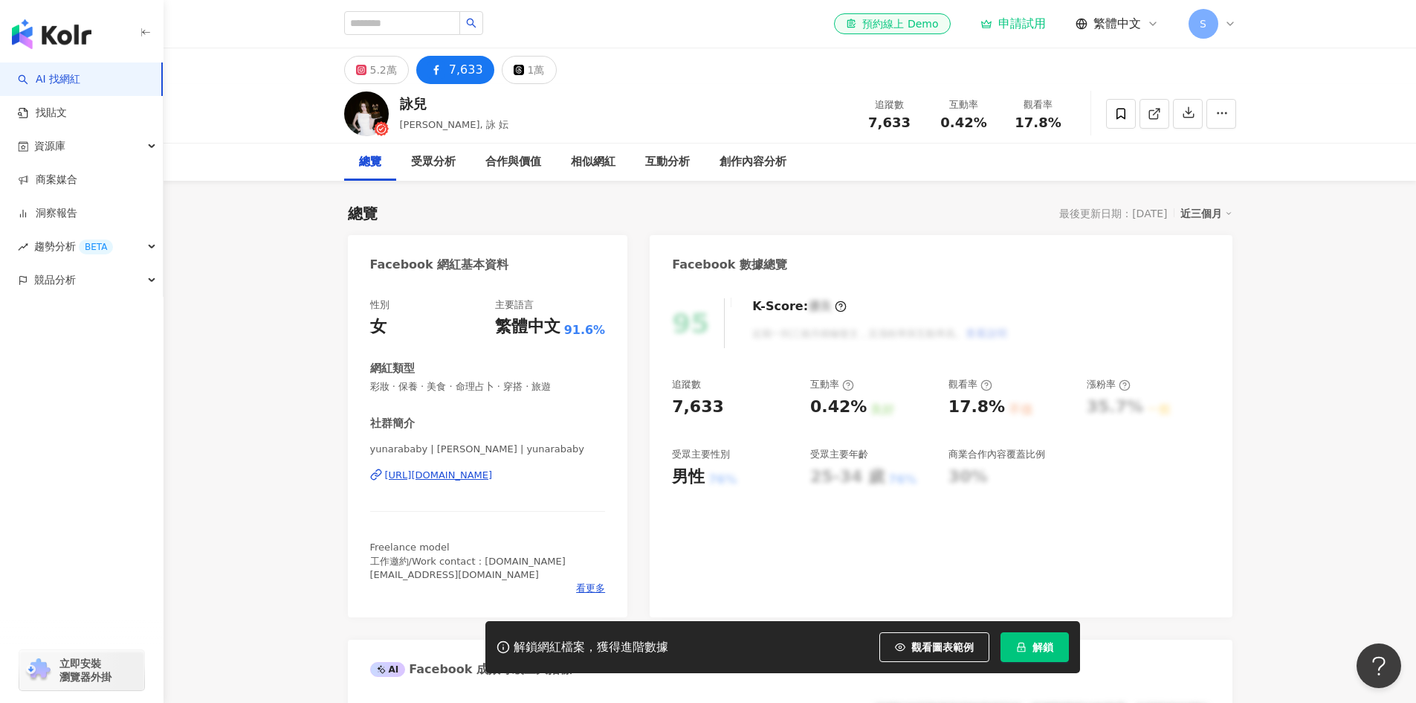
click at [384, 486] on div "性別 女 主要語言 繁體中文 91.6% 網紅類型 彩妝 · 保養 · 美食 · 命理占卜 · 穿搭 · 旅遊 社群簡介 yunarababy | 詠兒 [P…" at bounding box center [488, 450] width 280 height 334
copy div "[URL][DOMAIN_NAME]"
copy div "https://www.facebook.com/1116003195144714"
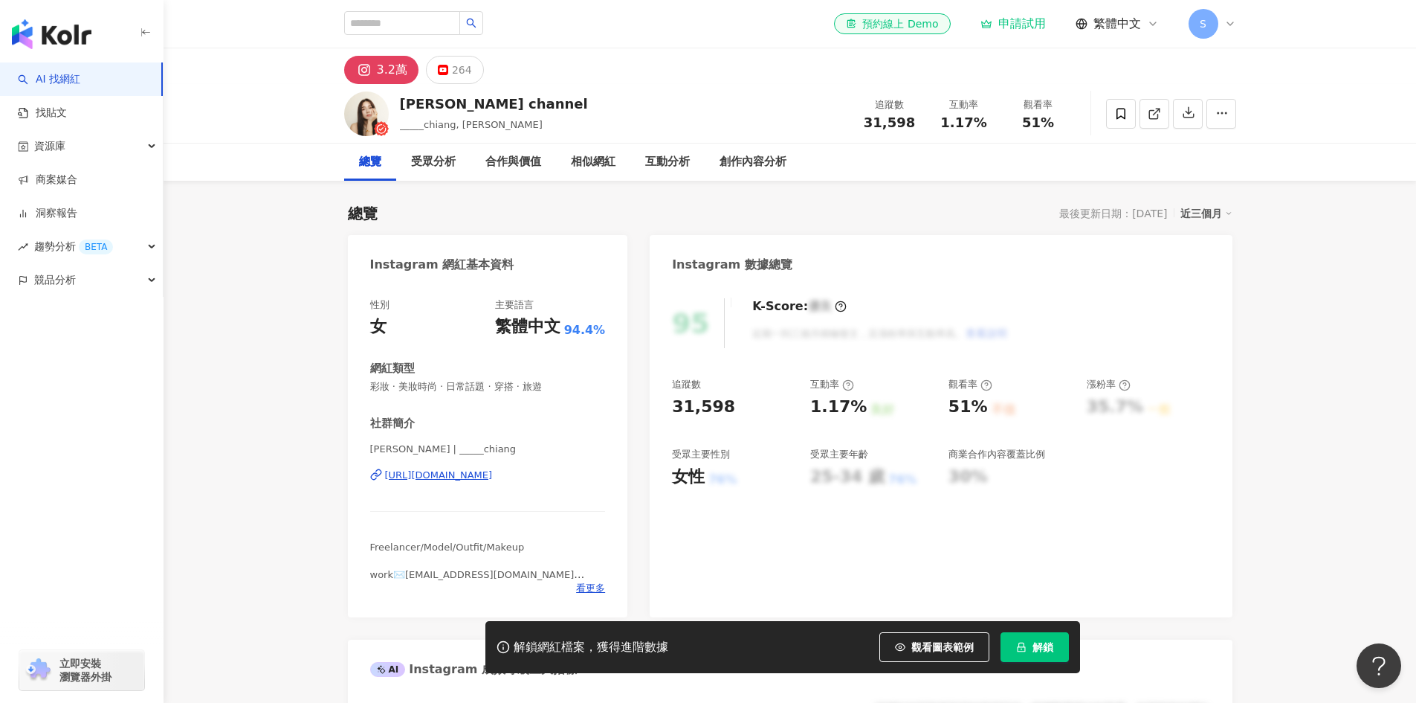
drag, startPoint x: 608, startPoint y: 491, endPoint x: 378, endPoint y: 487, distance: 230.5
click at [378, 487] on div "性別 女 主要語言 繁體中文 94.4% 網紅類型 彩妝 · 美妝時尚 · 日常話題 · 穿搭 · 旅遊 社群簡介 蔣 Kathy Chiang | ____…" at bounding box center [488, 450] width 280 height 334
copy div "https://www.instagram.com/_____chiang/"
drag, startPoint x: 554, startPoint y: 580, endPoint x: 470, endPoint y: 581, distance: 84.0
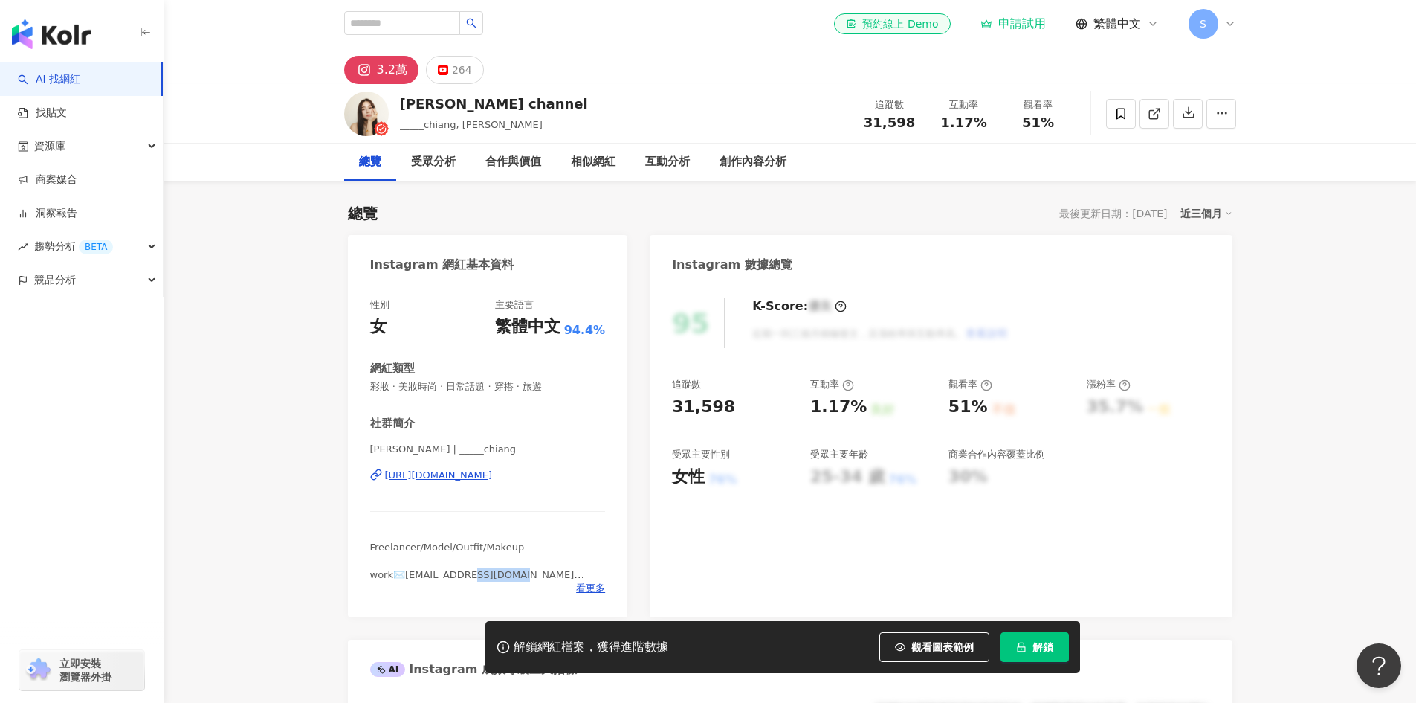
click at [470, 581] on div "Freelancer/Model/Outfit/Makeup work✉️chiangs1999@gmail.com 162cm #chiangsoutfit…" at bounding box center [488, 560] width 236 height 41
click at [562, 576] on div "Freelancer/Model/Outfit/Makeup work✉️chiangs1999@gmail.com 162cm #chiangsoutfit…" at bounding box center [488, 560] width 236 height 41
click at [596, 590] on span "看更多" at bounding box center [590, 587] width 29 height 13
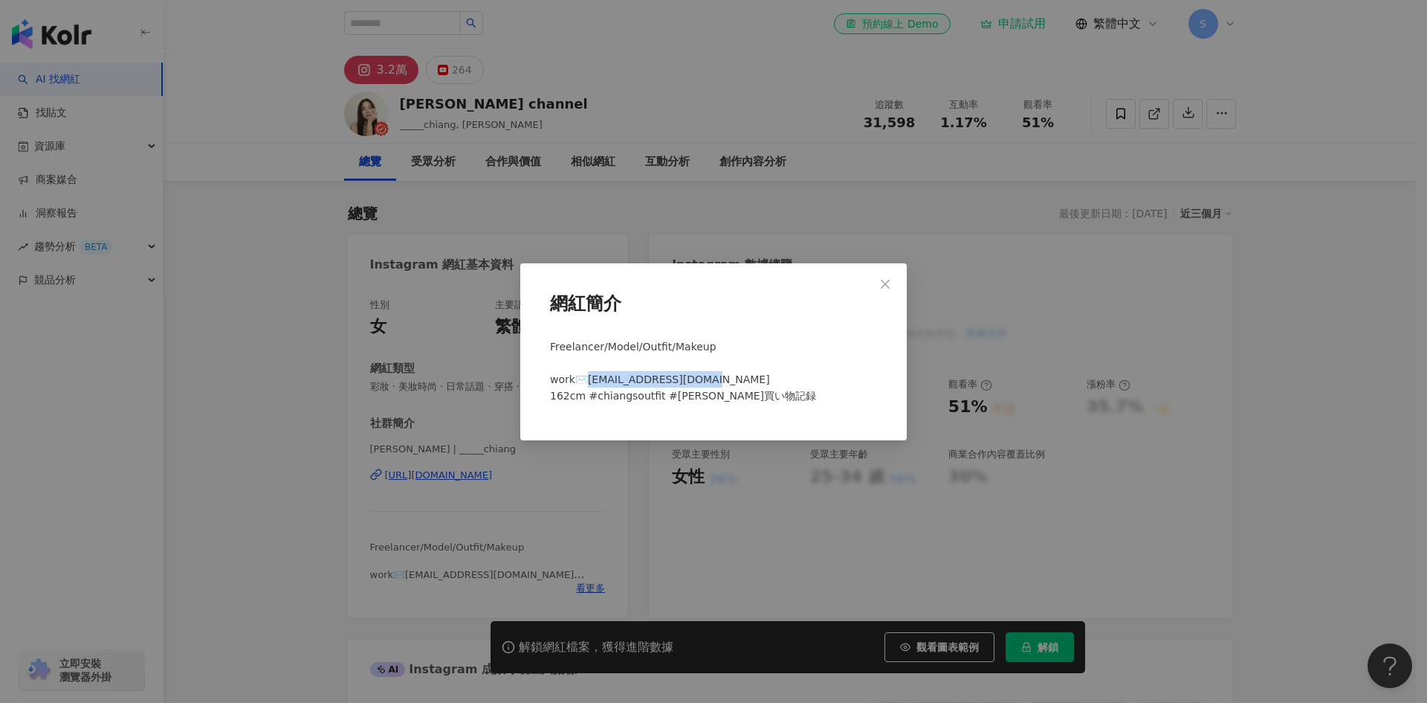
drag, startPoint x: 769, startPoint y: 381, endPoint x: 590, endPoint y: 382, distance: 179.2
click at [590, 382] on div "Freelancer/Model/Outfit/Makeup work✉️chiangs1999@gmail.com 162cm #chiangsoutfit…" at bounding box center [713, 377] width 339 height 90
copy span "chiangs1999@gmail.com"
click at [889, 277] on button "Close" at bounding box center [886, 284] width 30 height 30
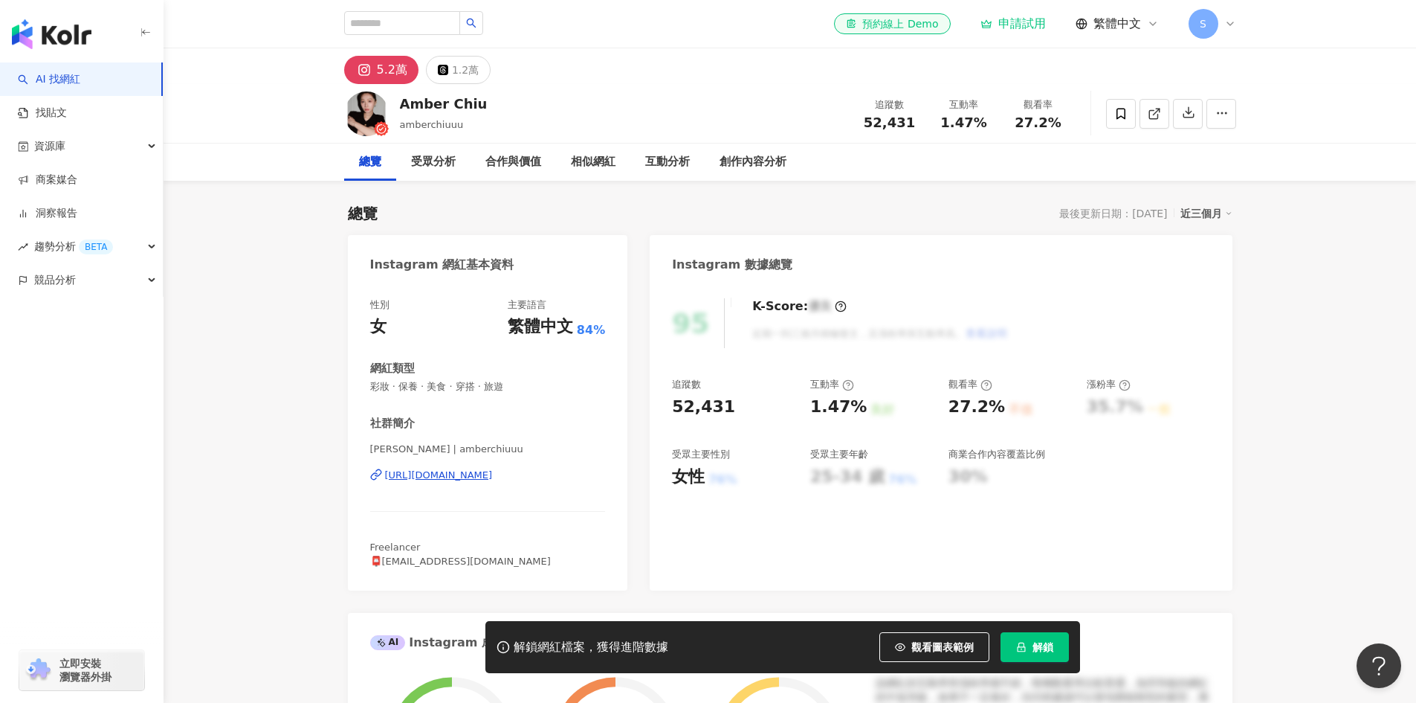
drag, startPoint x: 592, startPoint y: 483, endPoint x: 385, endPoint y: 489, distance: 206.8
click at [385, 489] on div "[PERSON_NAME] | amberchiuuu [URL][DOMAIN_NAME]" at bounding box center [488, 485] width 236 height 87
copy div "[URL][DOMAIN_NAME]"
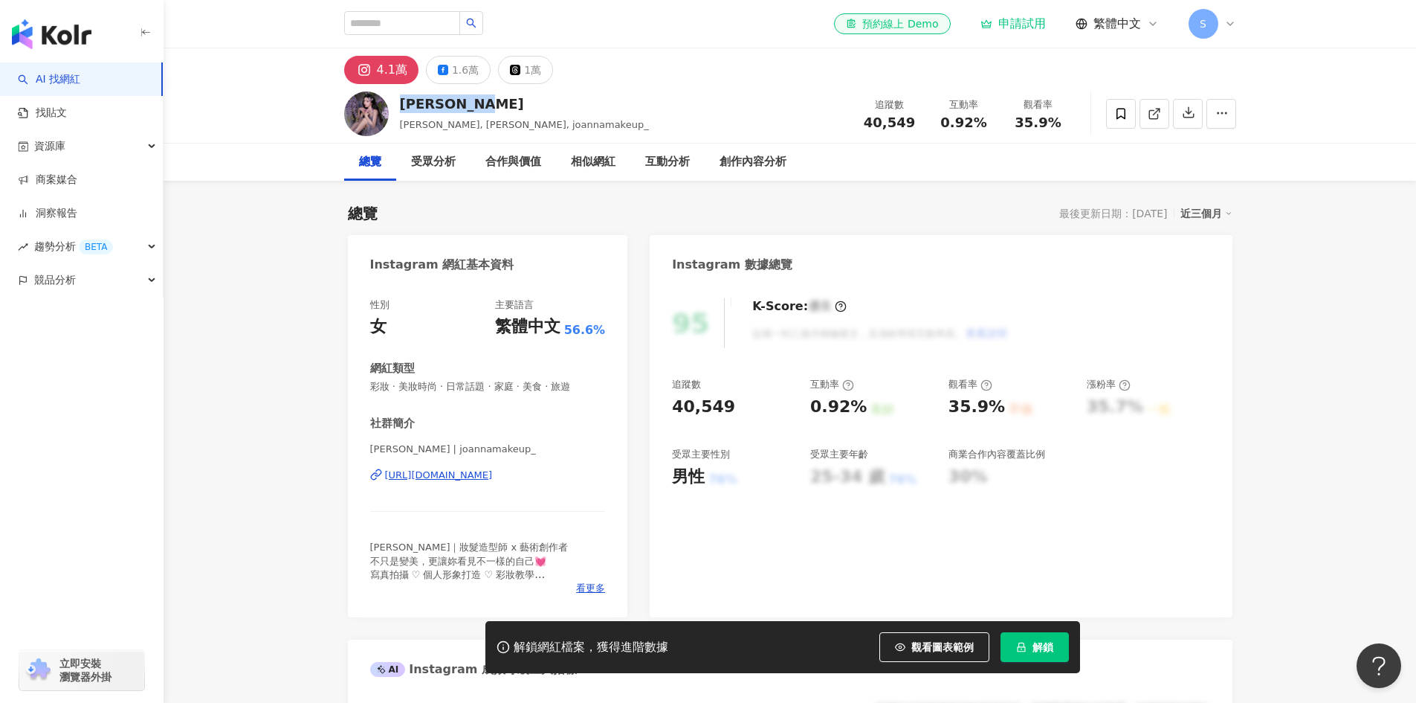
drag, startPoint x: 518, startPoint y: 104, endPoint x: 401, endPoint y: 114, distance: 117.9
click at [401, 114] on div "Joanna 于嘉瑩 于嘉瑩, Joanna, joannamakeup_" at bounding box center [524, 112] width 249 height 37
copy div "Joanna 于嘉瑩"
click at [584, 588] on span "看更多" at bounding box center [590, 587] width 29 height 13
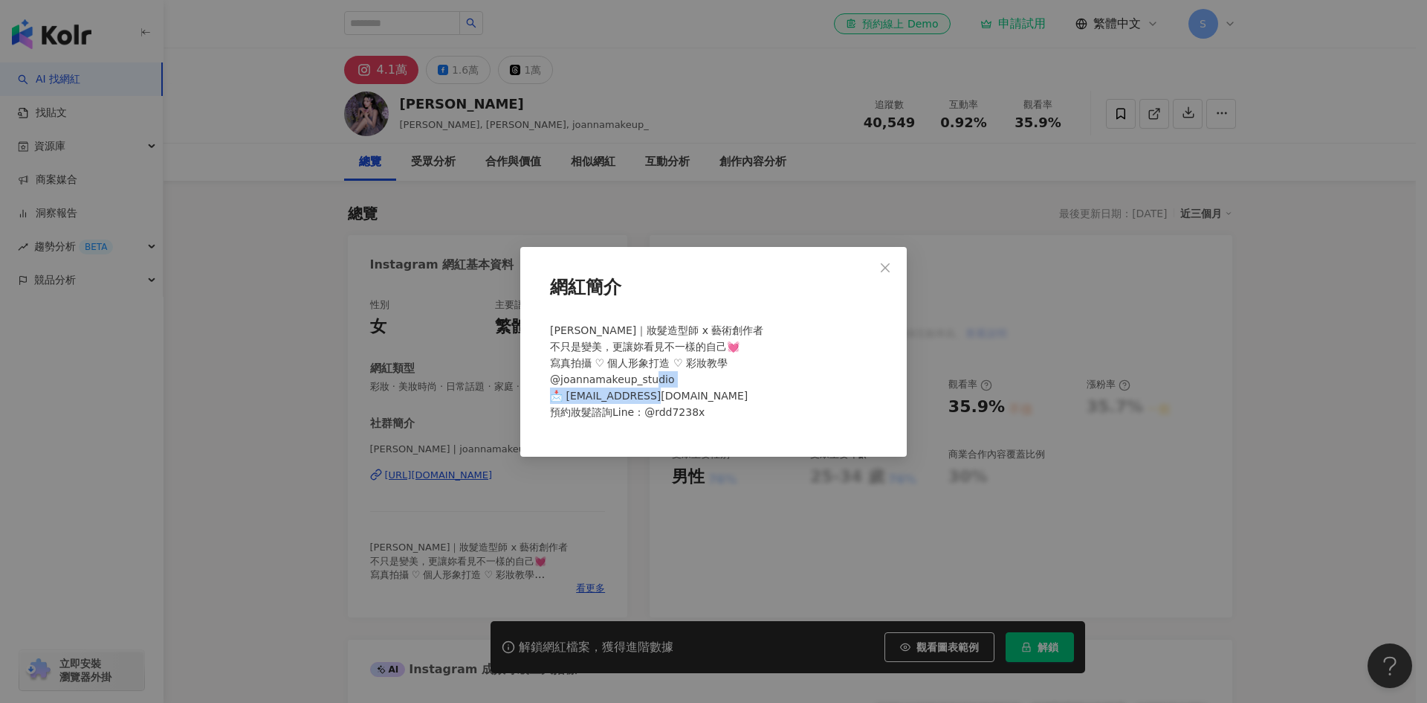
drag, startPoint x: 715, startPoint y: 396, endPoint x: 567, endPoint y: 401, distance: 148.0
click at [567, 401] on div "Joanna｜妝髮造型師 x 藝術創作者 不只是變美，更讓妳看見不一樣的自己💓 寫真拍攝 ♡ 個人形象打造 ♡ 彩妝教學 @joannamakeup_stud…" at bounding box center [713, 377] width 339 height 123
copy span "annayu5207@gmail.com 預"
click at [880, 265] on icon "close" at bounding box center [886, 268] width 12 height 12
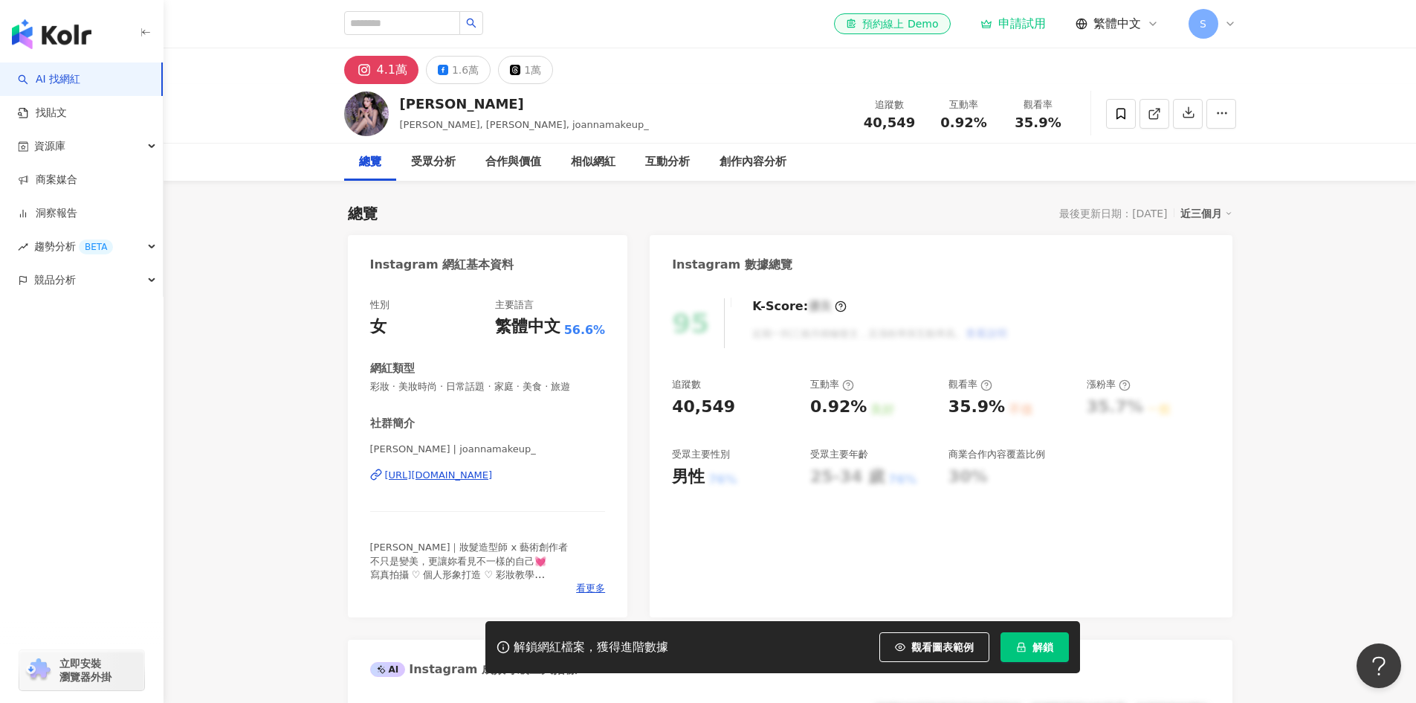
drag, startPoint x: 593, startPoint y: 488, endPoint x: 384, endPoint y: 493, distance: 208.2
click at [384, 493] on div "Joanna | joannamakeup_ https://www.instagram.com/joannamakeup_/" at bounding box center [488, 485] width 236 height 87
copy div "https://www.instagram.com/joannamakeup_/"
click at [453, 77] on div "1.6萬" at bounding box center [465, 69] width 27 height 21
drag, startPoint x: 606, startPoint y: 480, endPoint x: 386, endPoint y: 491, distance: 220.4
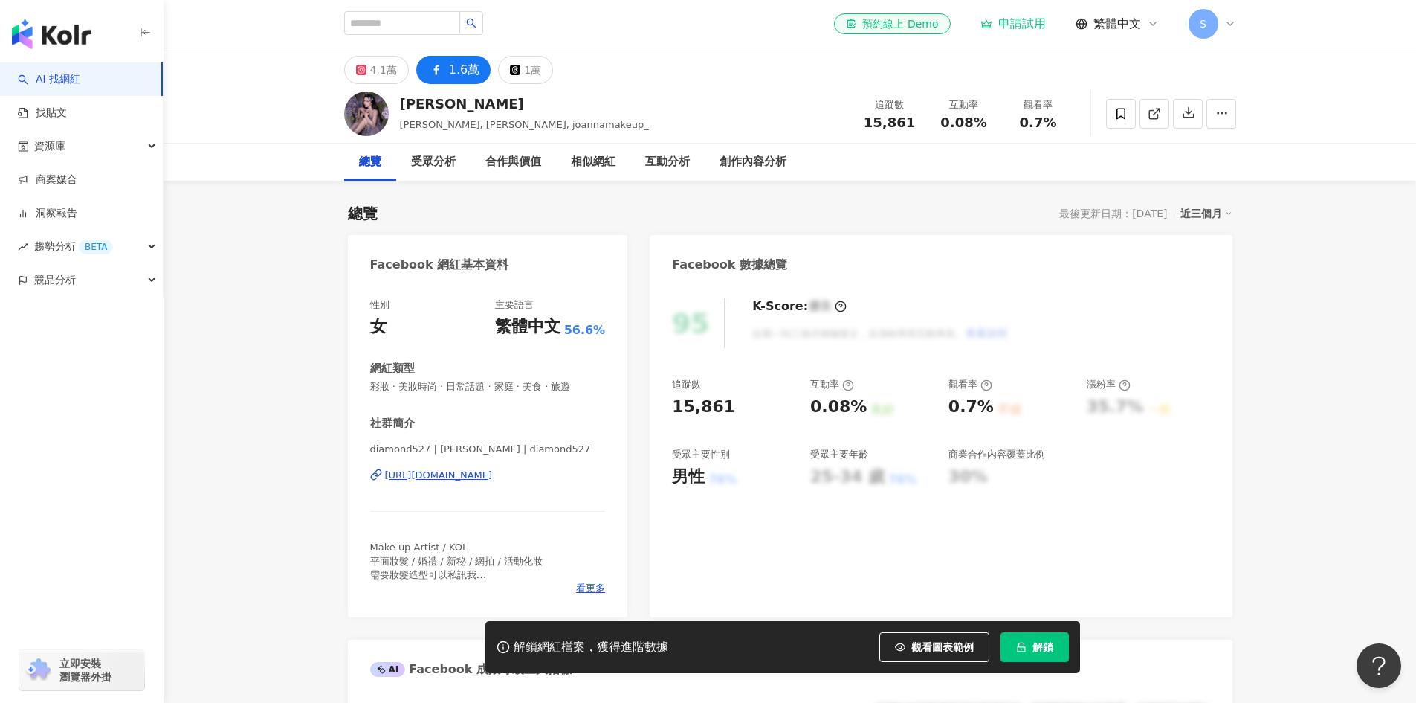
click at [386, 491] on div "性別 女 主要語言 繁體中文 56.6% 網紅類型 彩妝 · 美妝時尚 · 日常話題 · 家庭 · 美食 · 旅遊 社群簡介 diamond527 | Joa…" at bounding box center [488, 450] width 280 height 334
copy div "https://www.facebook.com/569940893147558"
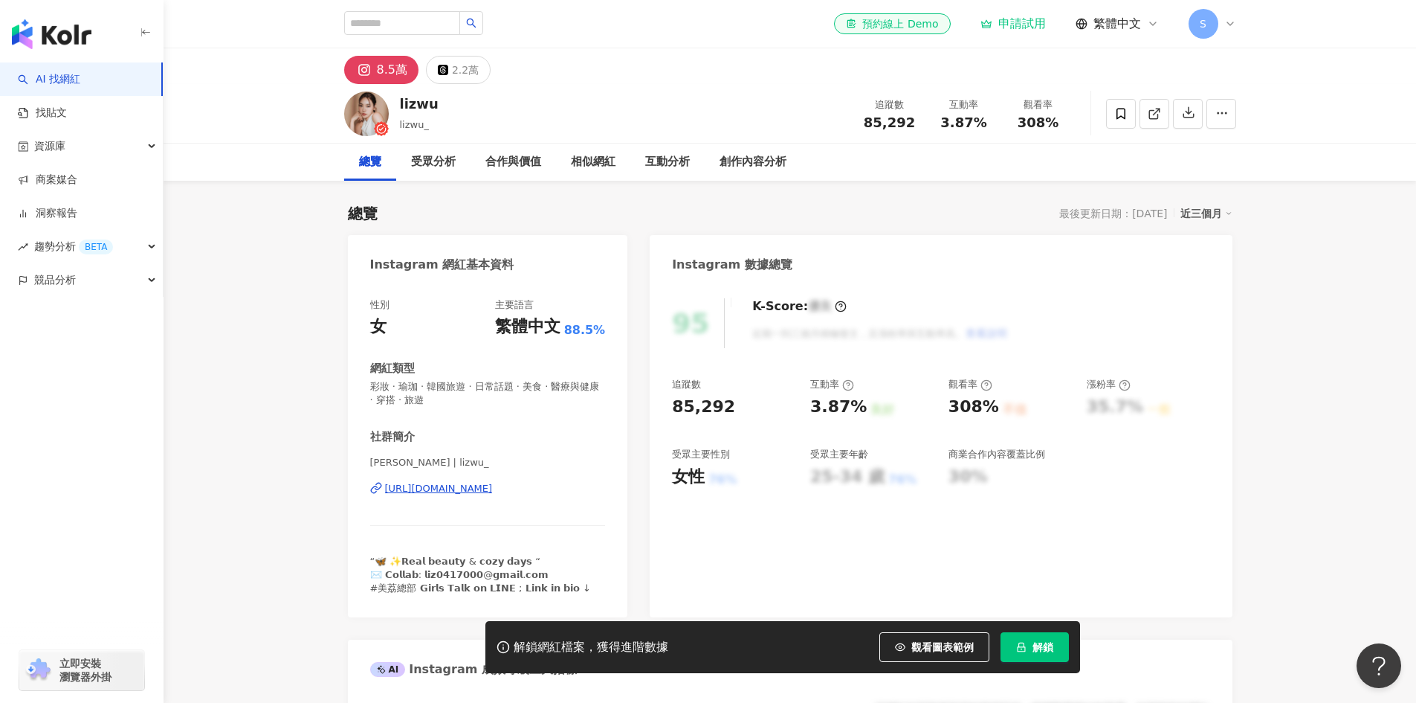
drag, startPoint x: 564, startPoint y: 500, endPoint x: 378, endPoint y: 501, distance: 185.9
click at [378, 501] on div "liz wu | lizwu_ https://www.instagram.com/lizwu_/" at bounding box center [488, 499] width 236 height 87
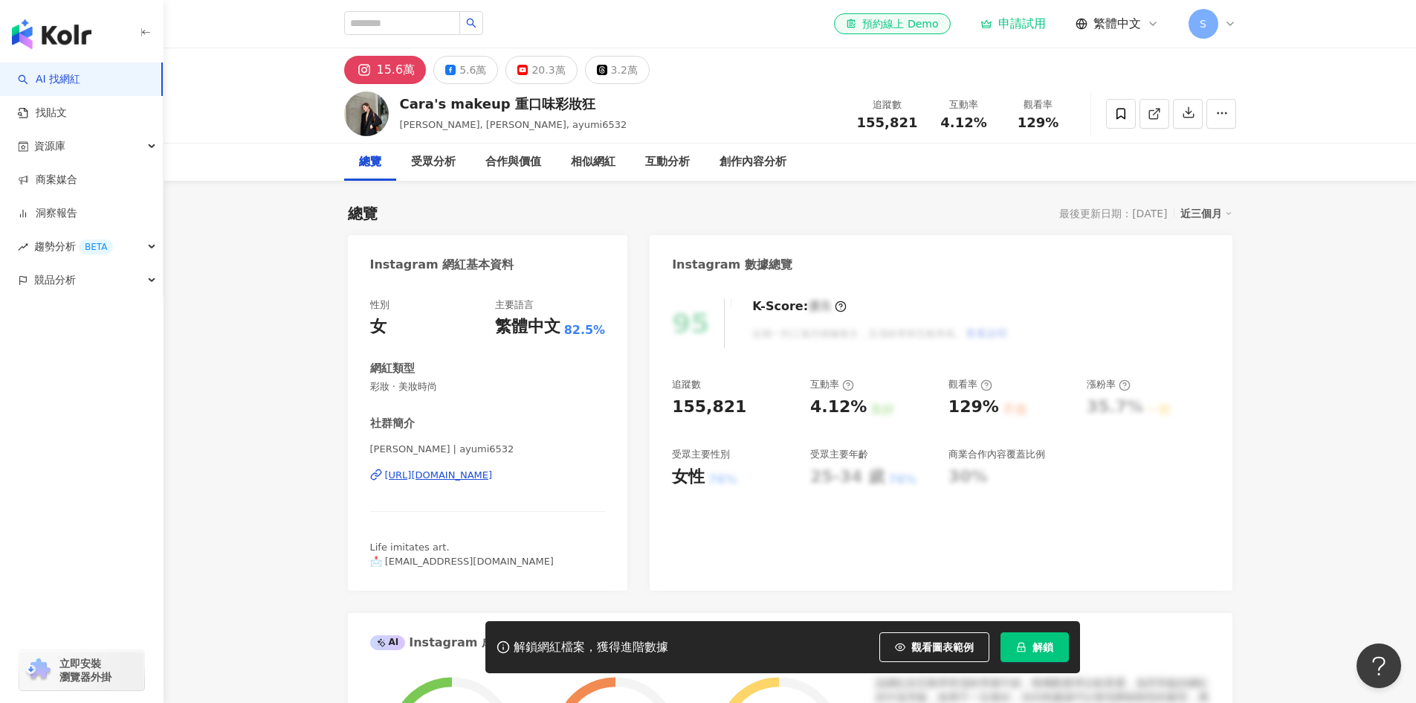
drag, startPoint x: 572, startPoint y: 484, endPoint x: 382, endPoint y: 480, distance: 189.6
click at [382, 480] on div "Cara Wu | ayumi6532 https://www.instagram.com/ayumi6532/" at bounding box center [488, 485] width 236 height 87
copy div "https://www.instagram.com/ayumi6532/"
click at [473, 78] on div "5.6萬" at bounding box center [472, 69] width 27 height 21
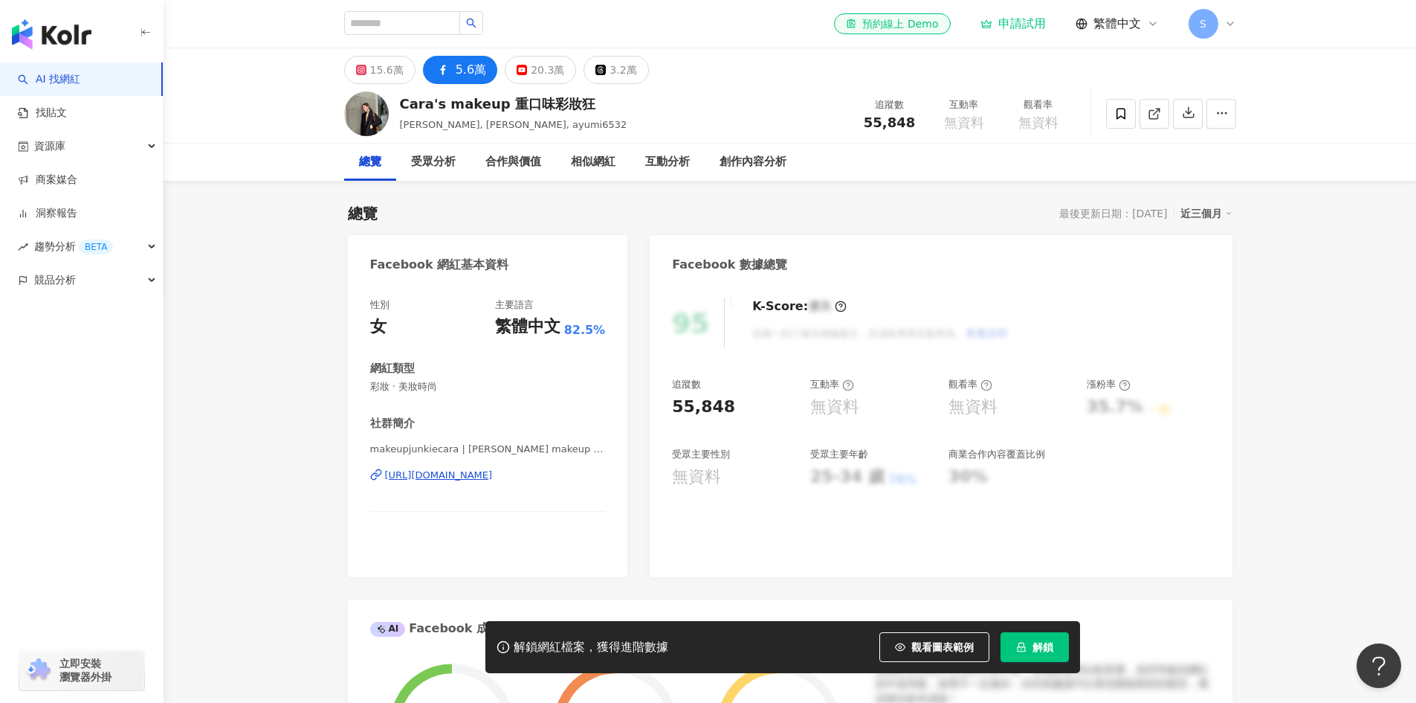
drag, startPoint x: 612, startPoint y: 485, endPoint x: 384, endPoint y: 491, distance: 227.6
click at [384, 491] on div "性別 女 主要語言 繁體中文 82.5% 網紅類型 彩妝 · 美妝時尚 社群簡介 makeupjunkiecara | Cara's makeup 重口味彩妝…" at bounding box center [488, 430] width 280 height 294
copy div "https://www.facebook.com/1223547454329317"
click at [395, 72] on div "15.6萬" at bounding box center [386, 69] width 33 height 21
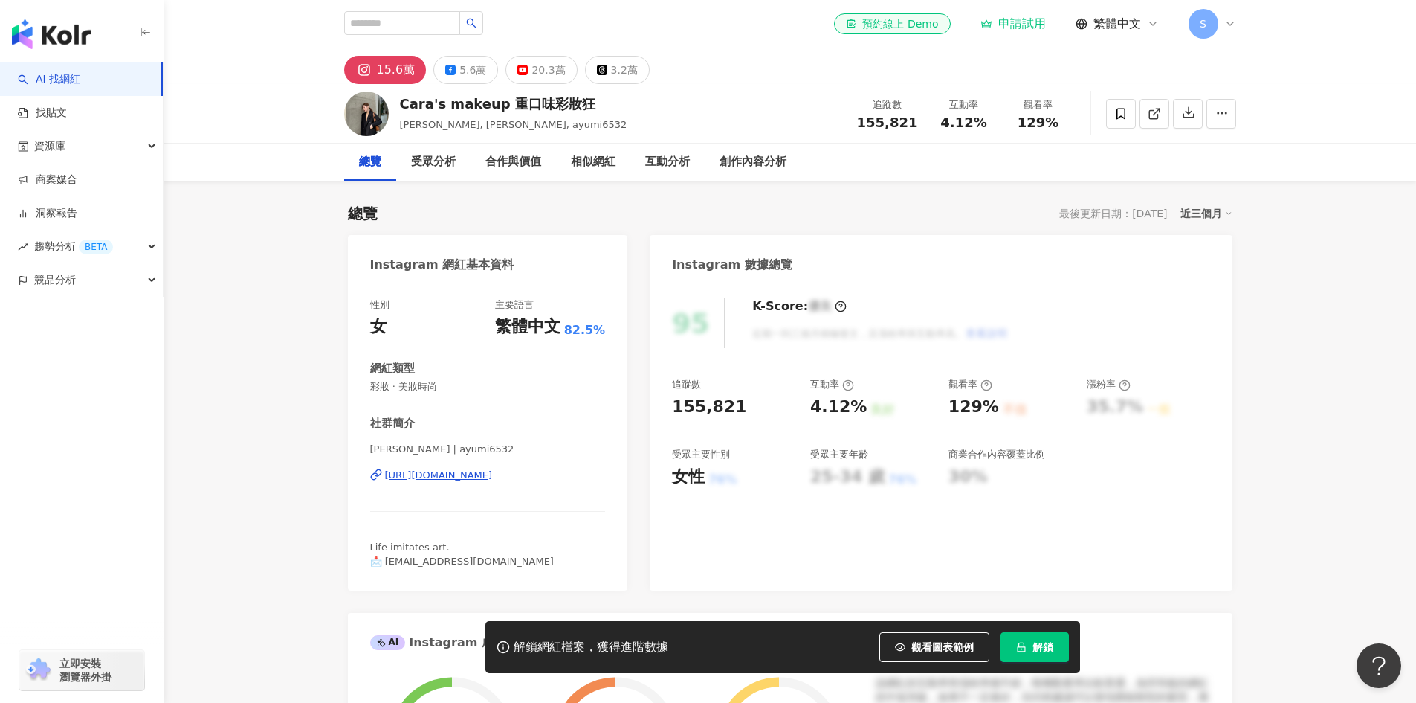
drag, startPoint x: 597, startPoint y: 485, endPoint x: 385, endPoint y: 485, distance: 211.9
click at [380, 486] on div "Cara Wu | ayumi6532 https://www.instagram.com/ayumi6532/" at bounding box center [488, 485] width 236 height 87
copy div "https://www.instagram.com/ayumi6532/"
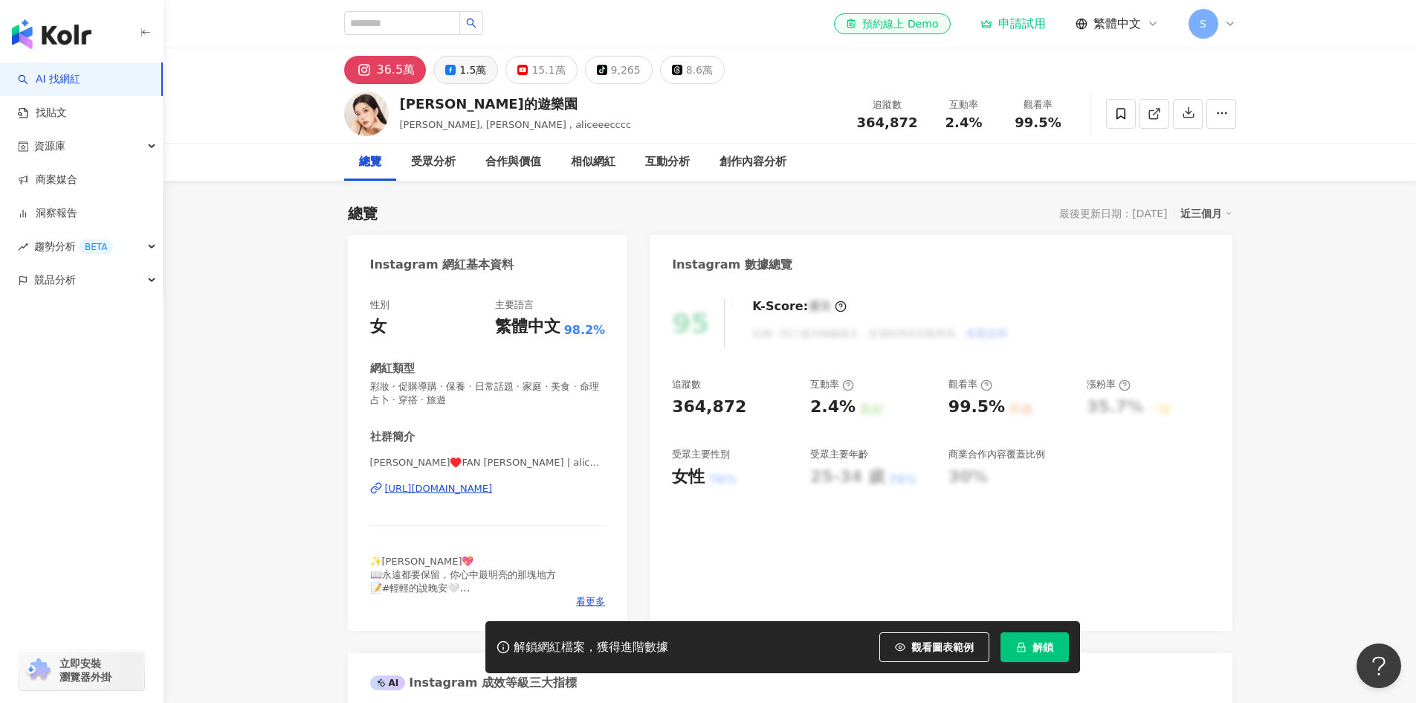
click at [459, 68] on div "1.5萬" at bounding box center [472, 69] width 27 height 21
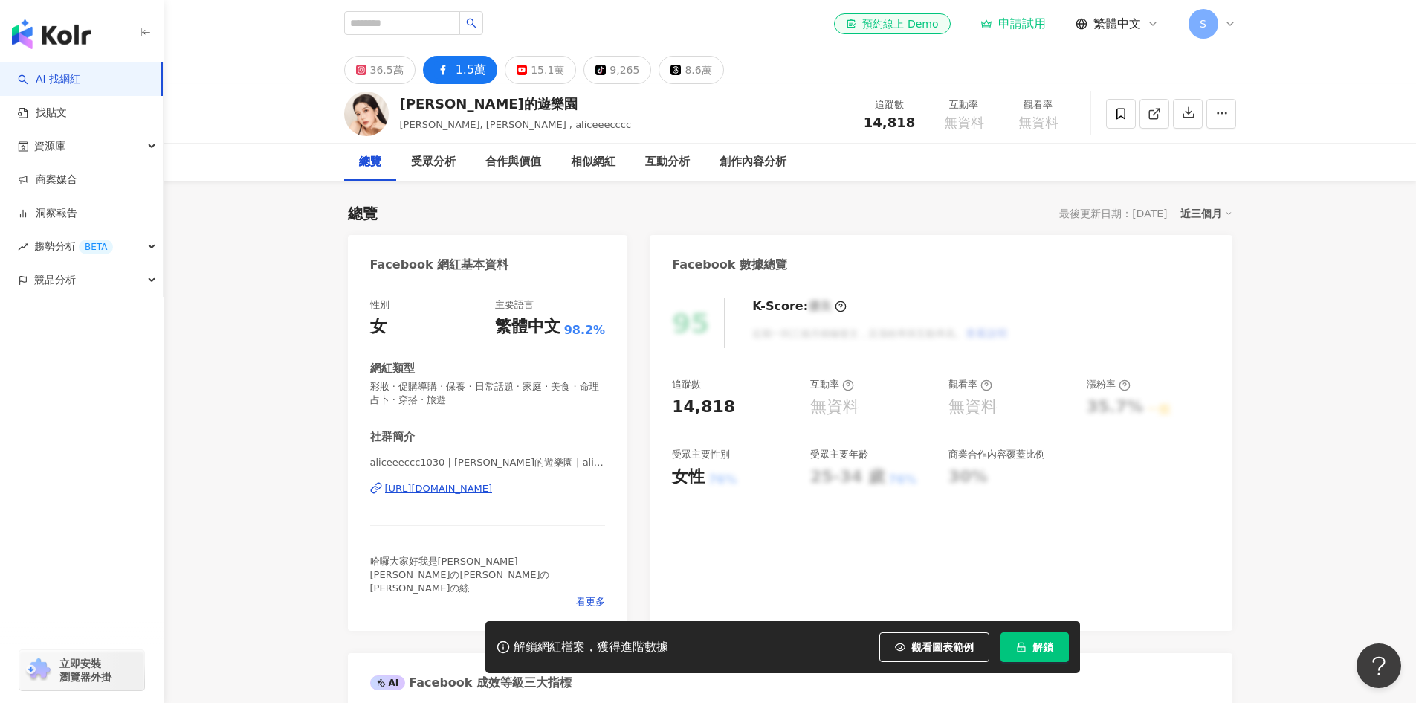
click at [446, 494] on div "[URL][DOMAIN_NAME]" at bounding box center [439, 488] width 108 height 13
drag, startPoint x: 607, startPoint y: 485, endPoint x: 375, endPoint y: 479, distance: 232.0
click at [375, 479] on div "性別 女 主要語言 繁體中文 98.2% 網紅類型 彩妝 · 促購導購 · 保養 · 日常話題 · 家庭 · 美食 · 命理占卜 · 穿搭 · 旅遊 社群簡介…" at bounding box center [488, 456] width 280 height 347
copy div "https://www.facebook.com/990361011073525"
click at [384, 61] on div "36.5萬" at bounding box center [386, 69] width 33 height 21
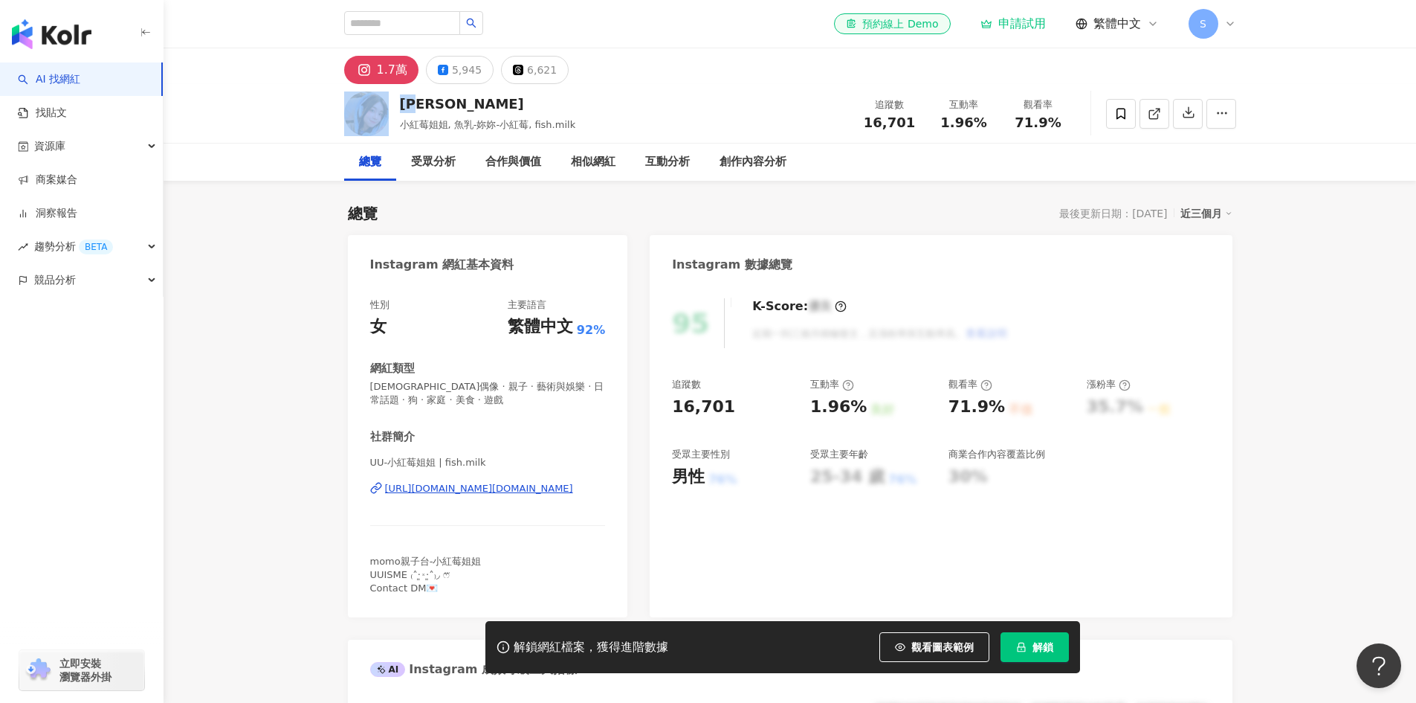
drag, startPoint x: 422, startPoint y: 98, endPoint x: 393, endPoint y: 98, distance: 29.0
click at [393, 98] on div "[PERSON_NAME]紅莓姐姐, 魚乳-妳妳-小紅莓, fish.milk 追蹤數 16,701 互動率 1.96% 觀看率 71.9%" at bounding box center [790, 113] width 952 height 59
copy div "[PERSON_NAME]"
drag, startPoint x: 562, startPoint y: 498, endPoint x: 380, endPoint y: 505, distance: 182.3
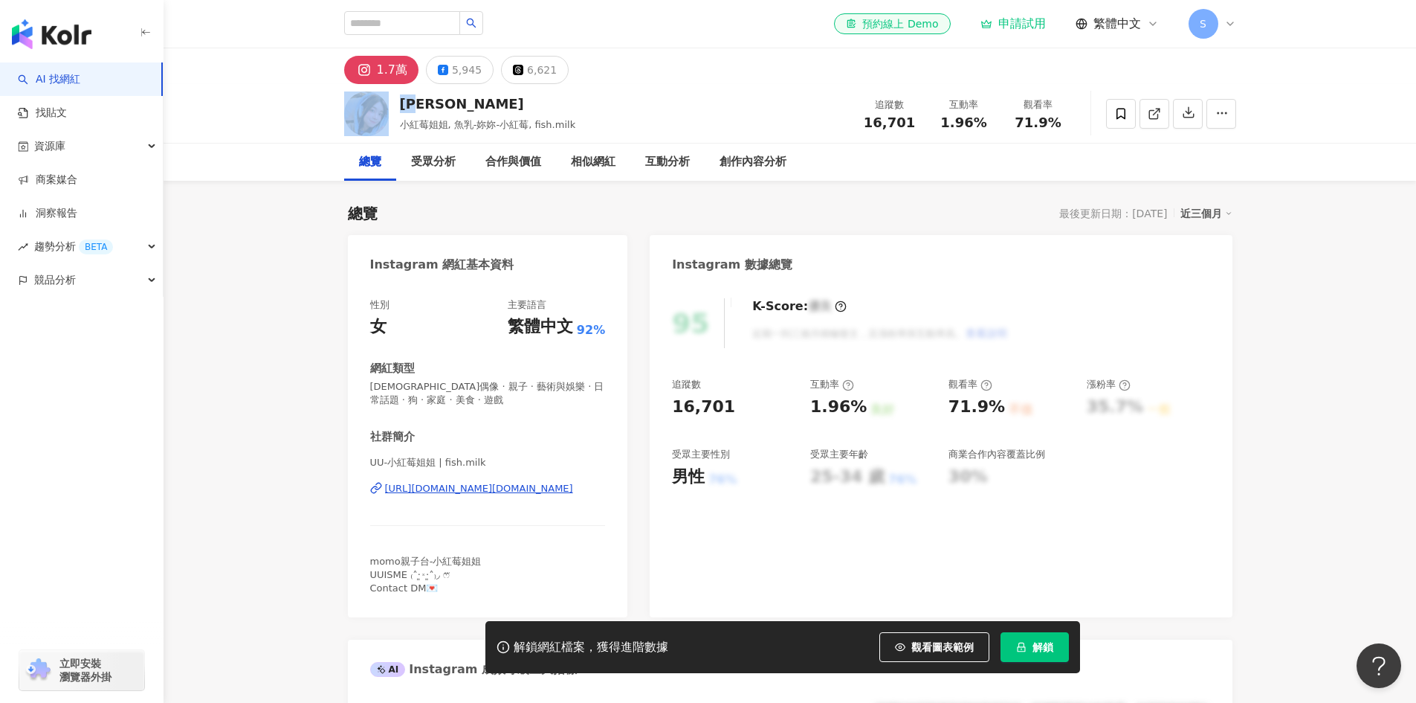
click at [380, 505] on div "UU-小紅莓姐姐 | fish.milk [URL][DOMAIN_NAME][DOMAIN_NAME]" at bounding box center [488, 499] width 236 height 87
copy div "[URL][DOMAIN_NAME][DOMAIN_NAME]"
click at [455, 77] on div "5,945" at bounding box center [467, 69] width 30 height 21
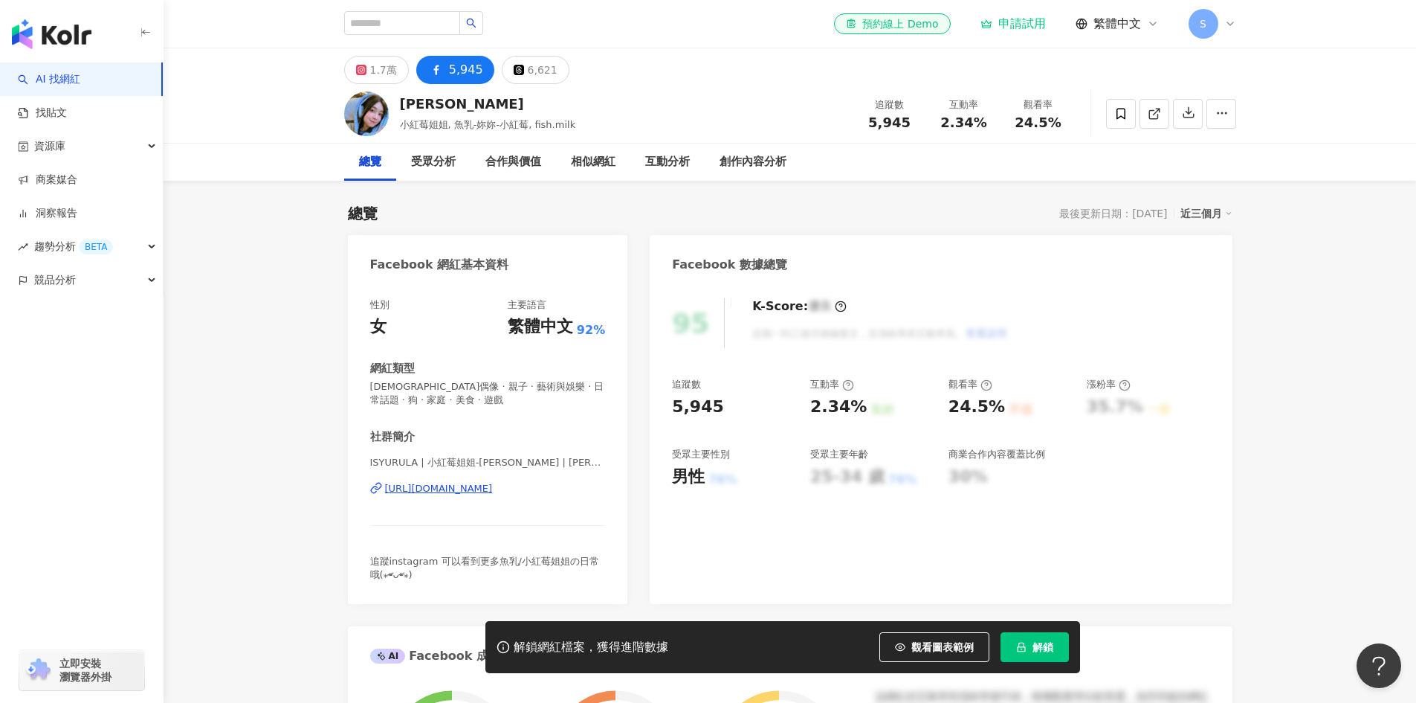
click at [493, 490] on div "[URL][DOMAIN_NAME]" at bounding box center [439, 488] width 108 height 13
drag, startPoint x: 616, startPoint y: 493, endPoint x: 385, endPoint y: 504, distance: 230.7
click at [385, 504] on div "性別 女 主要語言 繁體中文 92% 網紅類型 韓國偶像 · 親子 · 藝術與娛樂 · 日常話題 · 狗 · 家庭 · 美食 · 遊戲 社群簡介 ISYURU…" at bounding box center [488, 443] width 280 height 320
copy div "[URL][DOMAIN_NAME]"
